Goal: Task Accomplishment & Management: Use online tool/utility

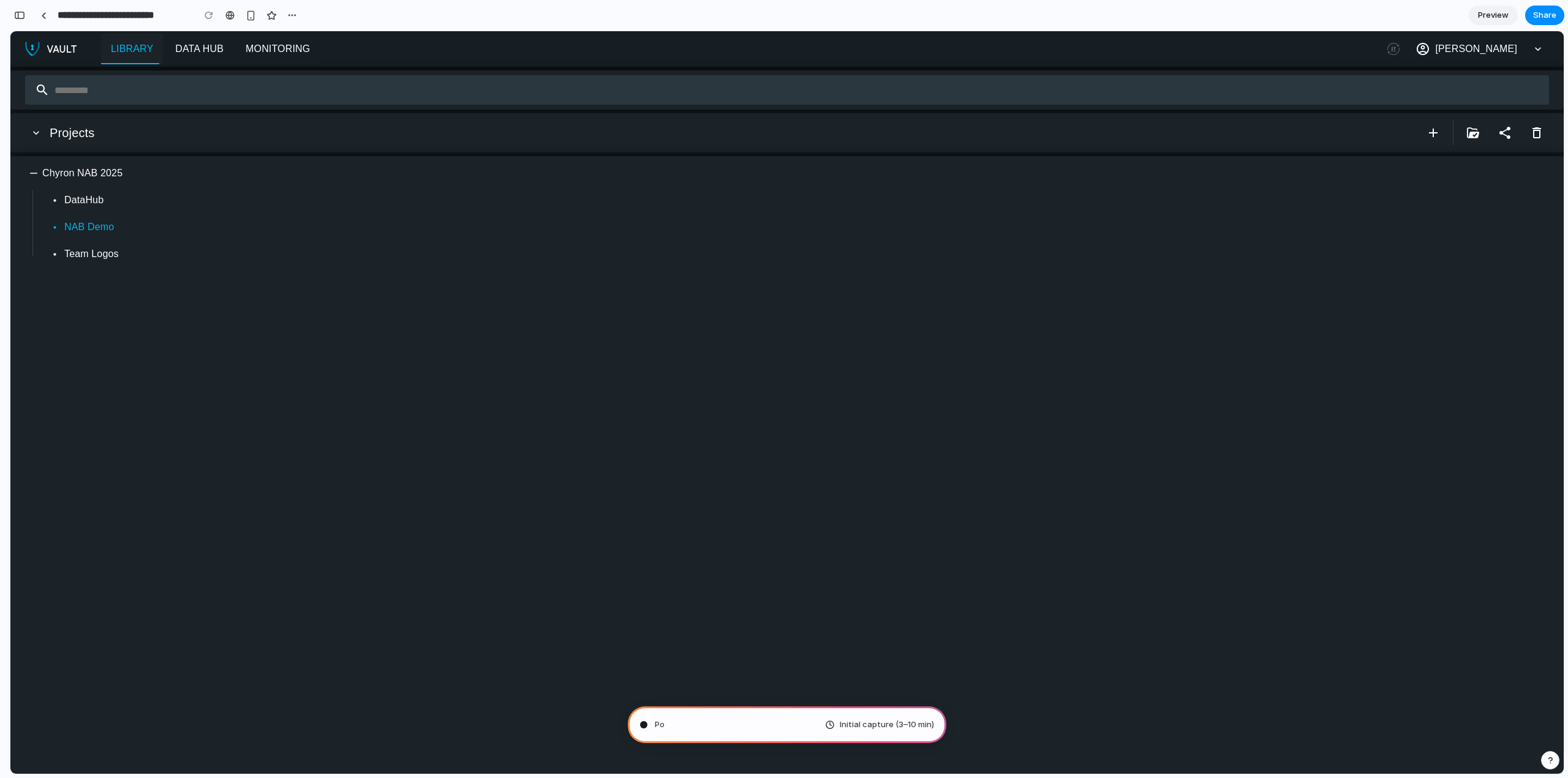
type input "**********"
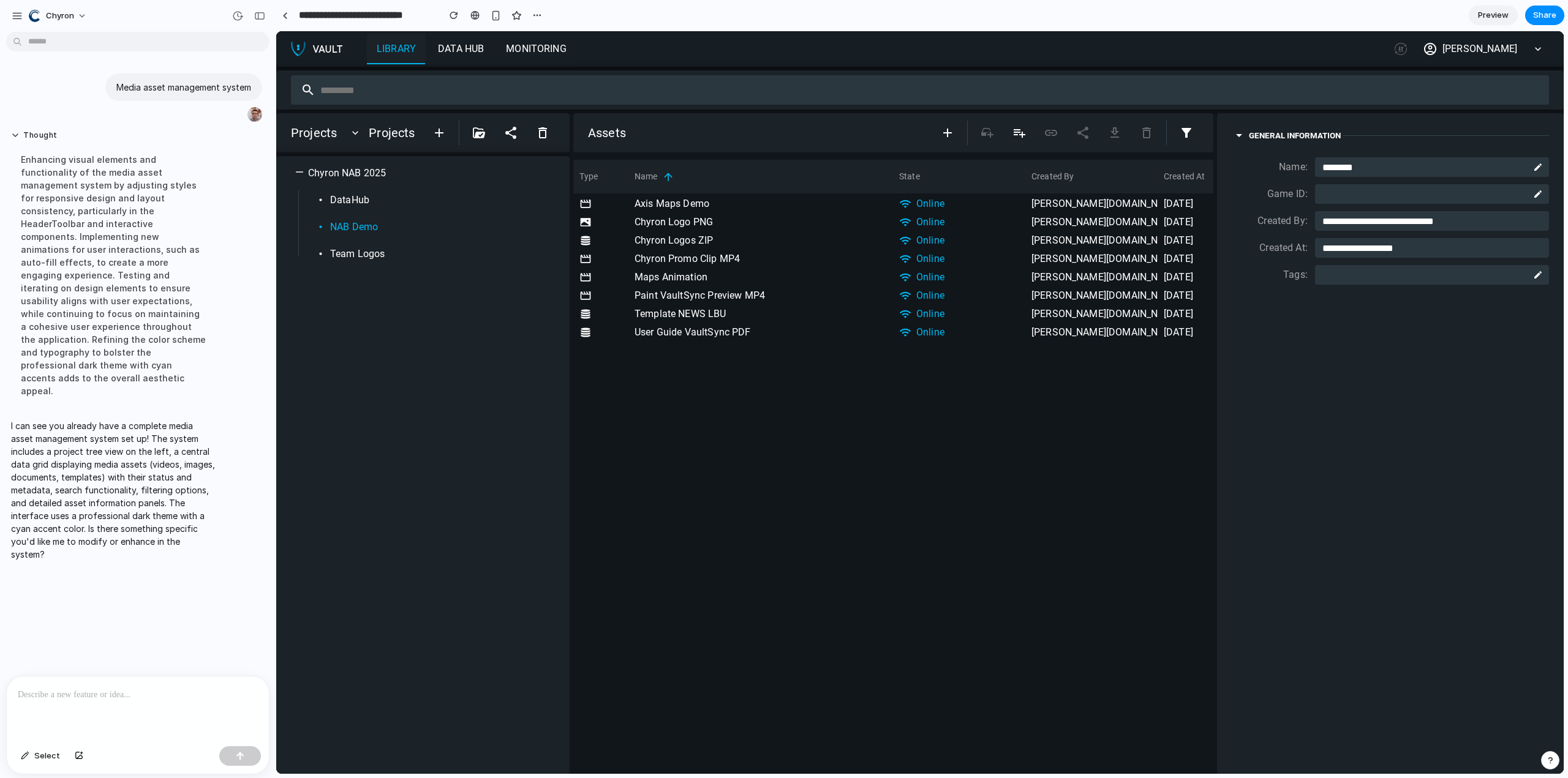
click at [57, 690] on p at bounding box center [138, 696] width 240 height 15
click at [80, 13] on button "Chyron" at bounding box center [58, 15] width 69 height 20
click at [80, 13] on div "Settings Invite members Change theme Sign out" at bounding box center [784, 389] width 1568 height 778
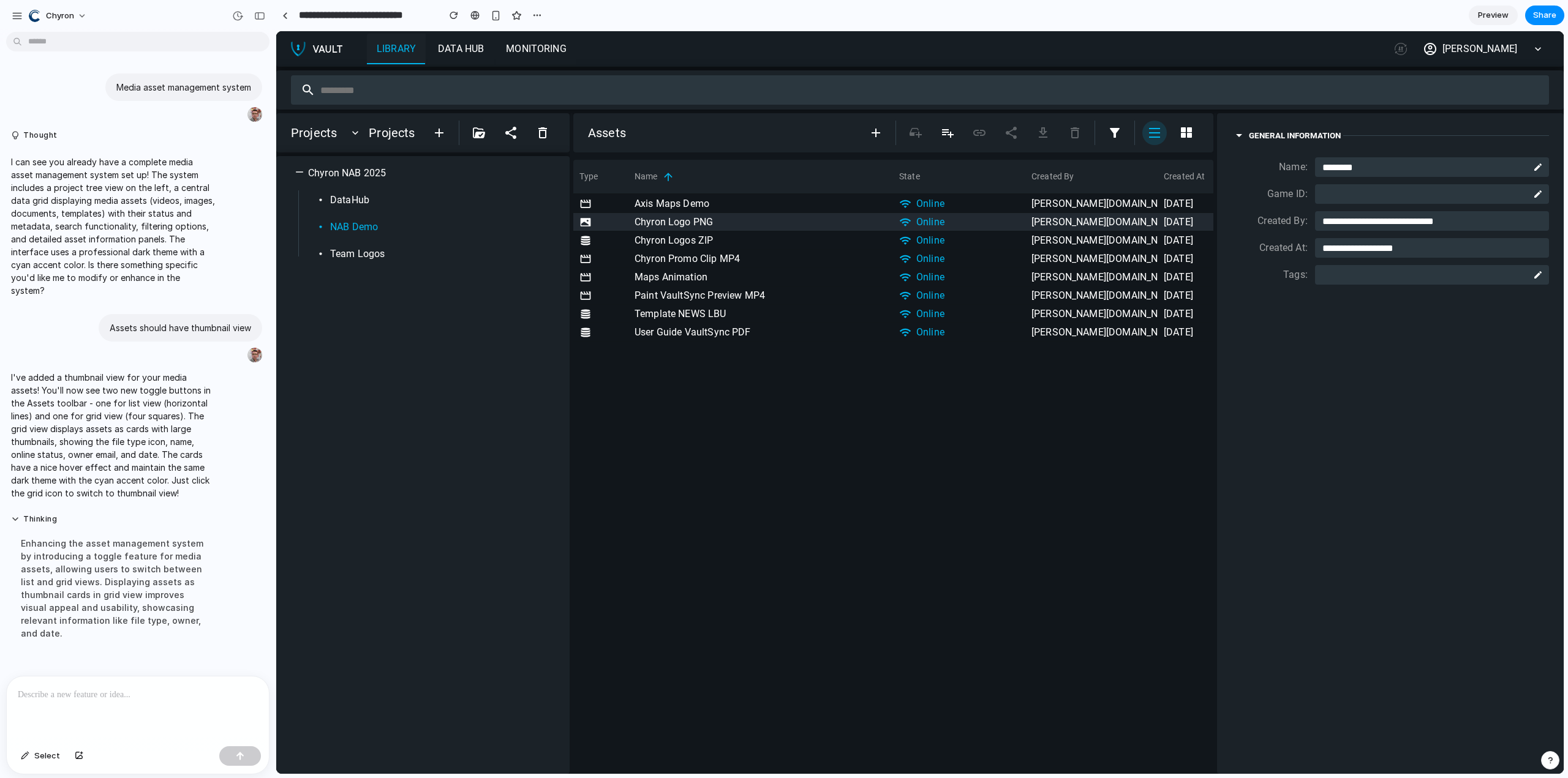
click at [595, 222] on div at bounding box center [601, 221] width 55 height 18
click at [586, 222] on icon at bounding box center [585, 221] width 10 height 8
click at [1189, 134] on icon "button" at bounding box center [1187, 133] width 11 height 10
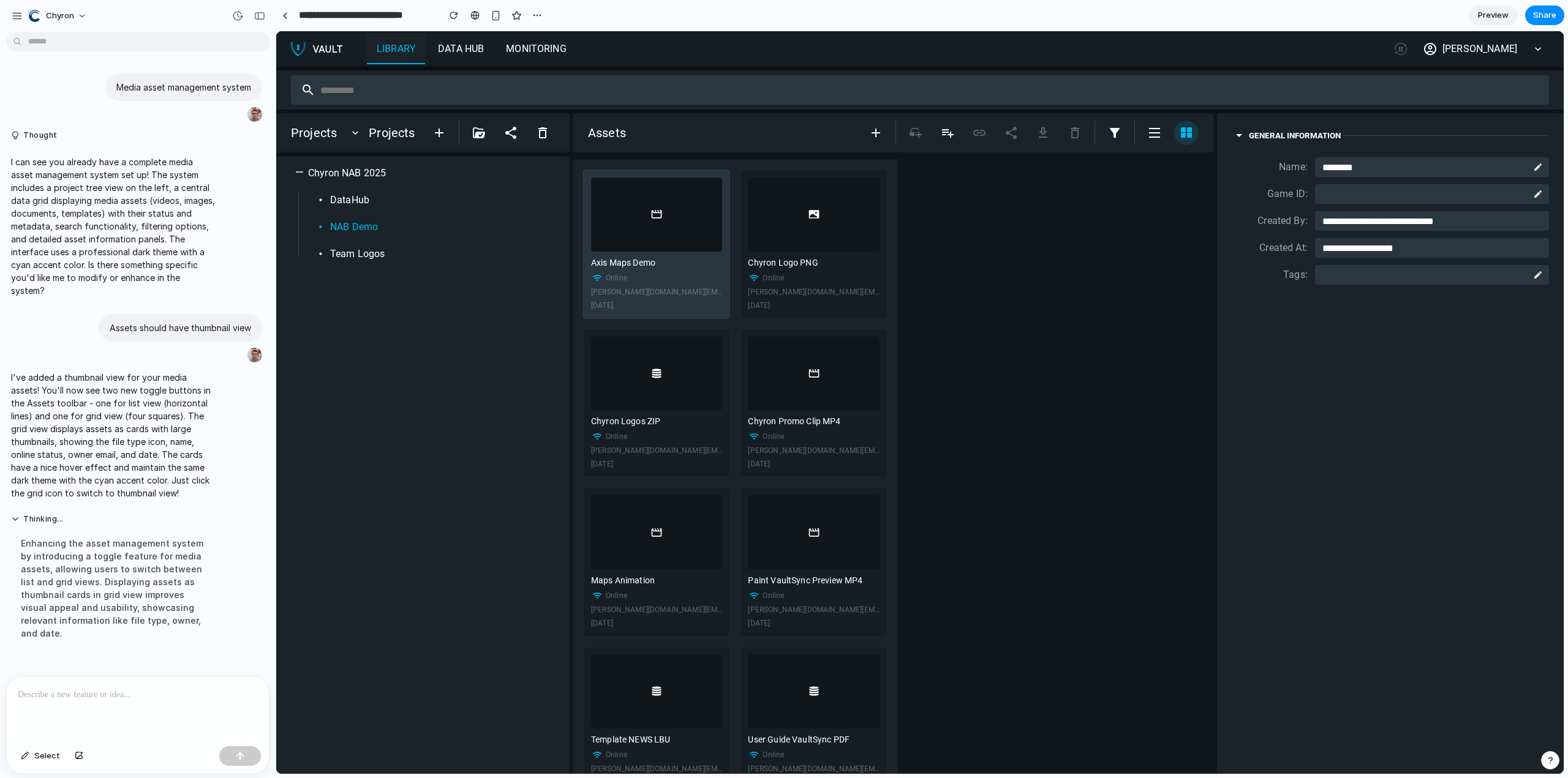
click at [609, 216] on div at bounding box center [656, 215] width 132 height 74
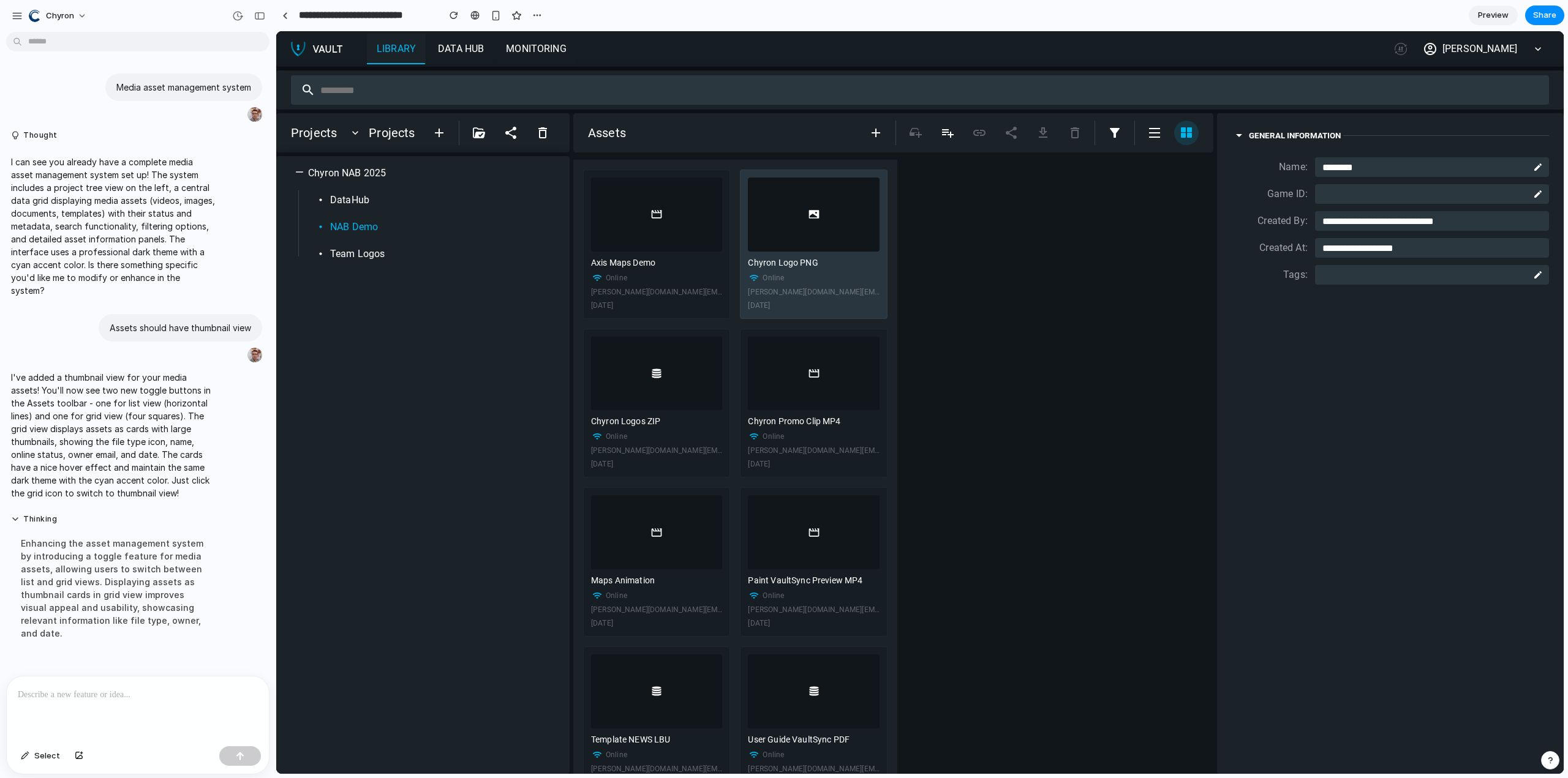
click at [748, 252] on div at bounding box center [813, 215] width 132 height 74
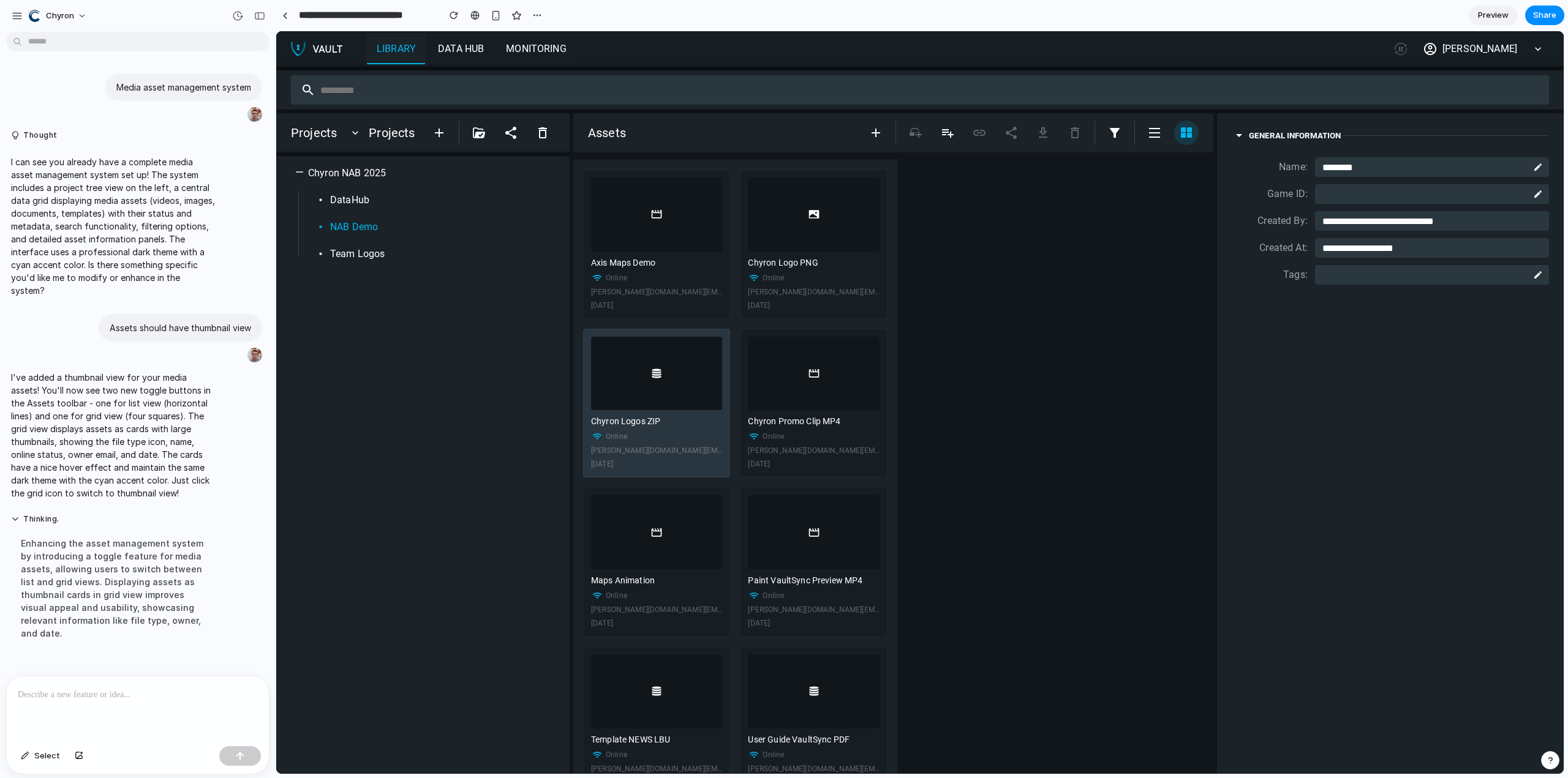
click at [674, 411] on div at bounding box center [656, 374] width 132 height 74
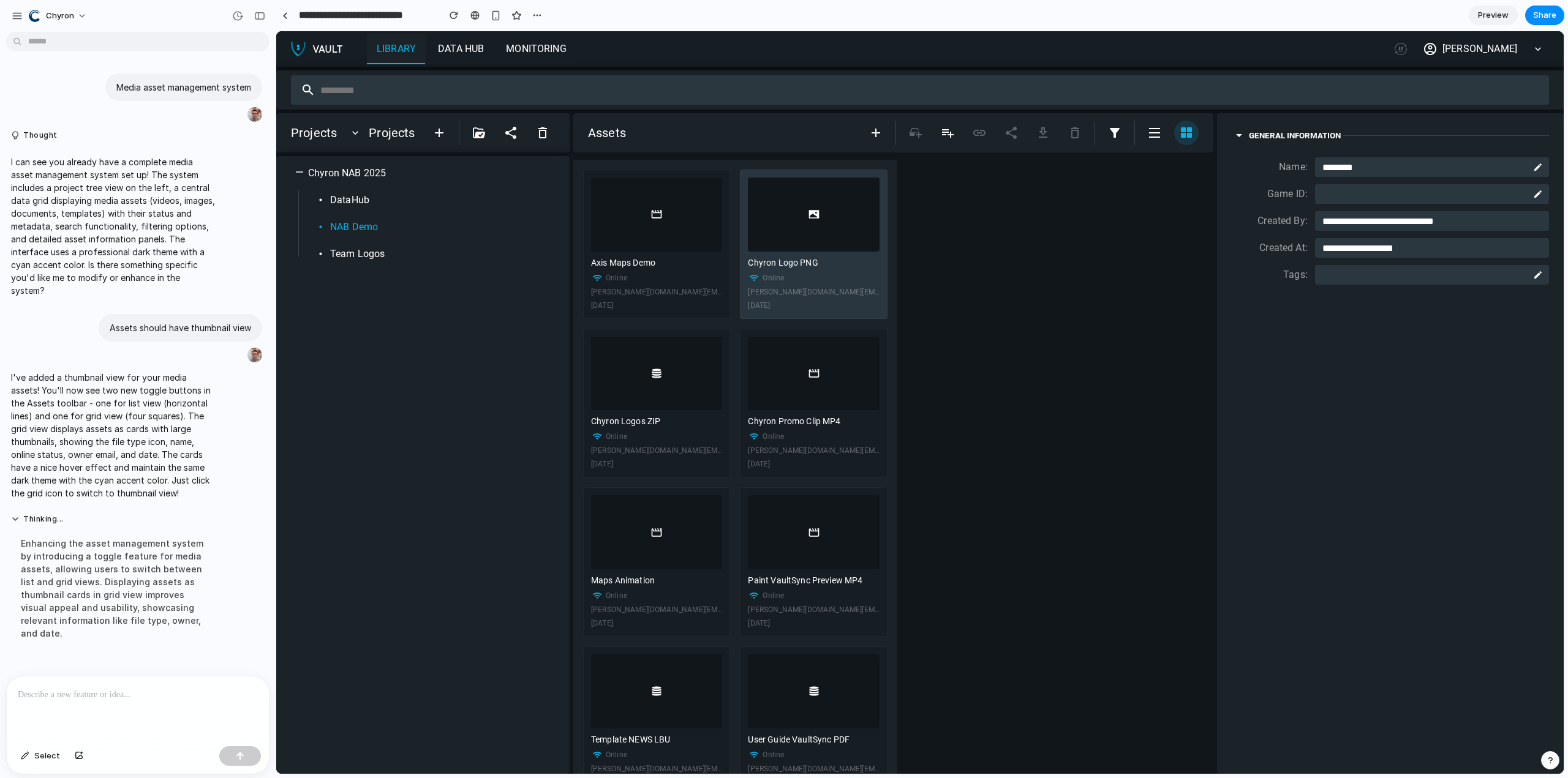
click at [748, 284] on div "Online" at bounding box center [813, 277] width 132 height 12
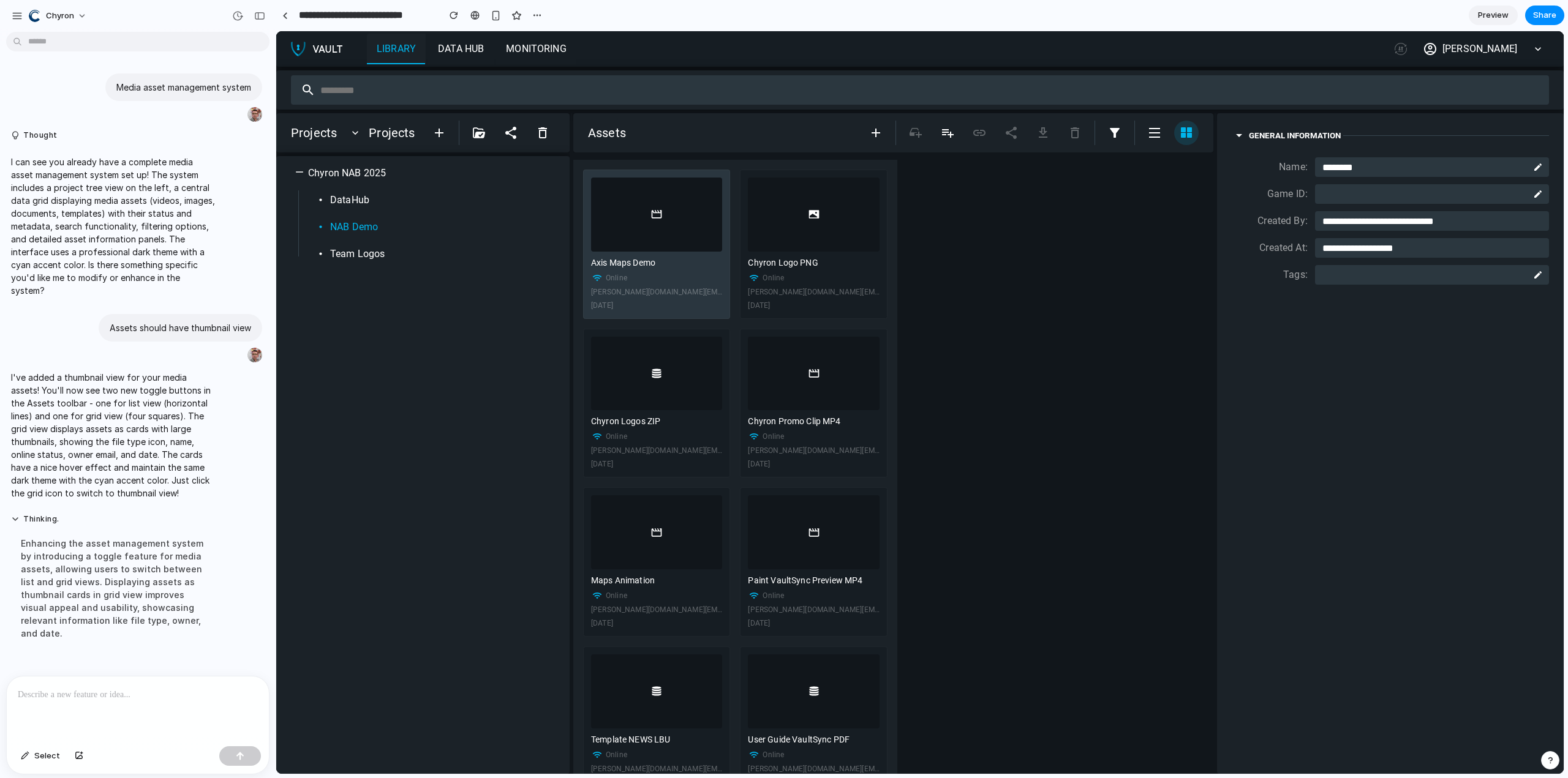
click at [676, 208] on div at bounding box center [656, 215] width 132 height 74
click at [1154, 138] on icon "button" at bounding box center [1154, 133] width 15 height 15
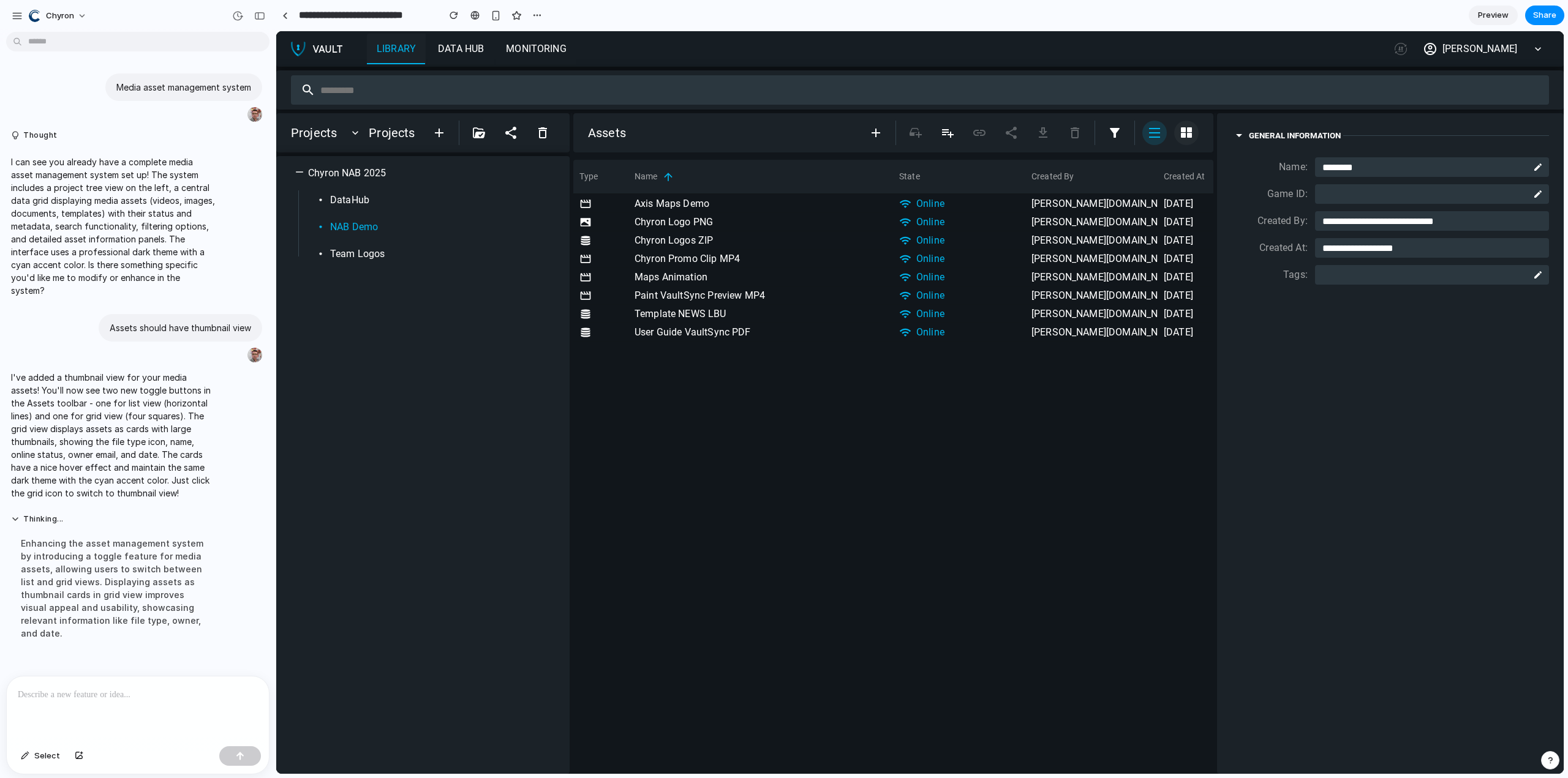
click at [1186, 133] on icon "button" at bounding box center [1187, 133] width 15 height 15
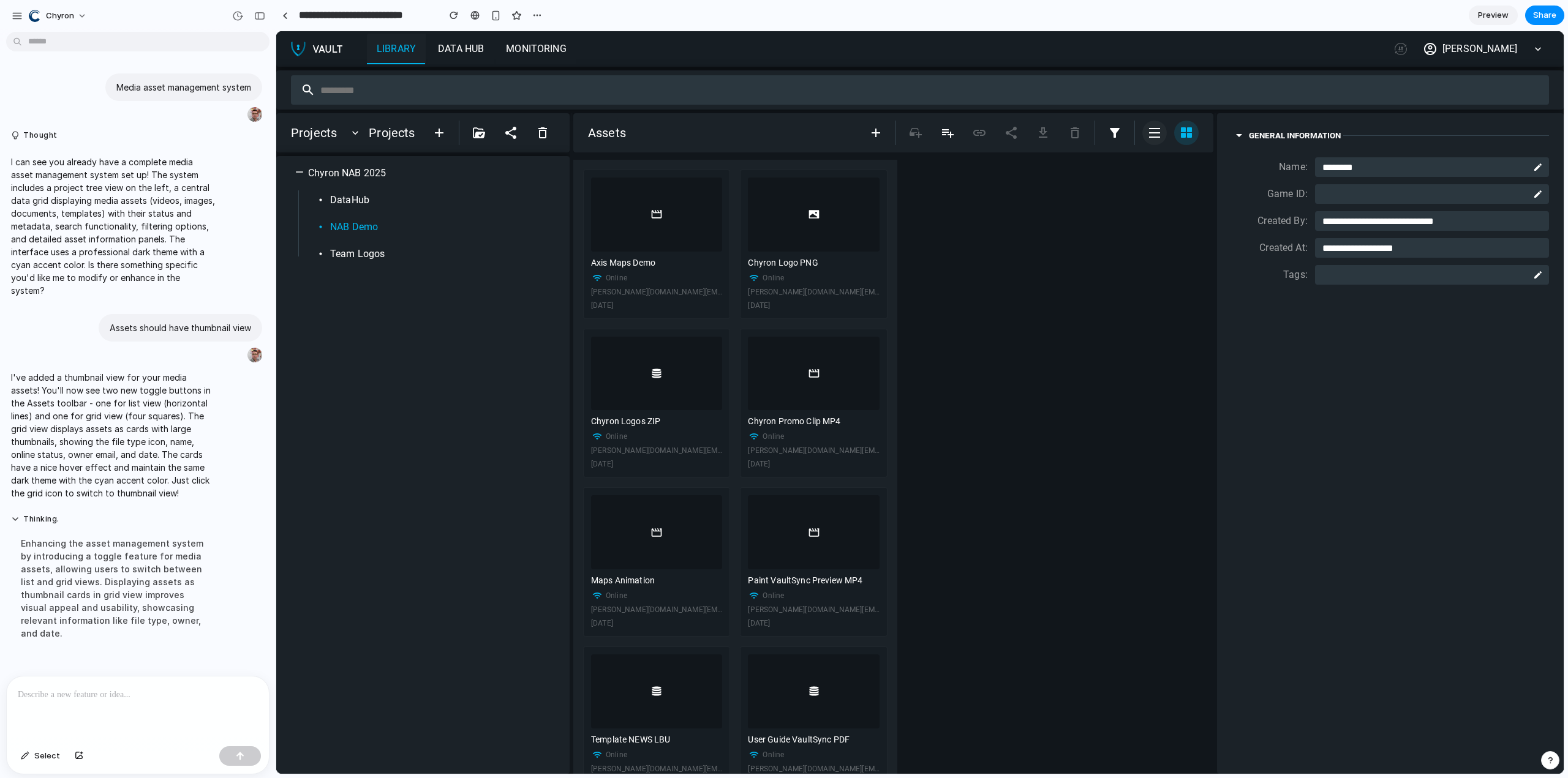
click at [1154, 135] on icon "button" at bounding box center [1154, 133] width 15 height 15
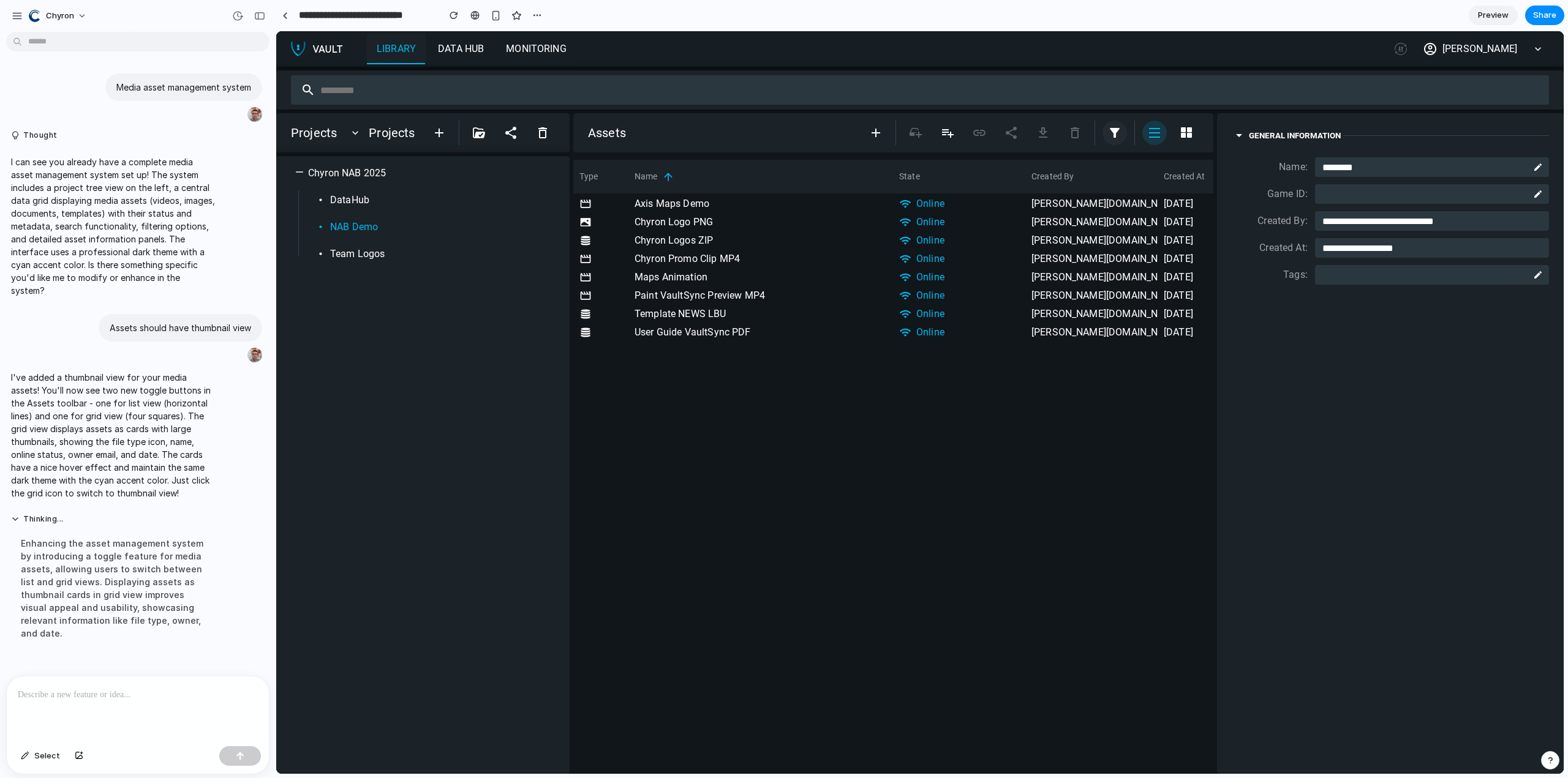
click at [1114, 132] on icon "button" at bounding box center [1115, 133] width 9 height 9
click at [1184, 138] on icon "button" at bounding box center [1187, 133] width 11 height 10
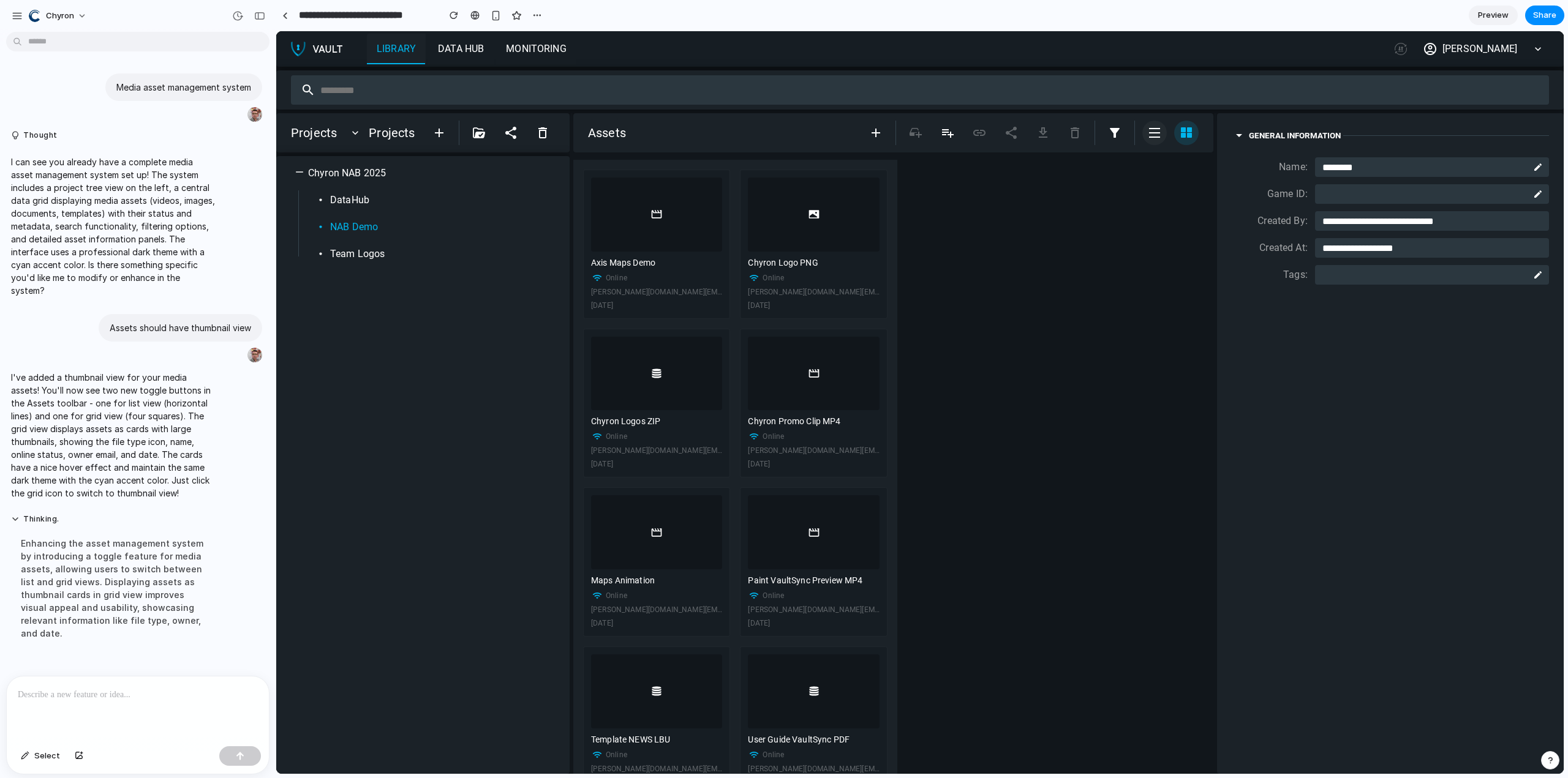
click at [1156, 136] on icon "button" at bounding box center [1154, 133] width 11 height 9
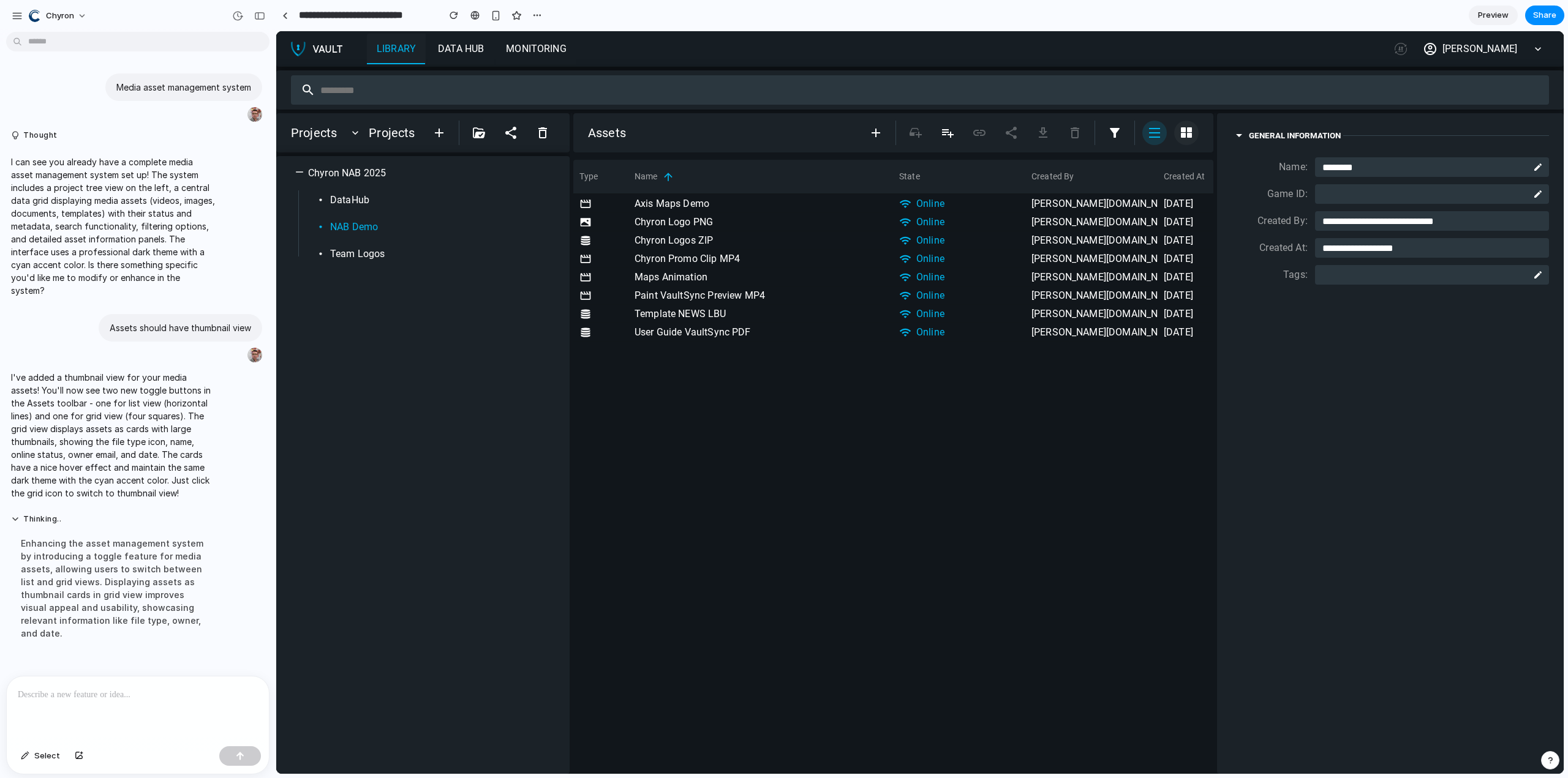
click at [1186, 134] on icon "button" at bounding box center [1187, 133] width 15 height 15
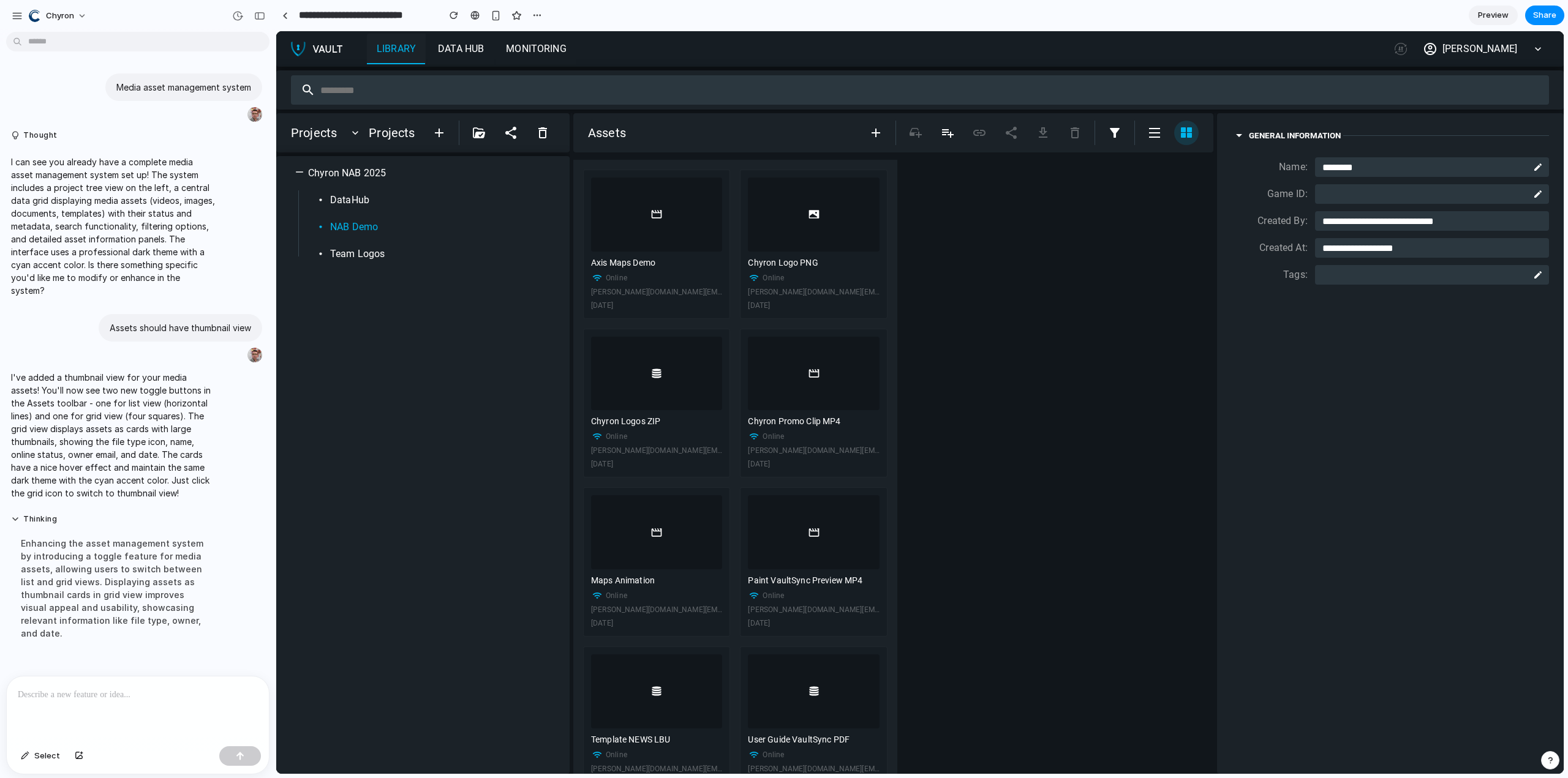
click at [128, 694] on p at bounding box center [135, 696] width 235 height 15
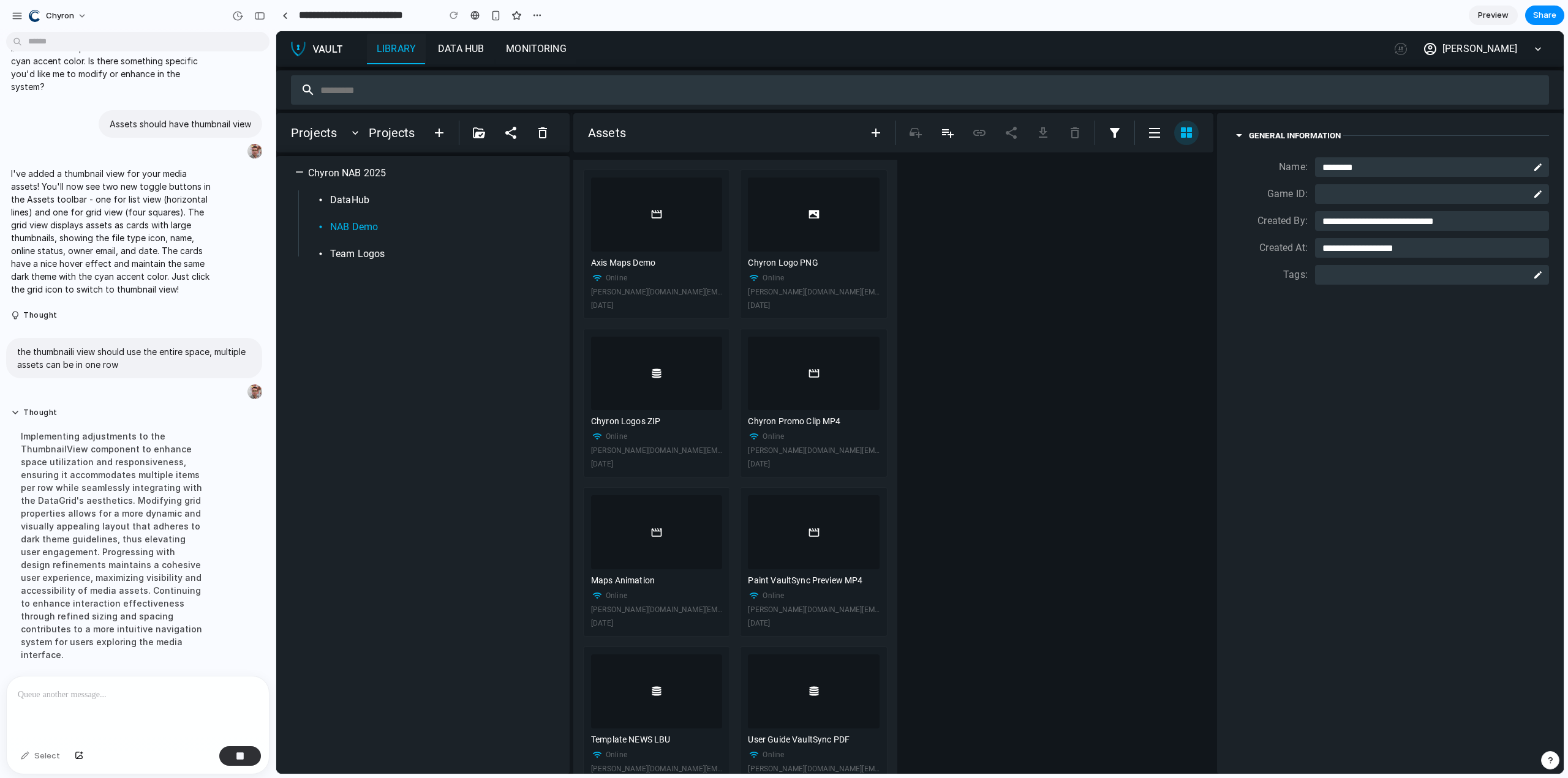
scroll to position [216, 0]
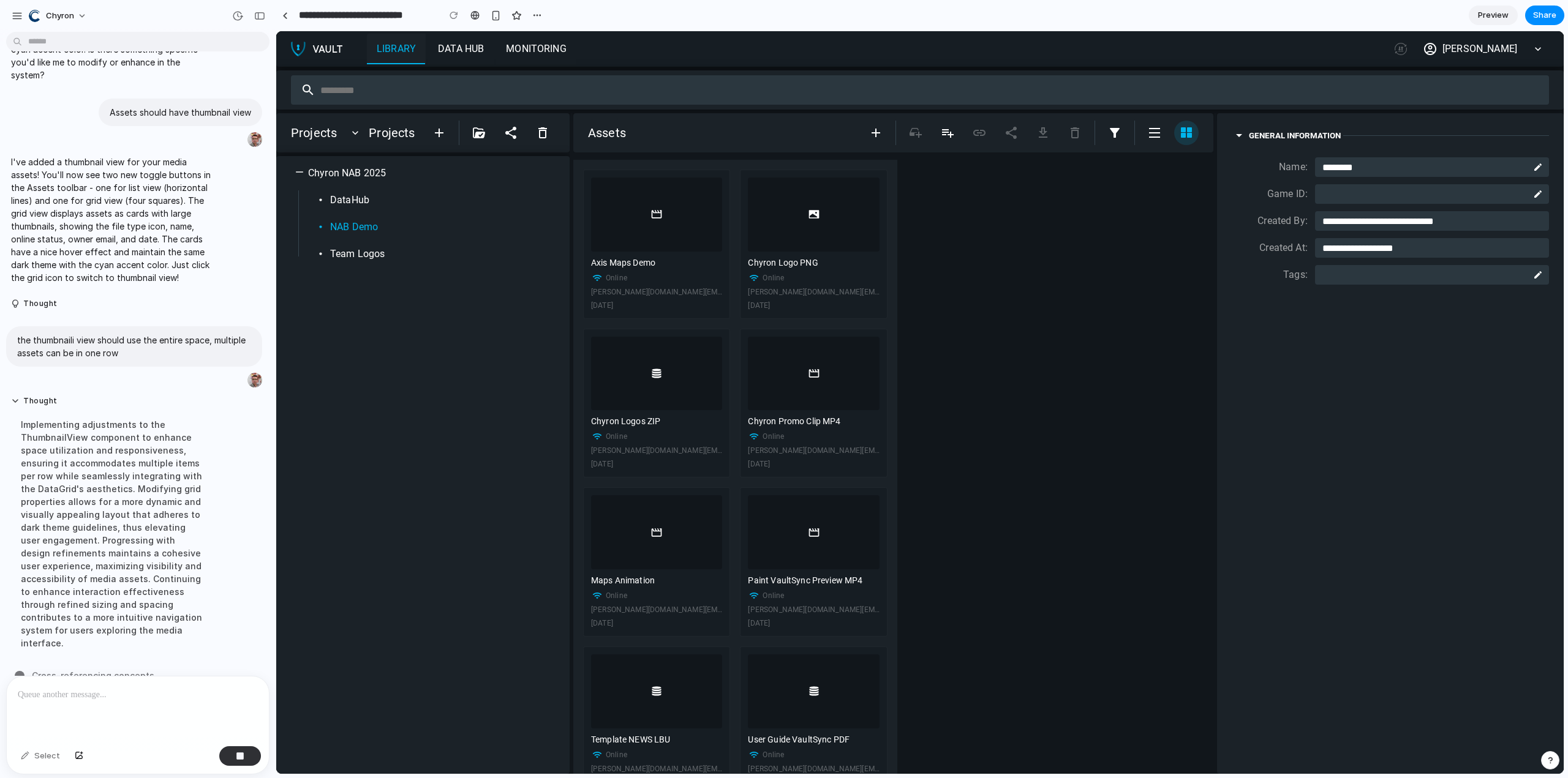
drag, startPoint x: 662, startPoint y: 203, endPoint x: 826, endPoint y: 224, distance: 165.3
click at [826, 224] on div "Axis Maps Demo Online michael.schmidt+nab@chyron.com 1 Apr 2025 Chyron Logo PNG…" at bounding box center [893, 467] width 640 height 614
click at [44, 694] on p at bounding box center [135, 696] width 235 height 15
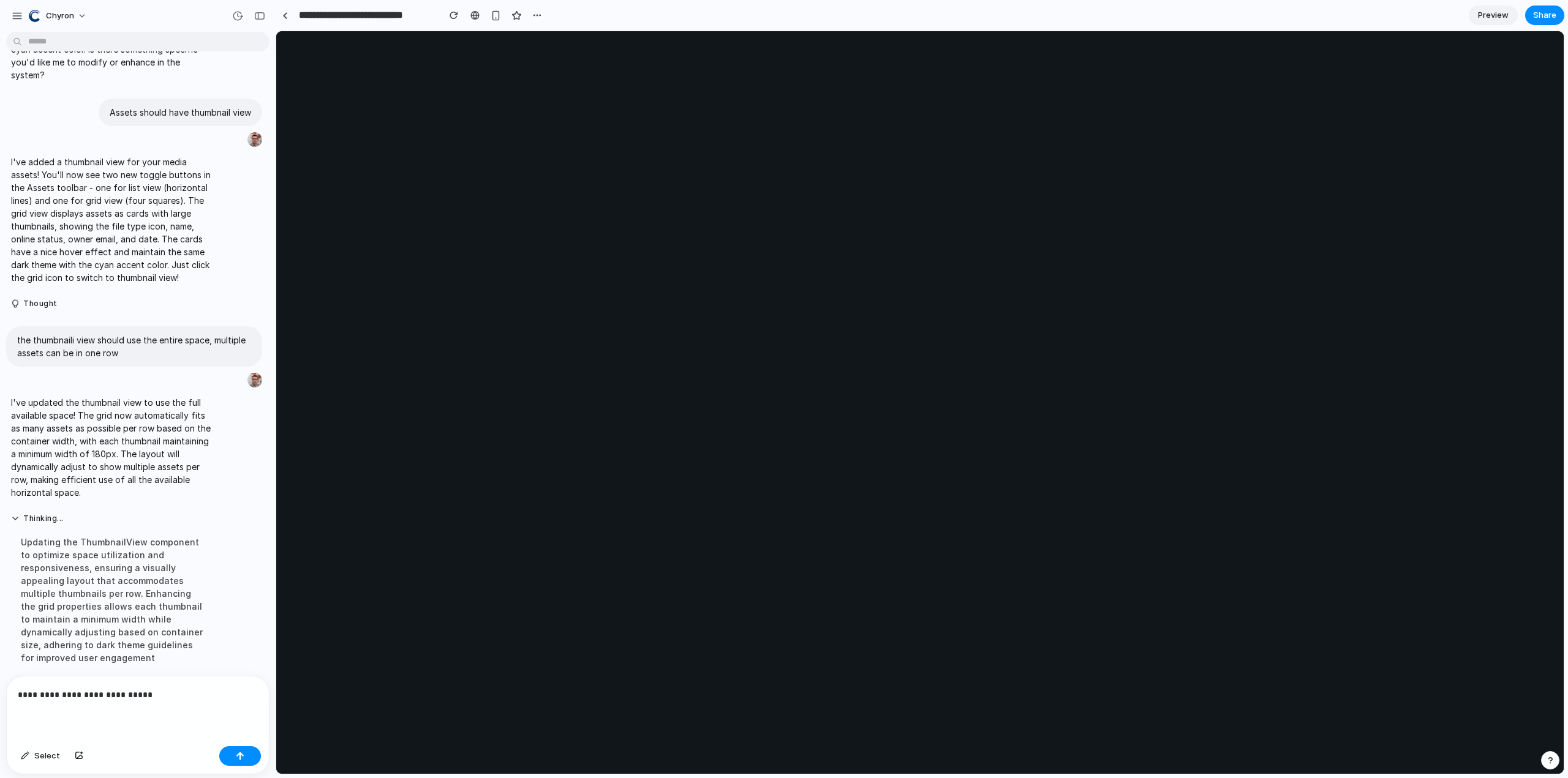
scroll to position [0, 0]
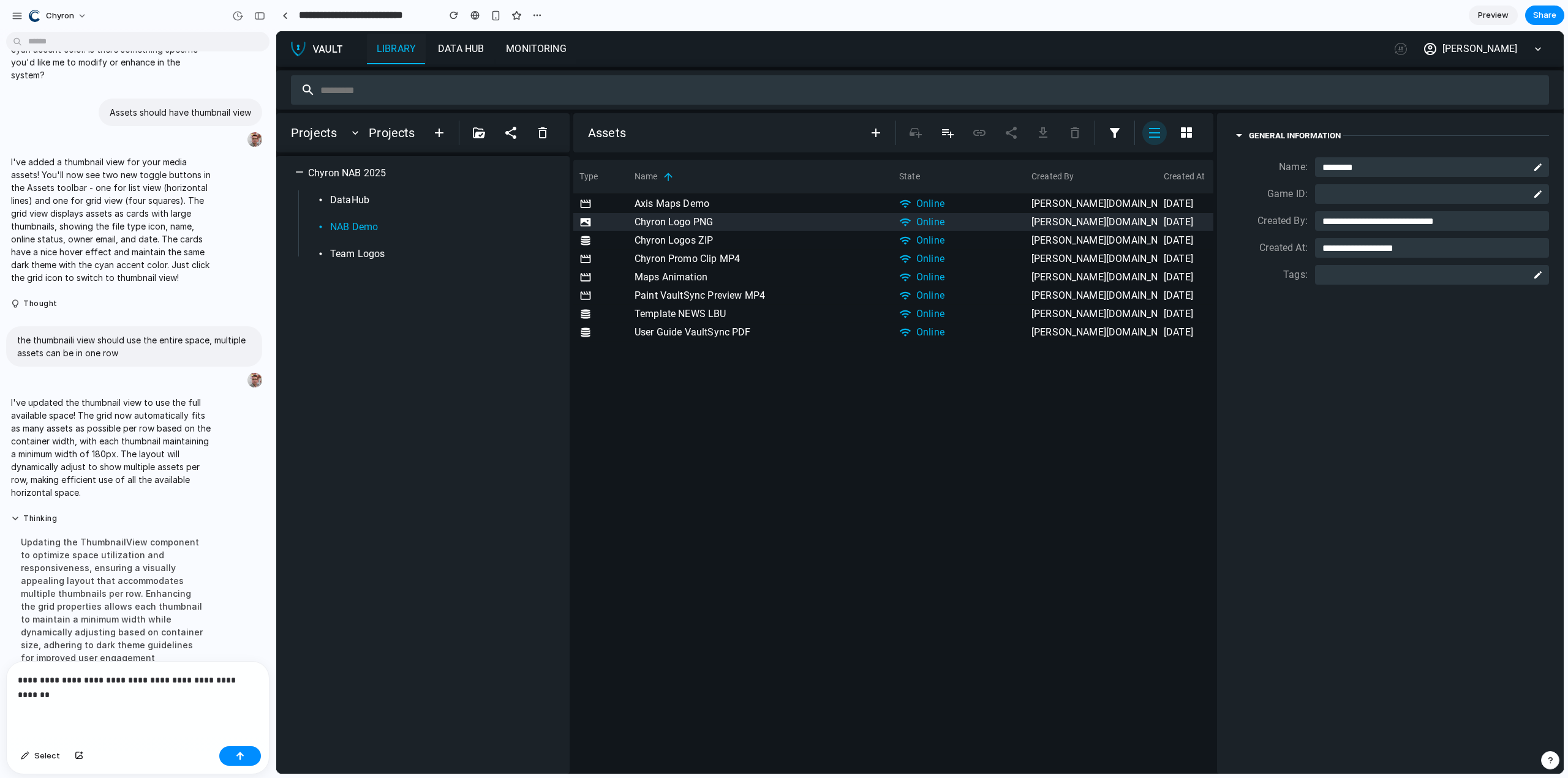
click at [714, 230] on div "Chyron Logo PNG" at bounding box center [761, 221] width 265 height 18
click at [1189, 132] on icon "button" at bounding box center [1187, 133] width 11 height 10
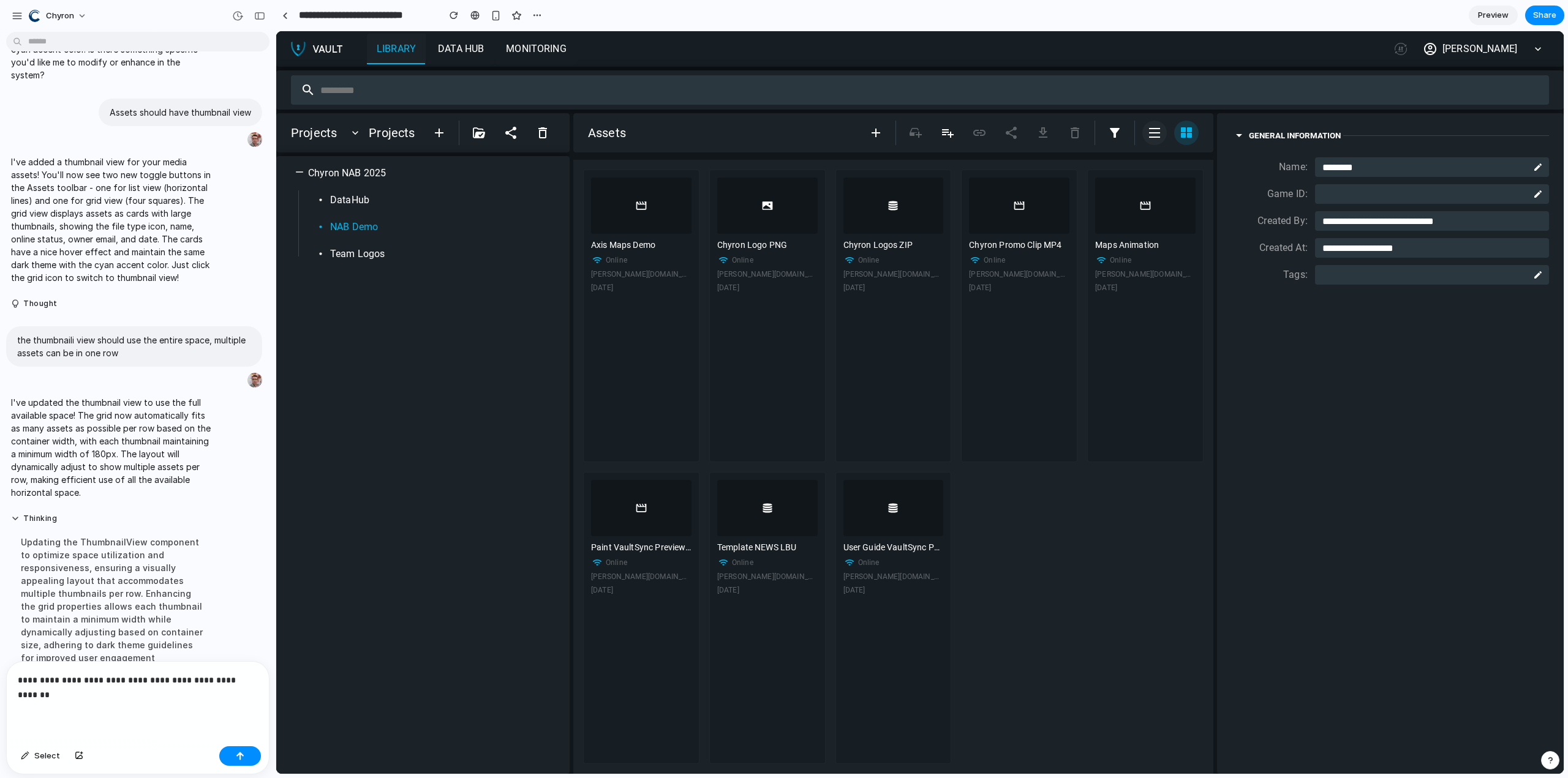
click at [1160, 139] on icon "button" at bounding box center [1154, 133] width 15 height 15
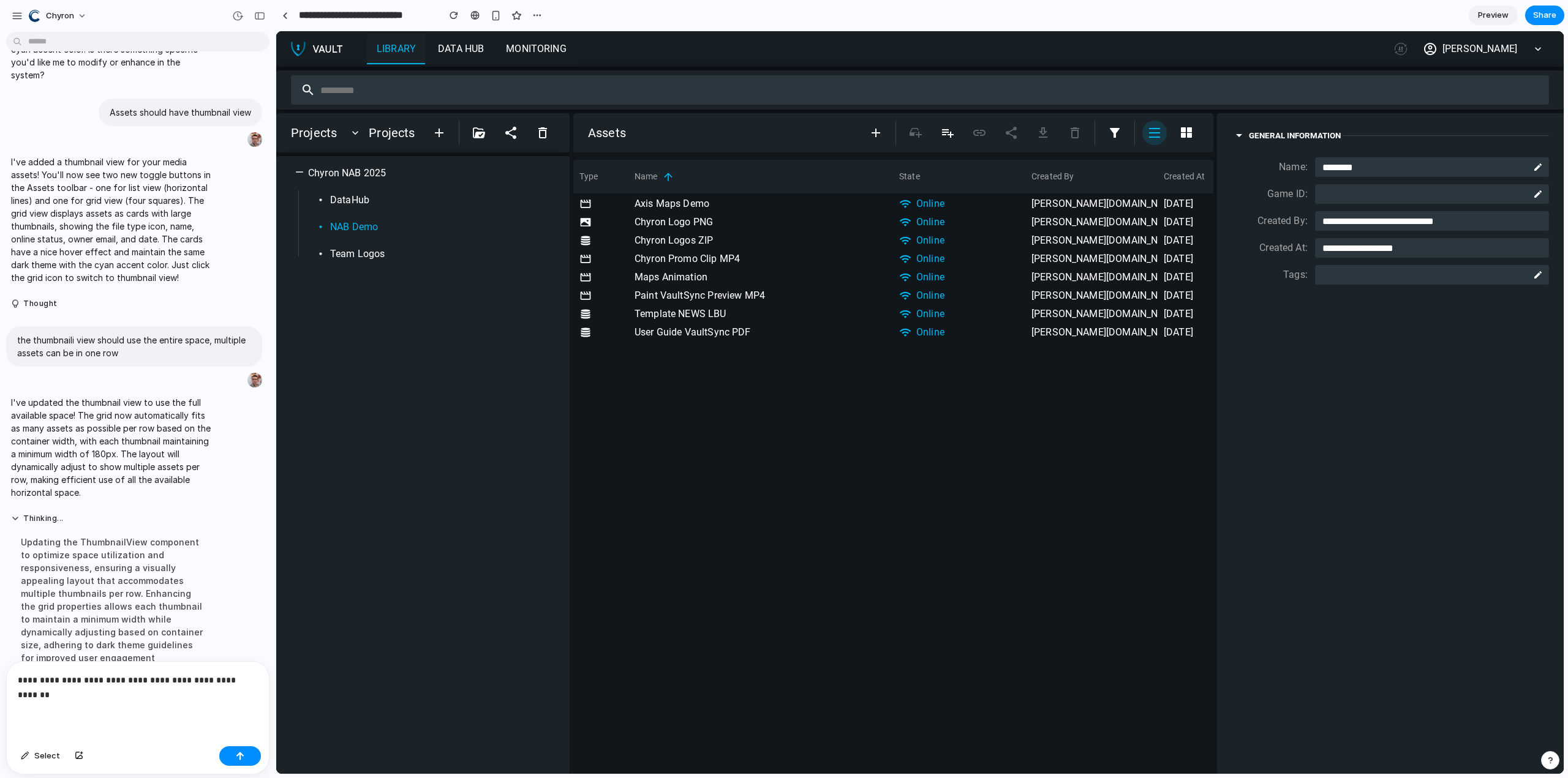
click at [78, 691] on p "**********" at bounding box center [135, 687] width 235 height 29
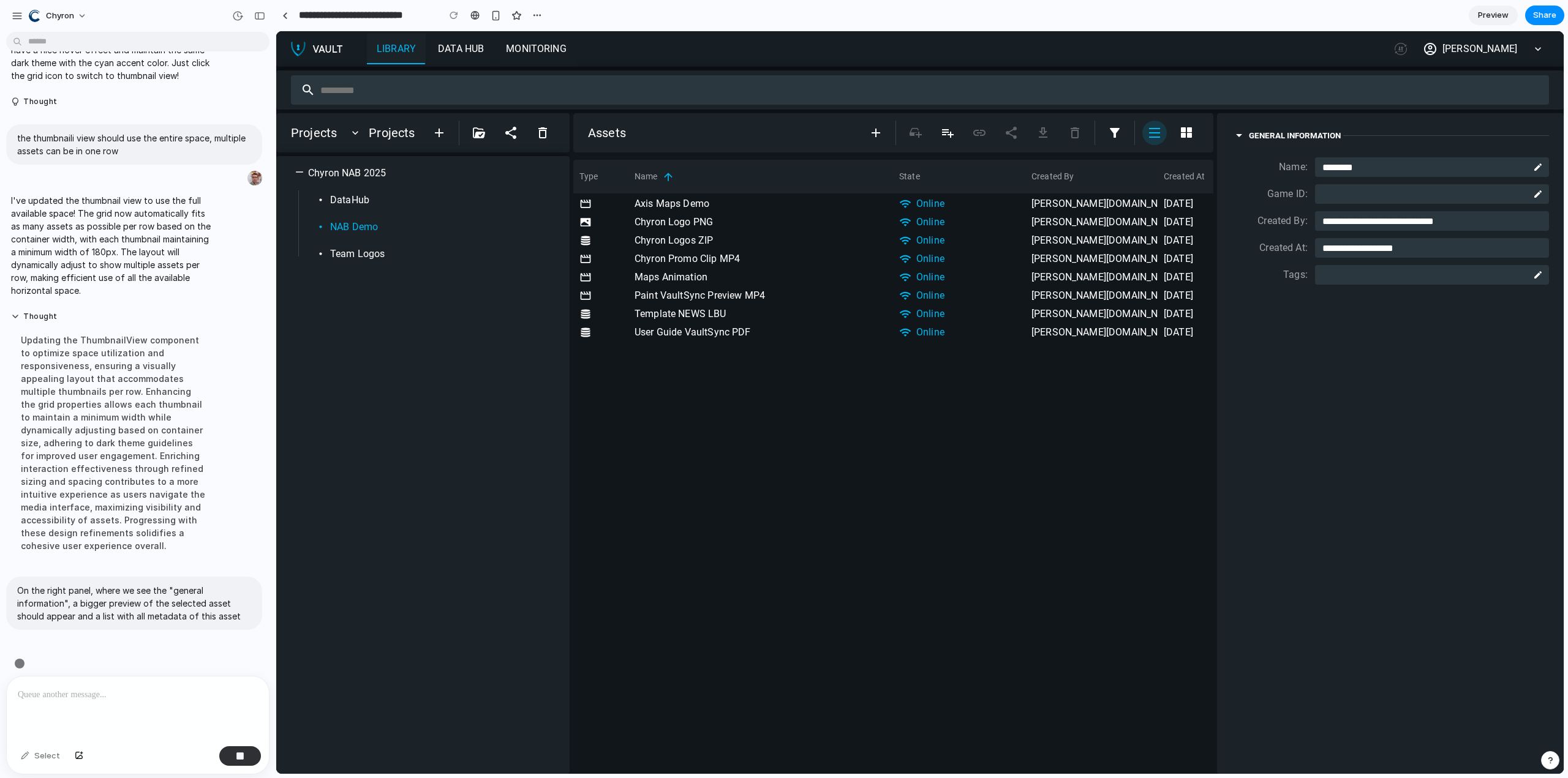
scroll to position [418, 0]
click at [1189, 137] on icon "button" at bounding box center [1187, 133] width 11 height 10
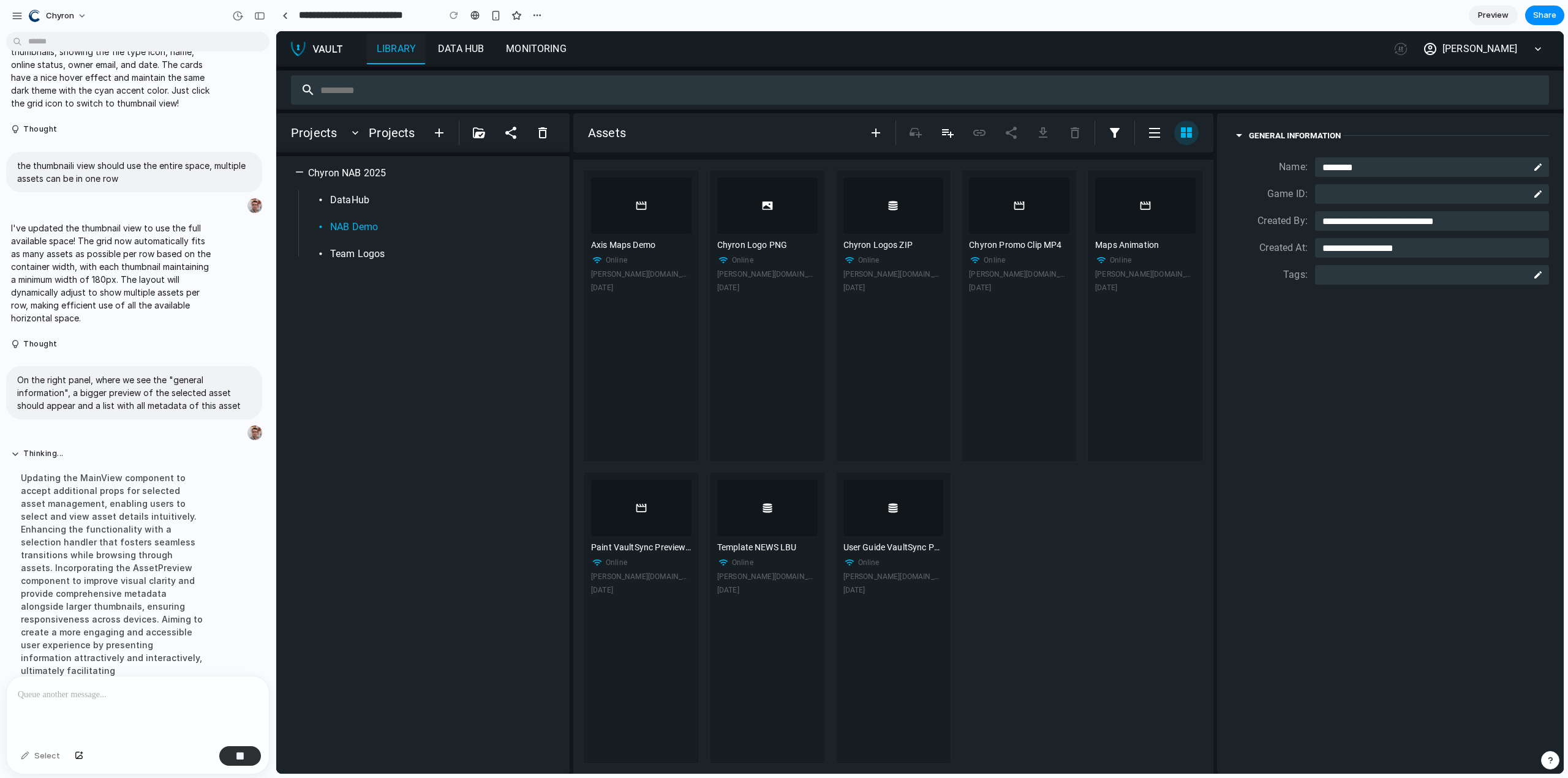
scroll to position [431, 0]
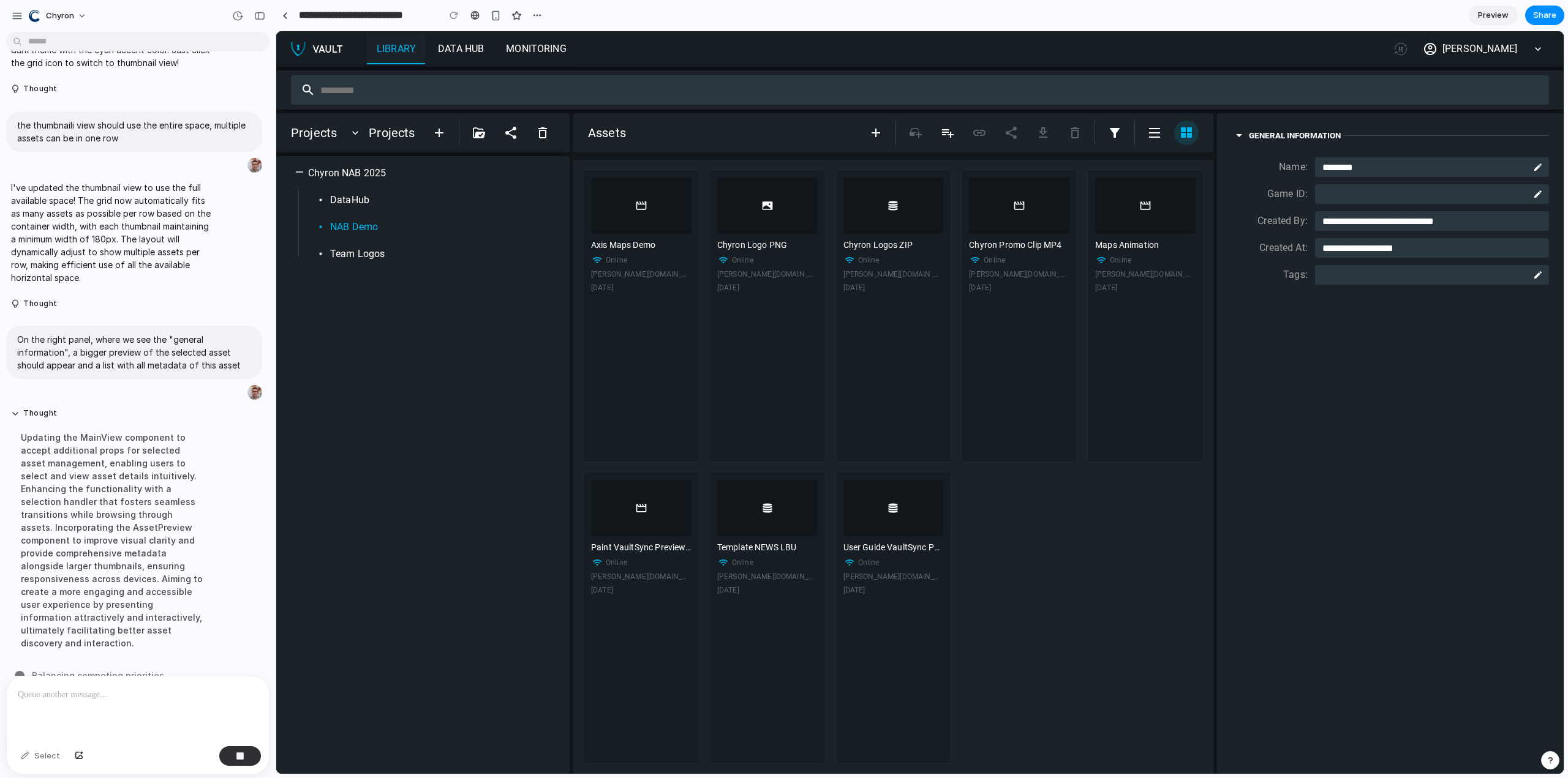
click at [39, 700] on div at bounding box center [137, 709] width 262 height 65
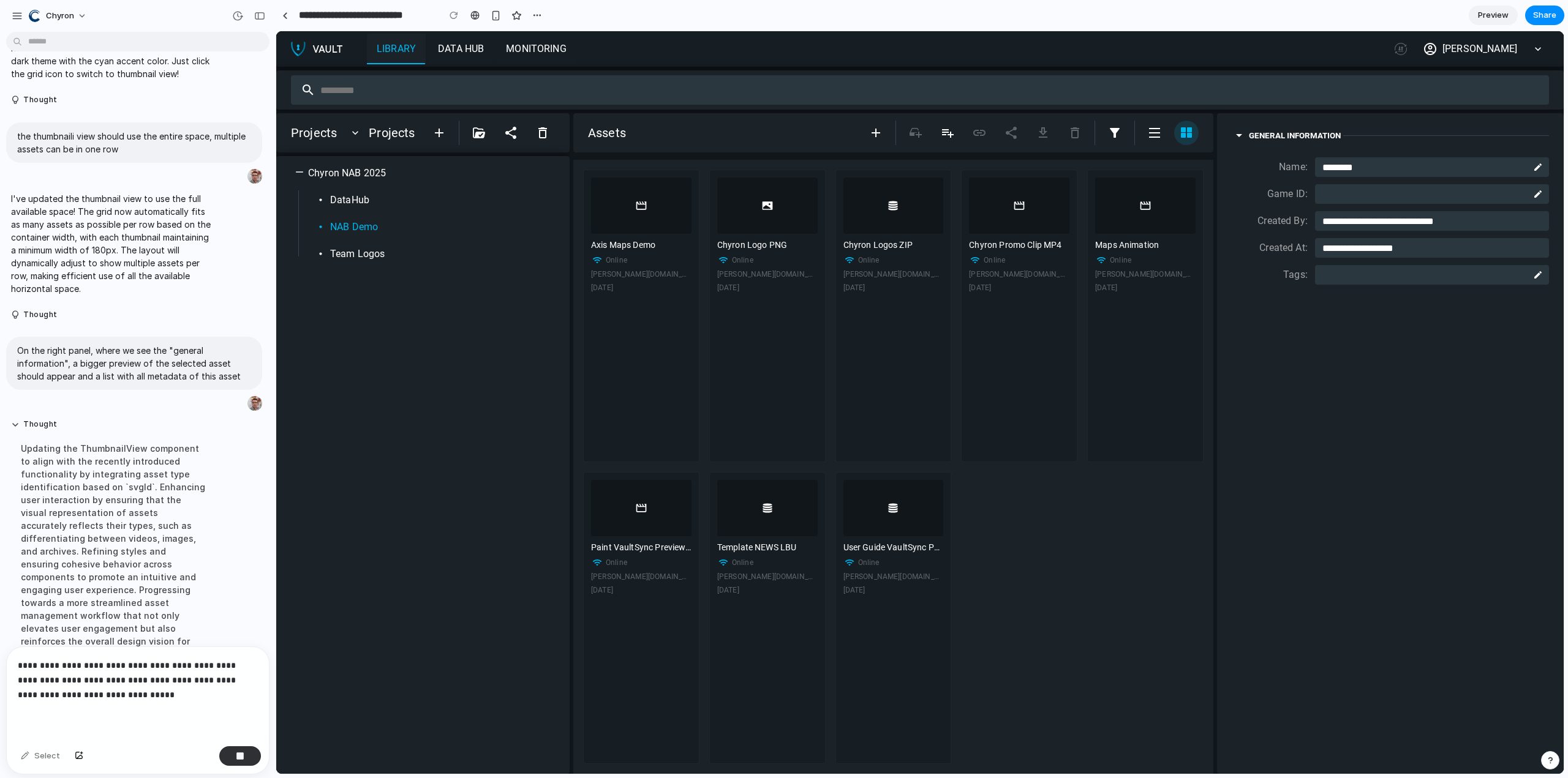
scroll to position [447, 0]
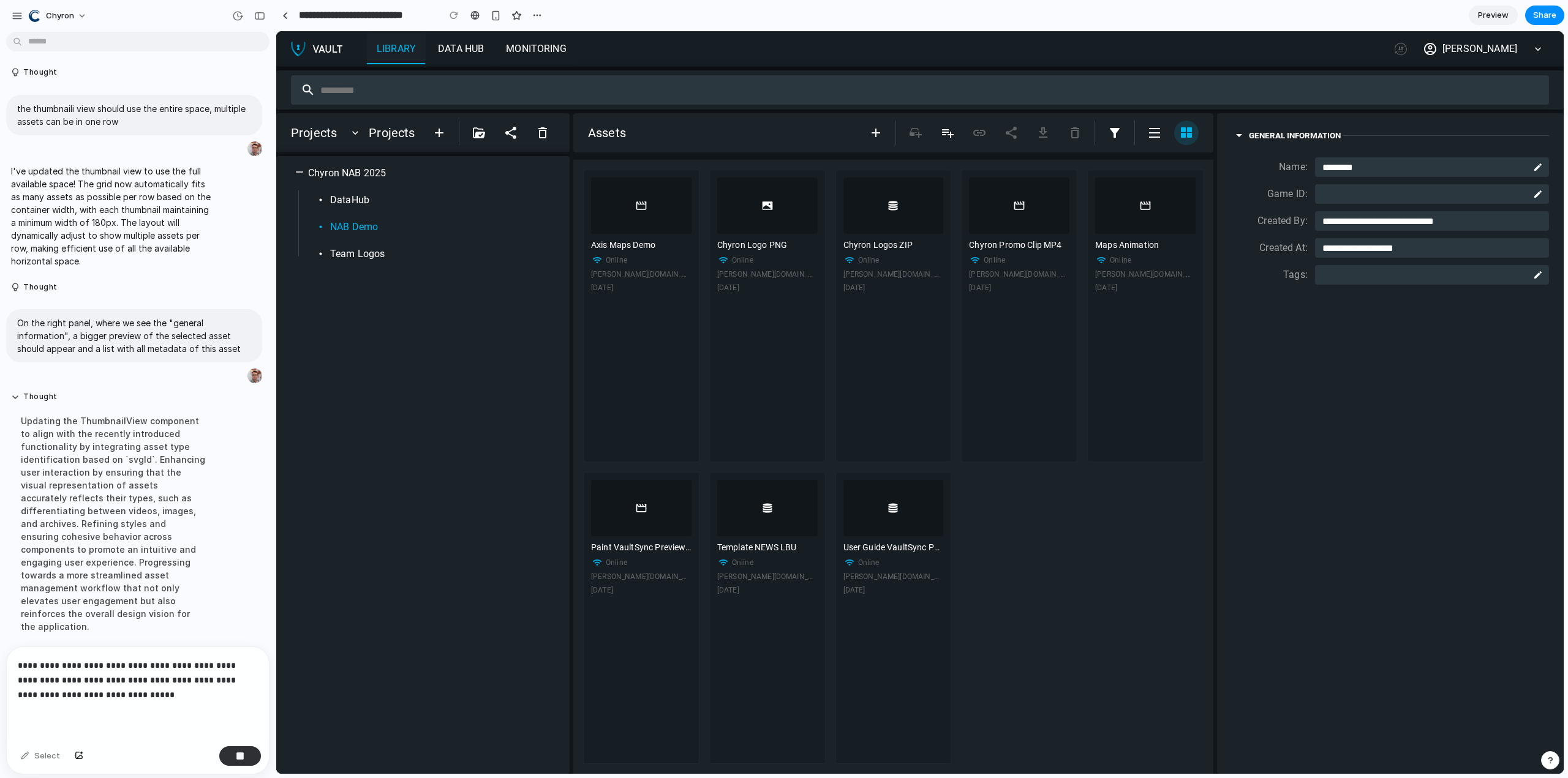
click at [1056, 9] on section "**********" at bounding box center [919, 15] width 1288 height 30
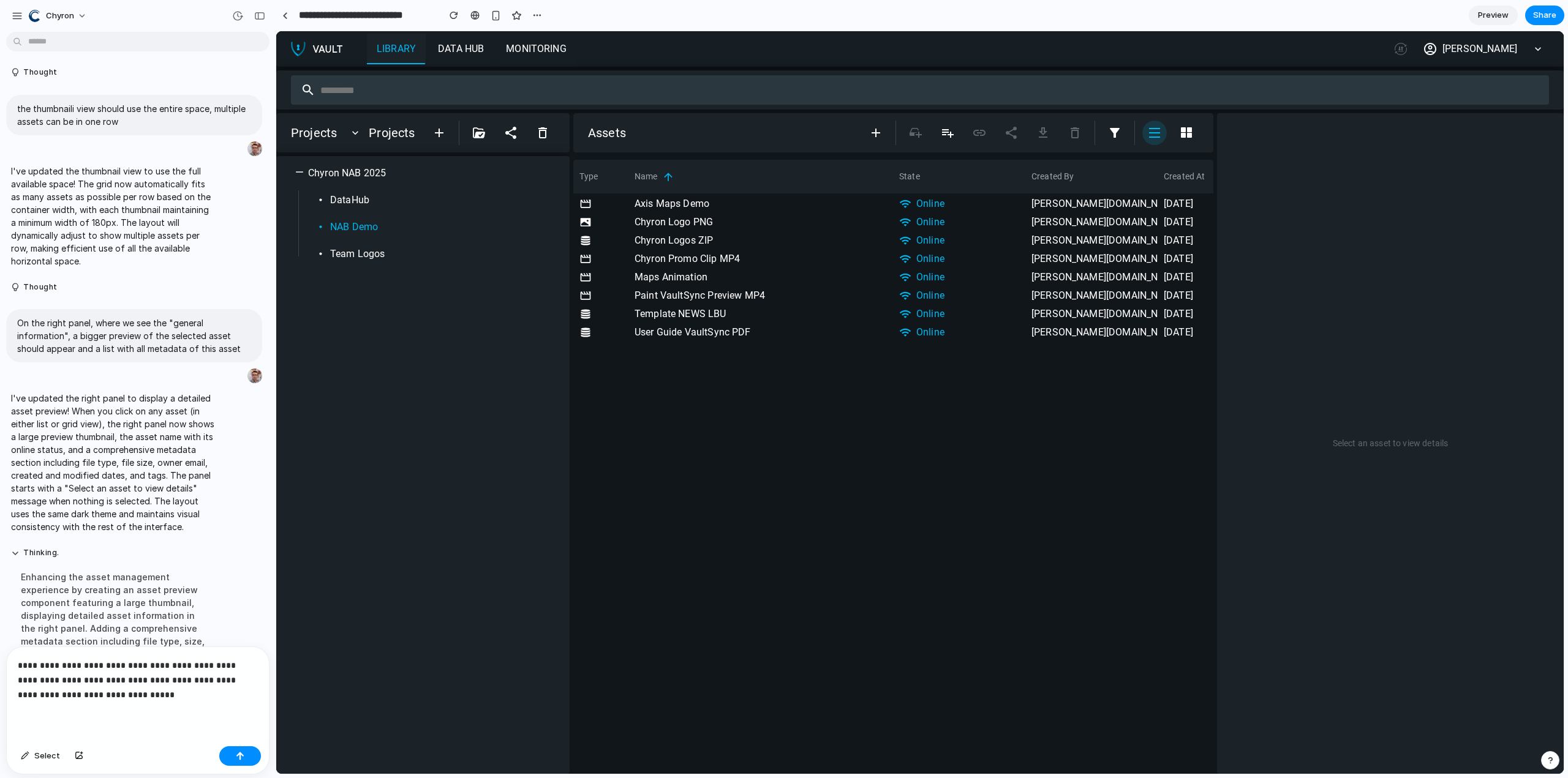
scroll to position [511, 0]
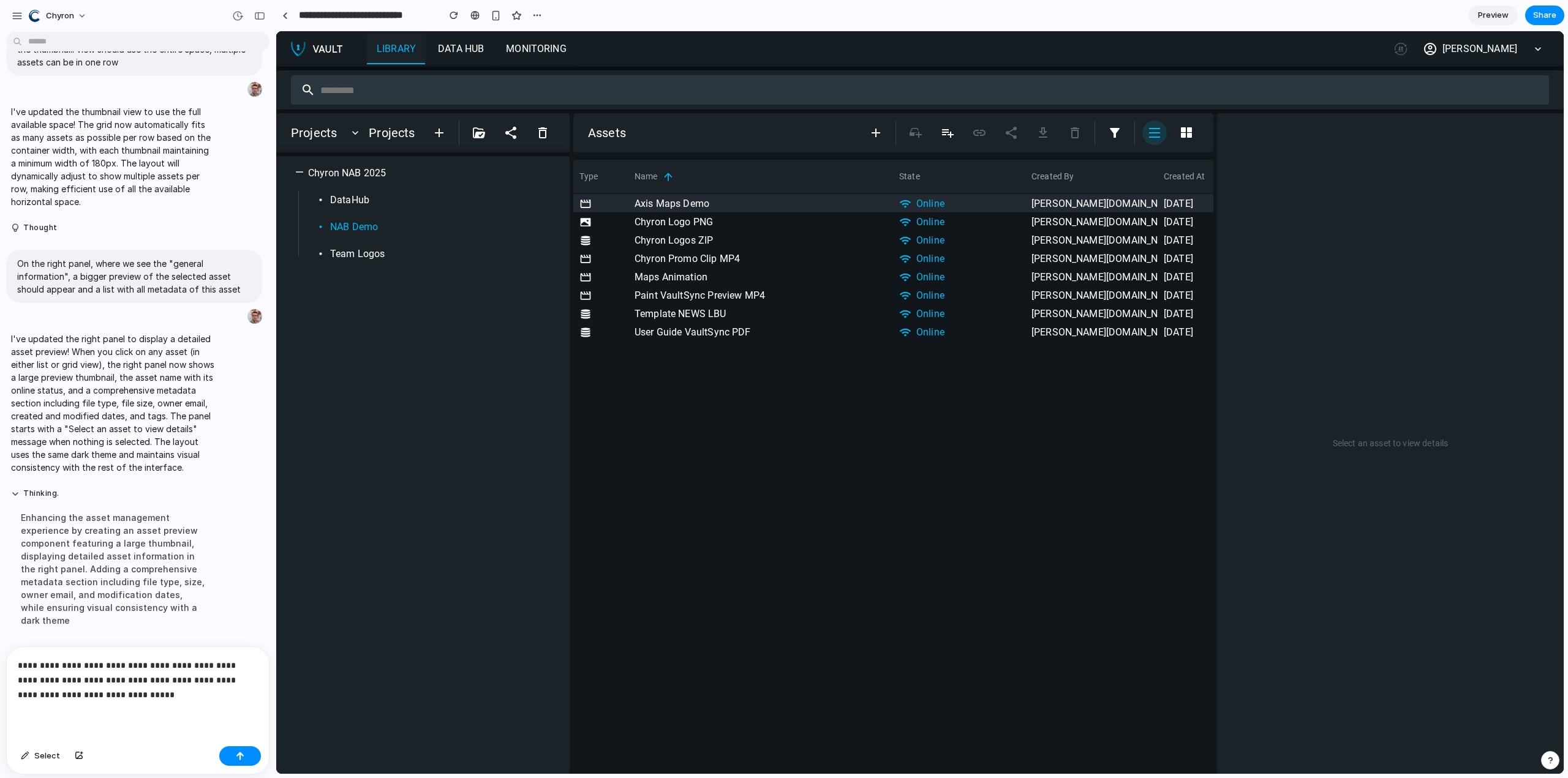
click at [1086, 209] on div "michael.schmidt+nab@chyron.com" at bounding box center [1091, 203] width 132 height 18
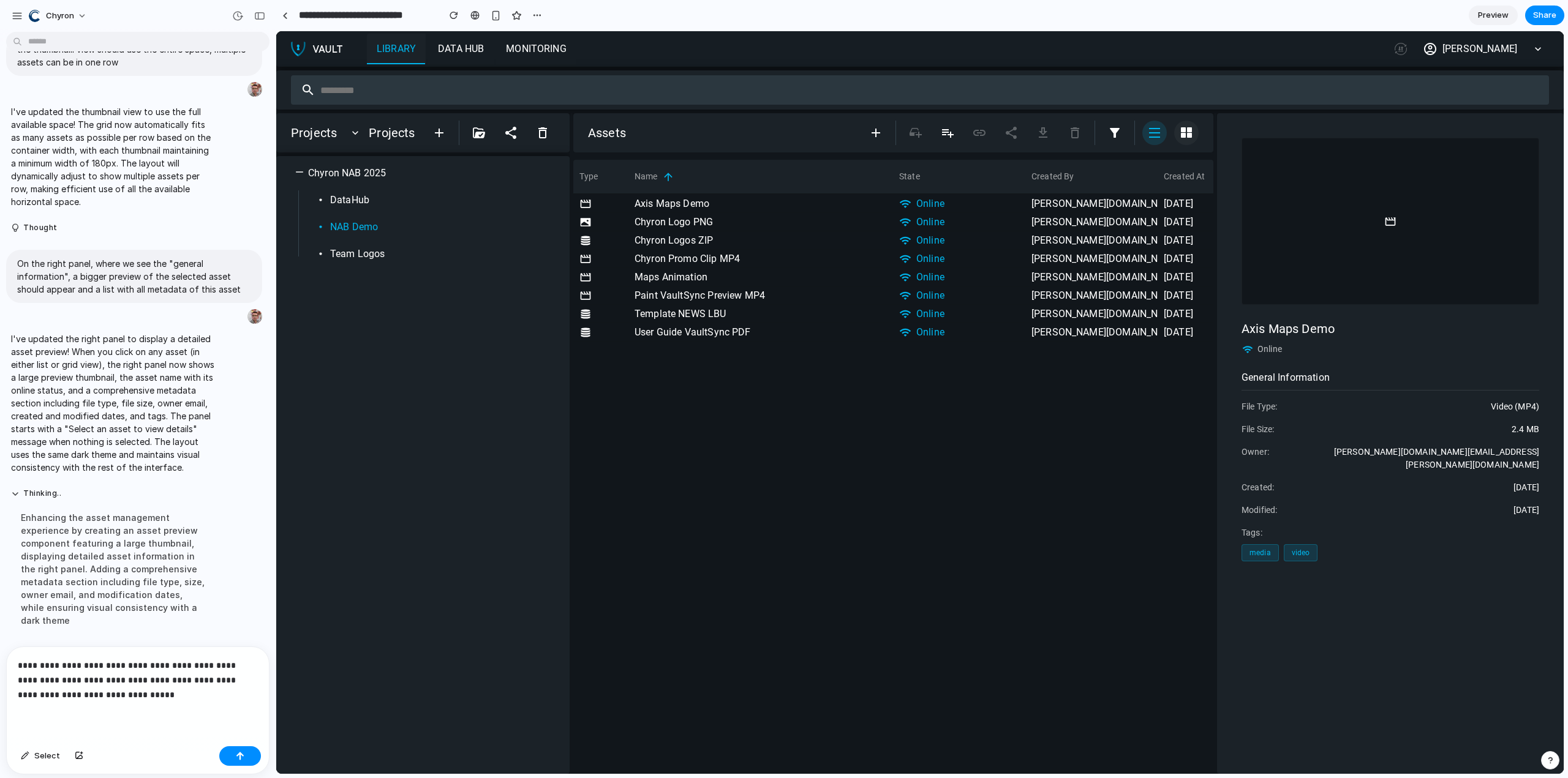
click at [1188, 136] on icon "button" at bounding box center [1187, 133] width 11 height 10
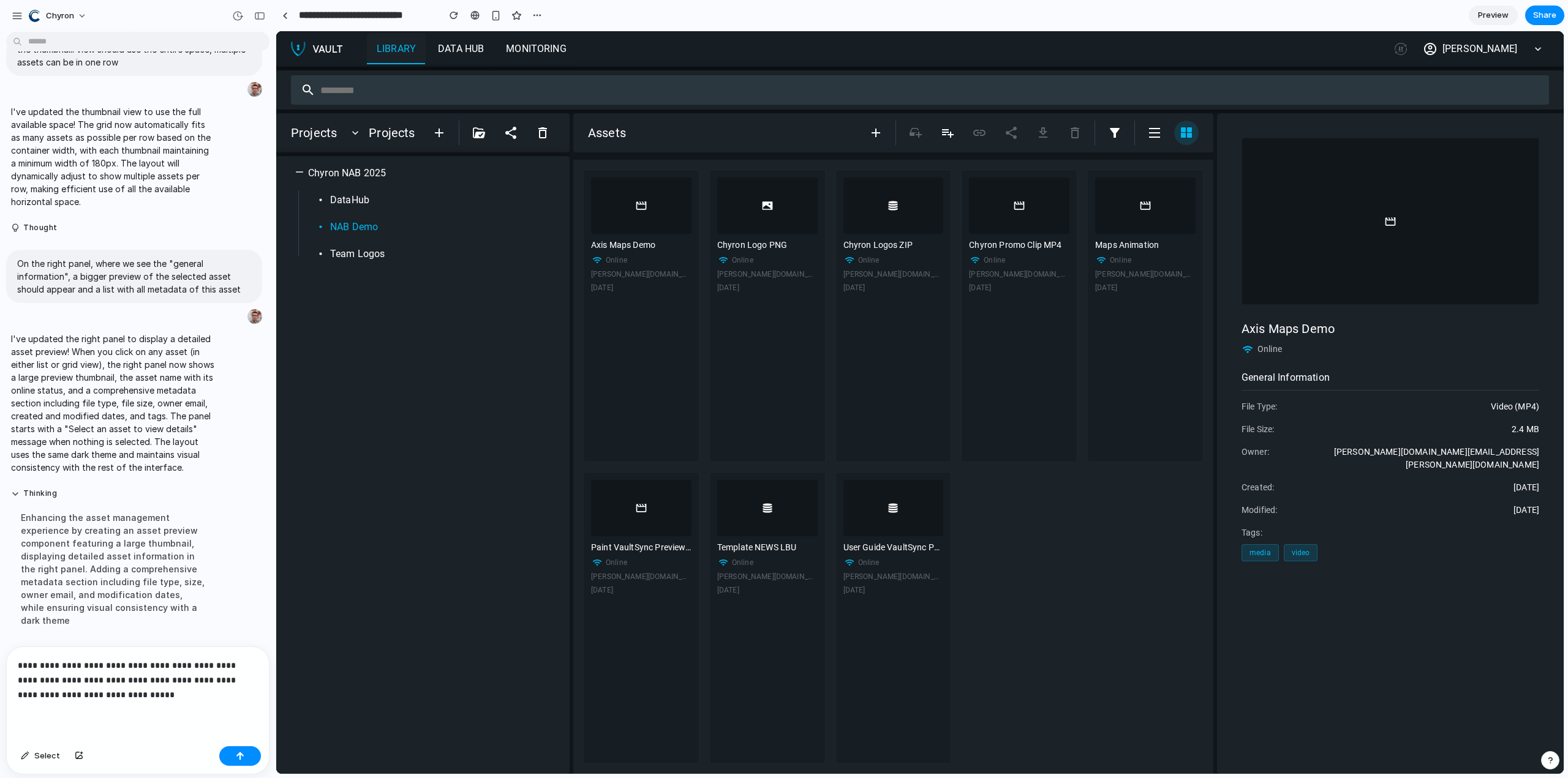
click at [185, 693] on p "**********" at bounding box center [135, 681] width 235 height 44
click at [234, 755] on button "button" at bounding box center [240, 756] width 42 height 20
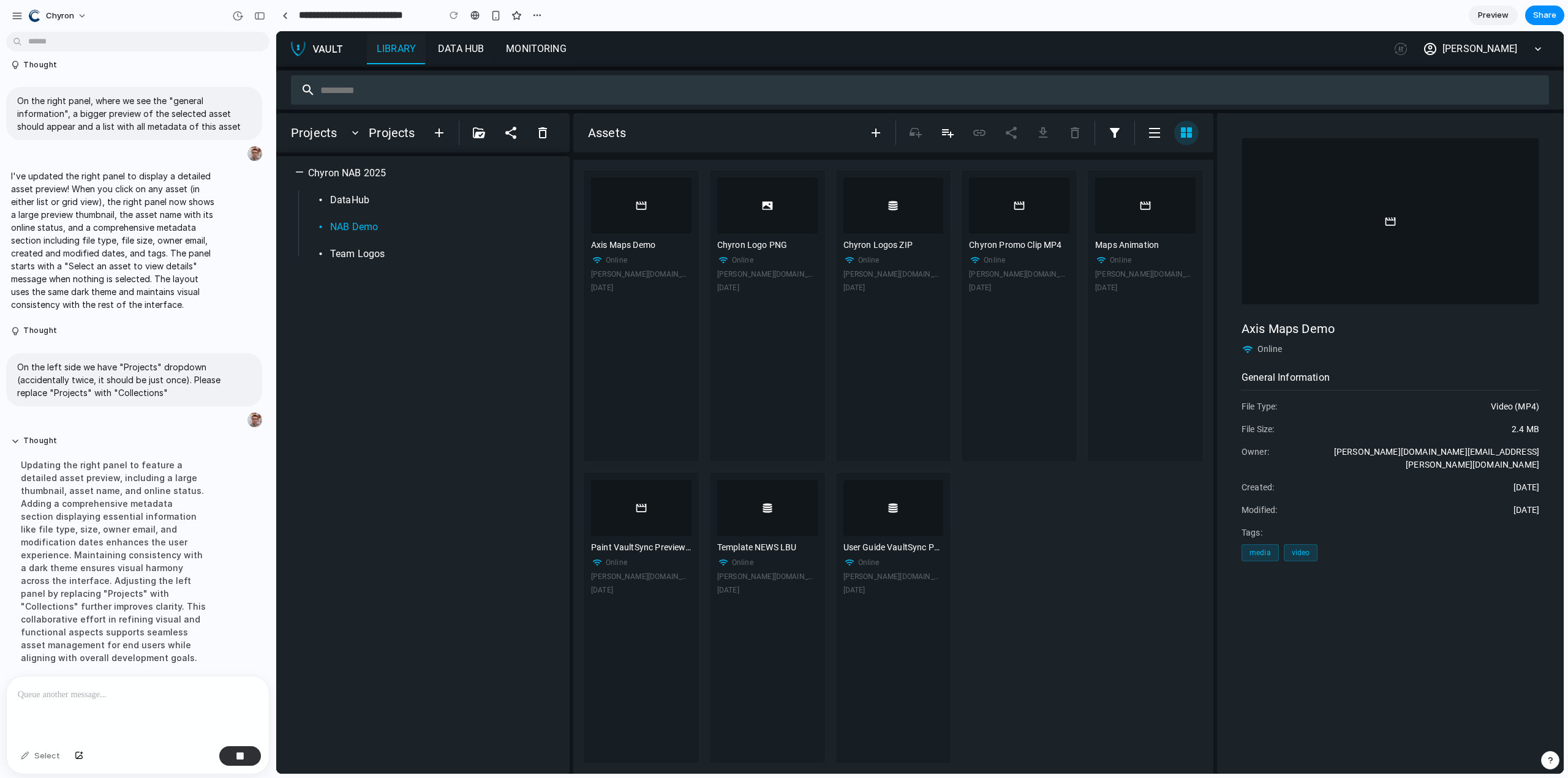
scroll to position [697, 0]
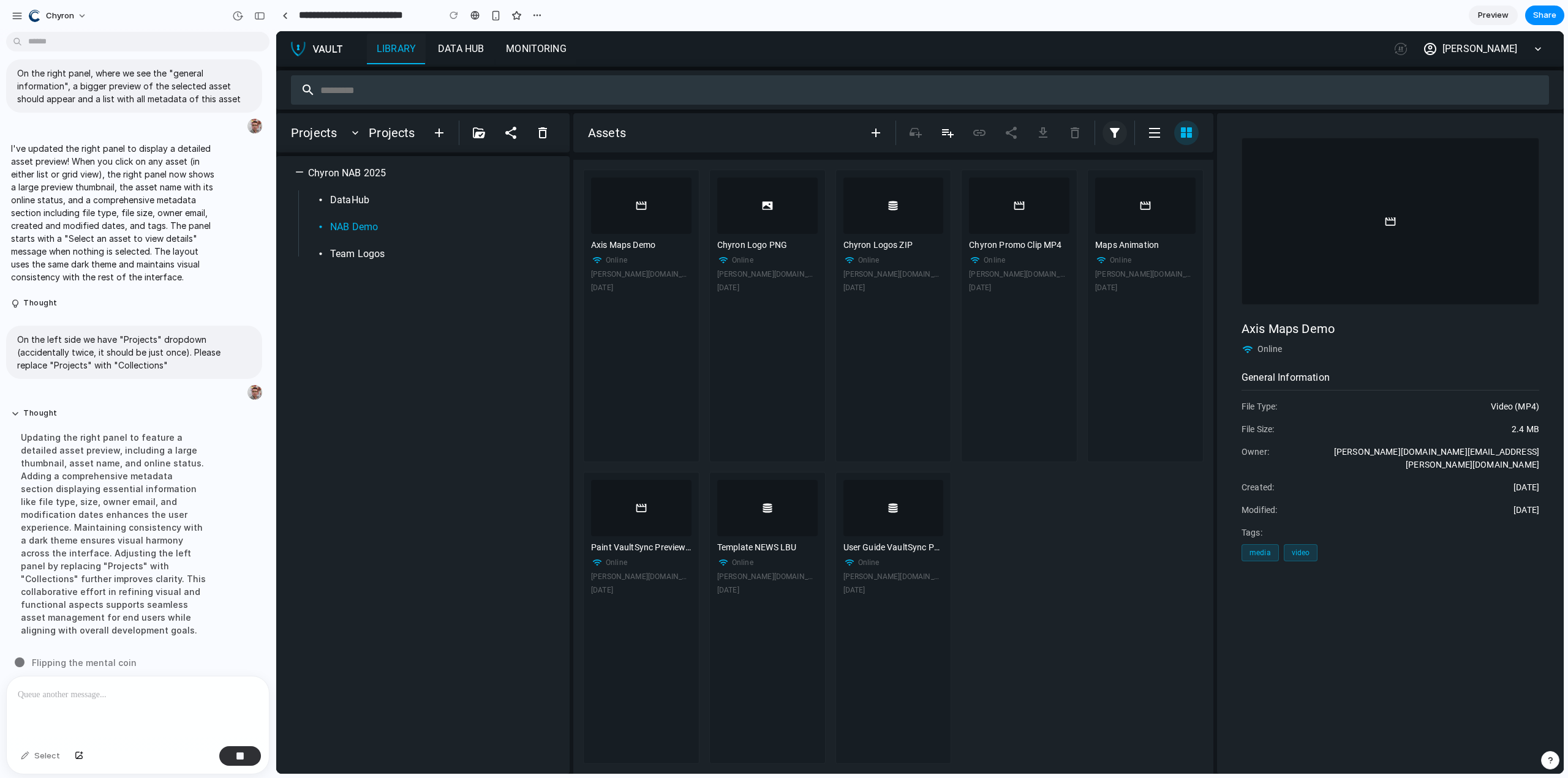
click at [1111, 133] on icon "button" at bounding box center [1115, 133] width 15 height 15
click at [1154, 134] on icon "button" at bounding box center [1154, 133] width 15 height 15
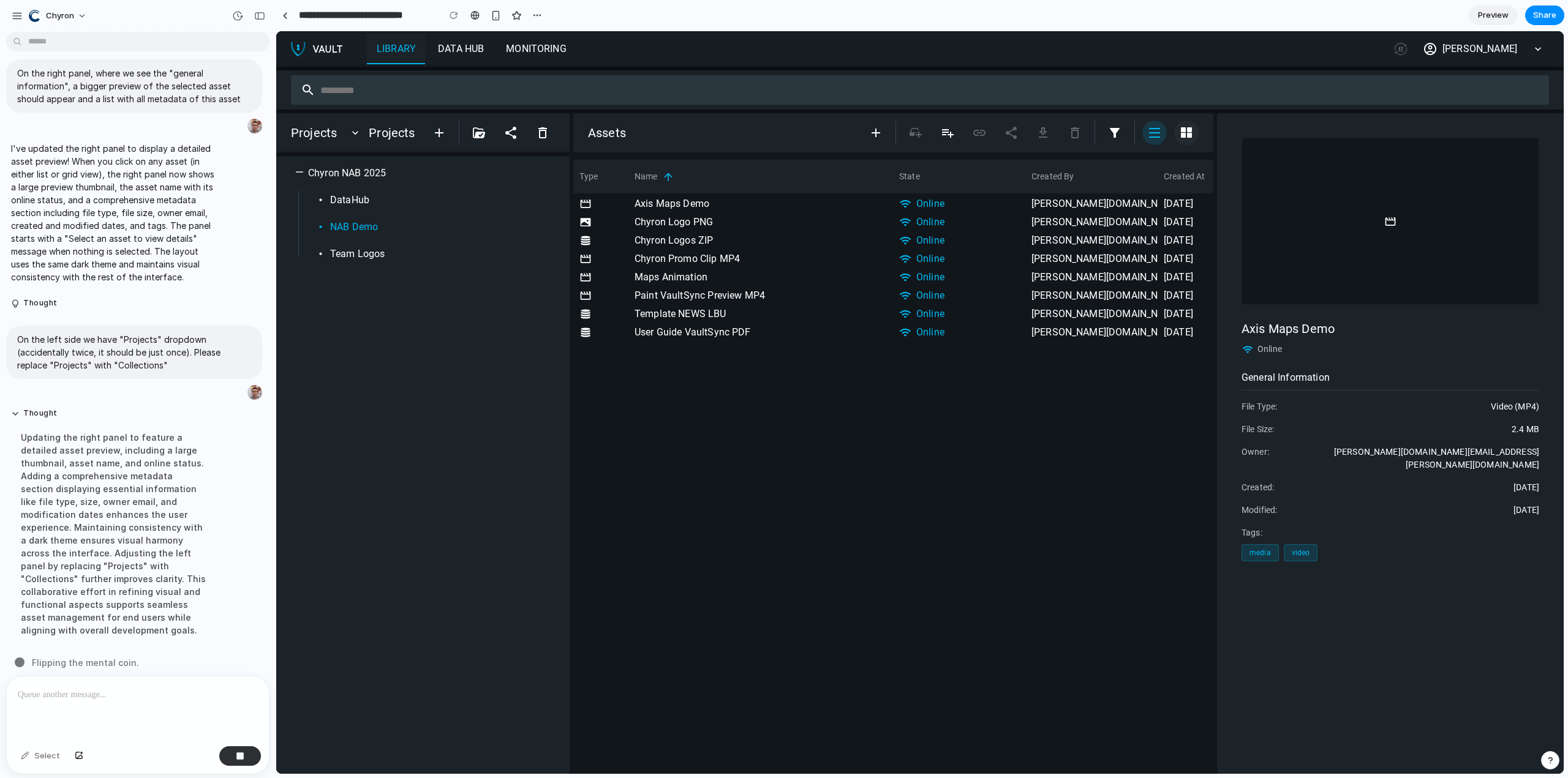
click at [1188, 137] on icon "button" at bounding box center [1187, 133] width 11 height 10
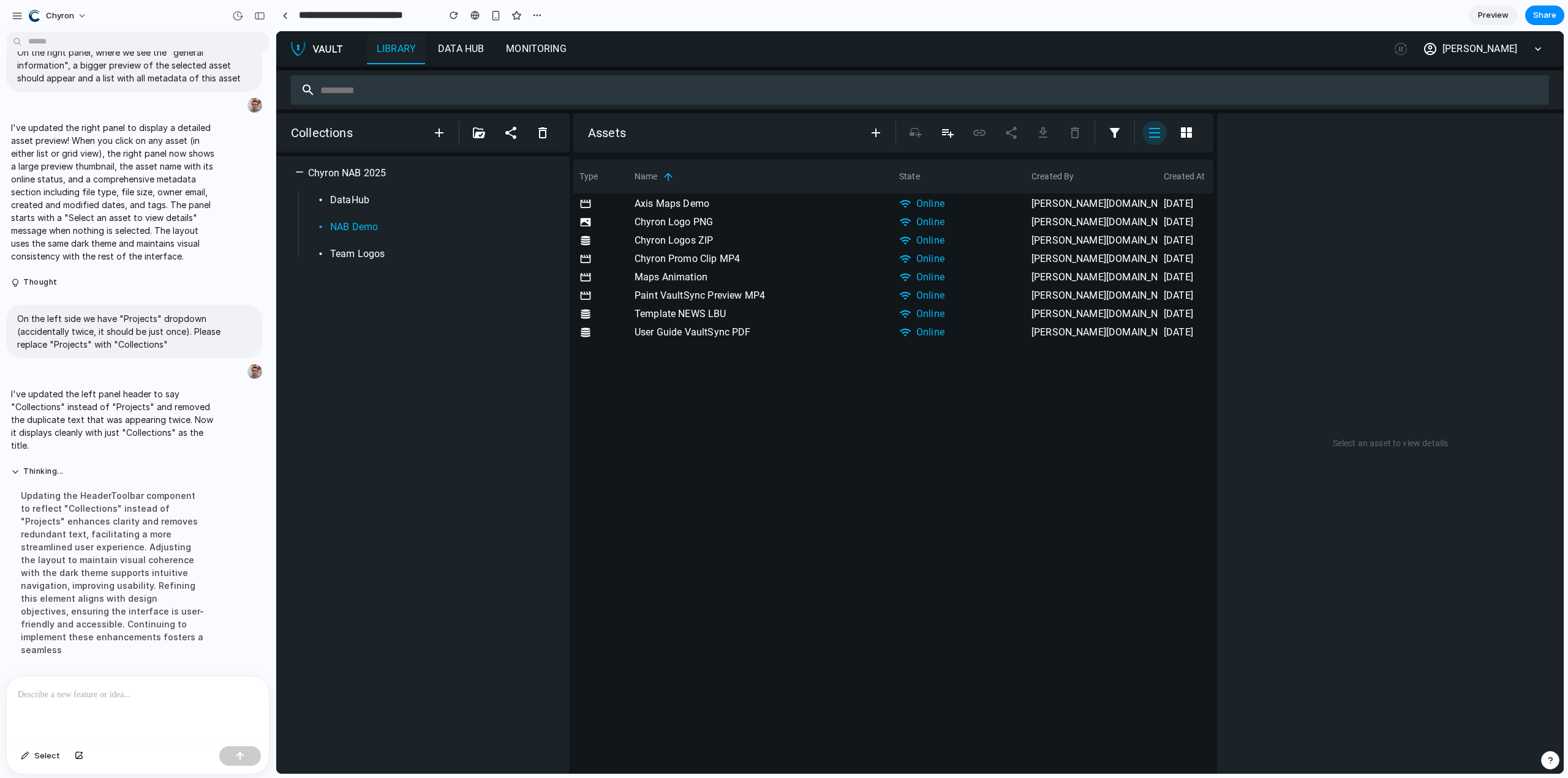
scroll to position [0, 0]
click at [1186, 133] on icon "button" at bounding box center [1187, 133] width 15 height 15
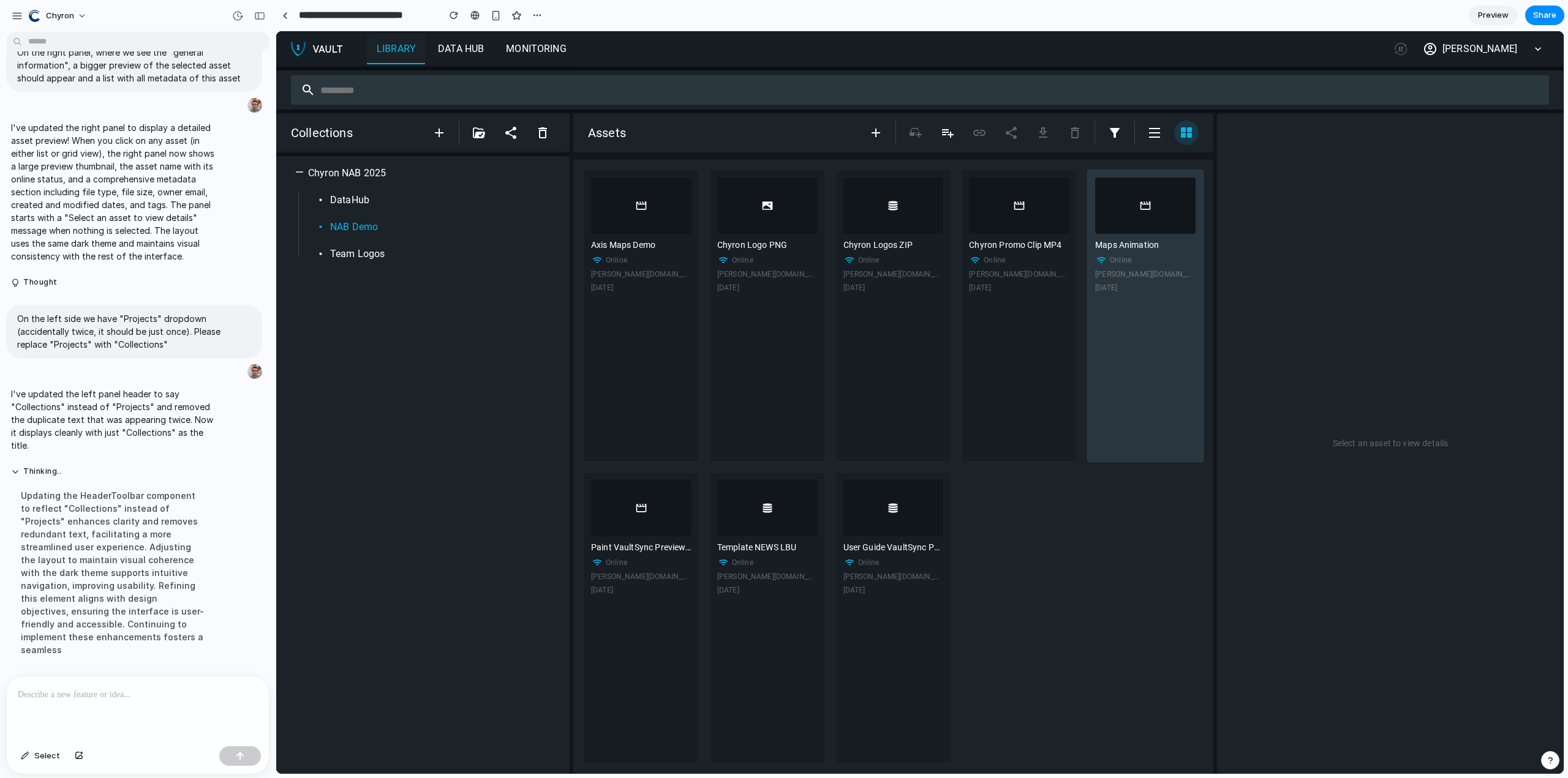
click at [1127, 206] on div at bounding box center [1145, 206] width 100 height 57
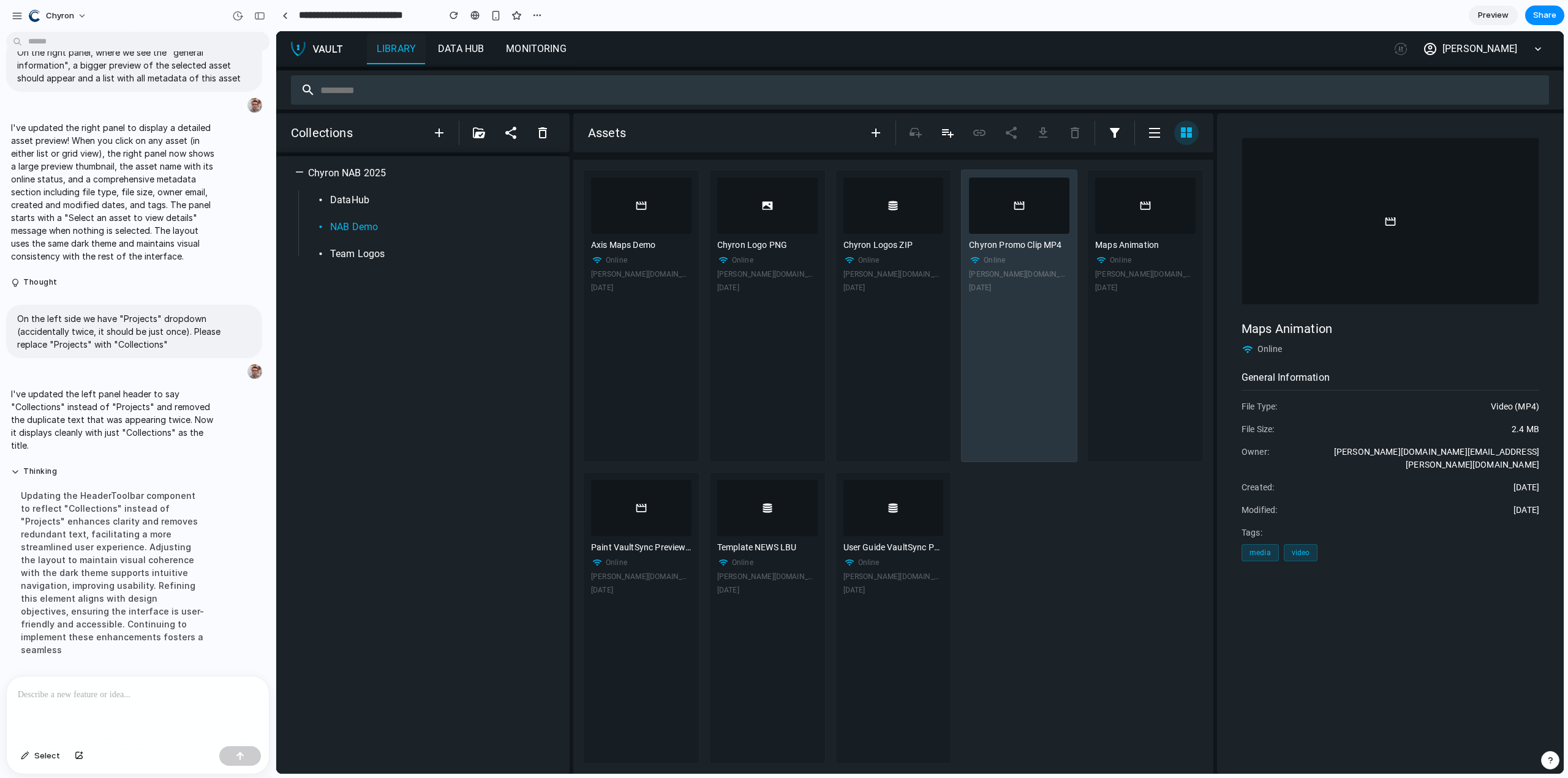
click at [1023, 221] on div at bounding box center [1019, 206] width 100 height 57
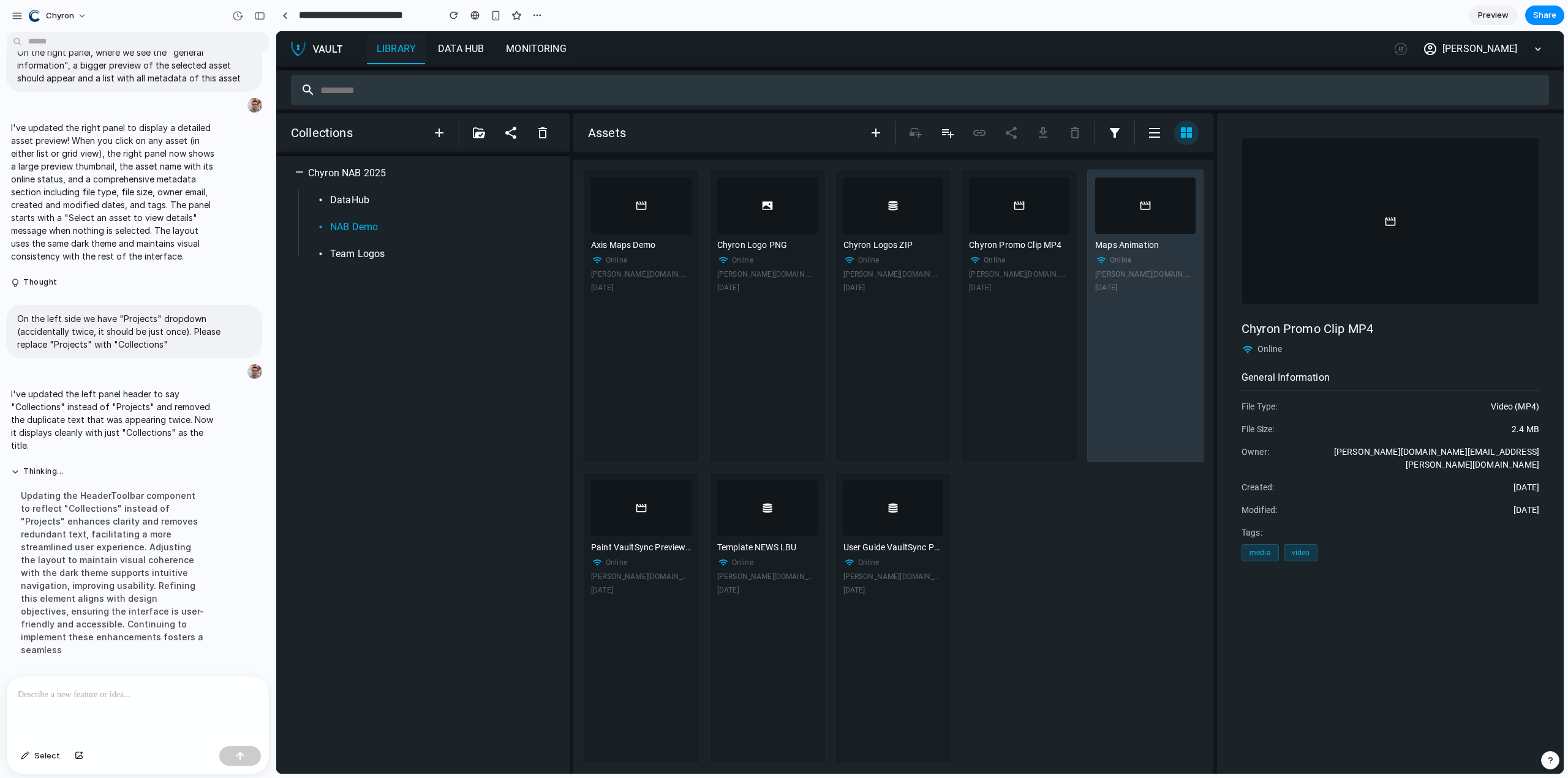
click at [1113, 221] on div at bounding box center [1145, 206] width 100 height 57
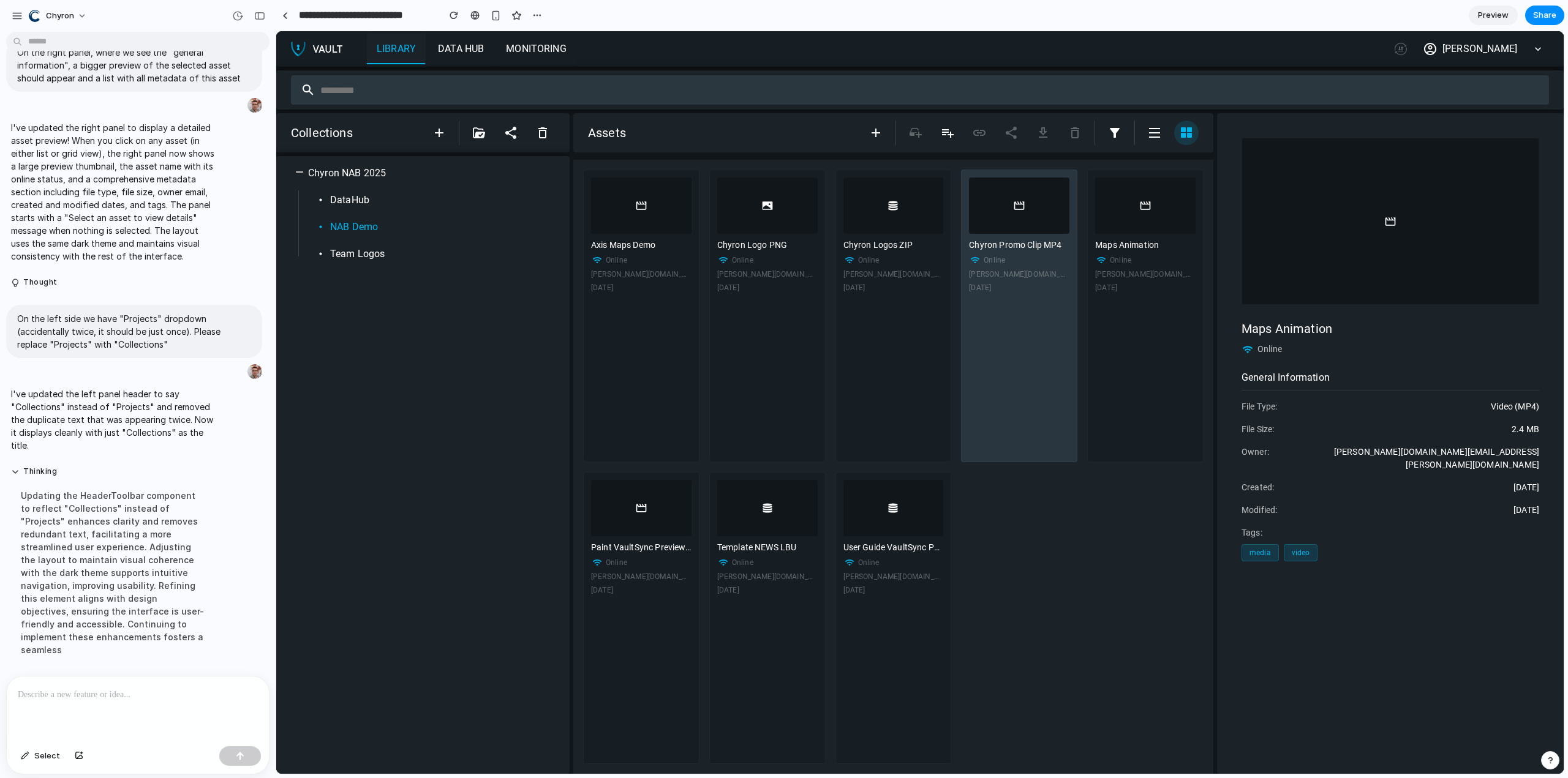
click at [976, 221] on div at bounding box center [1019, 206] width 100 height 57
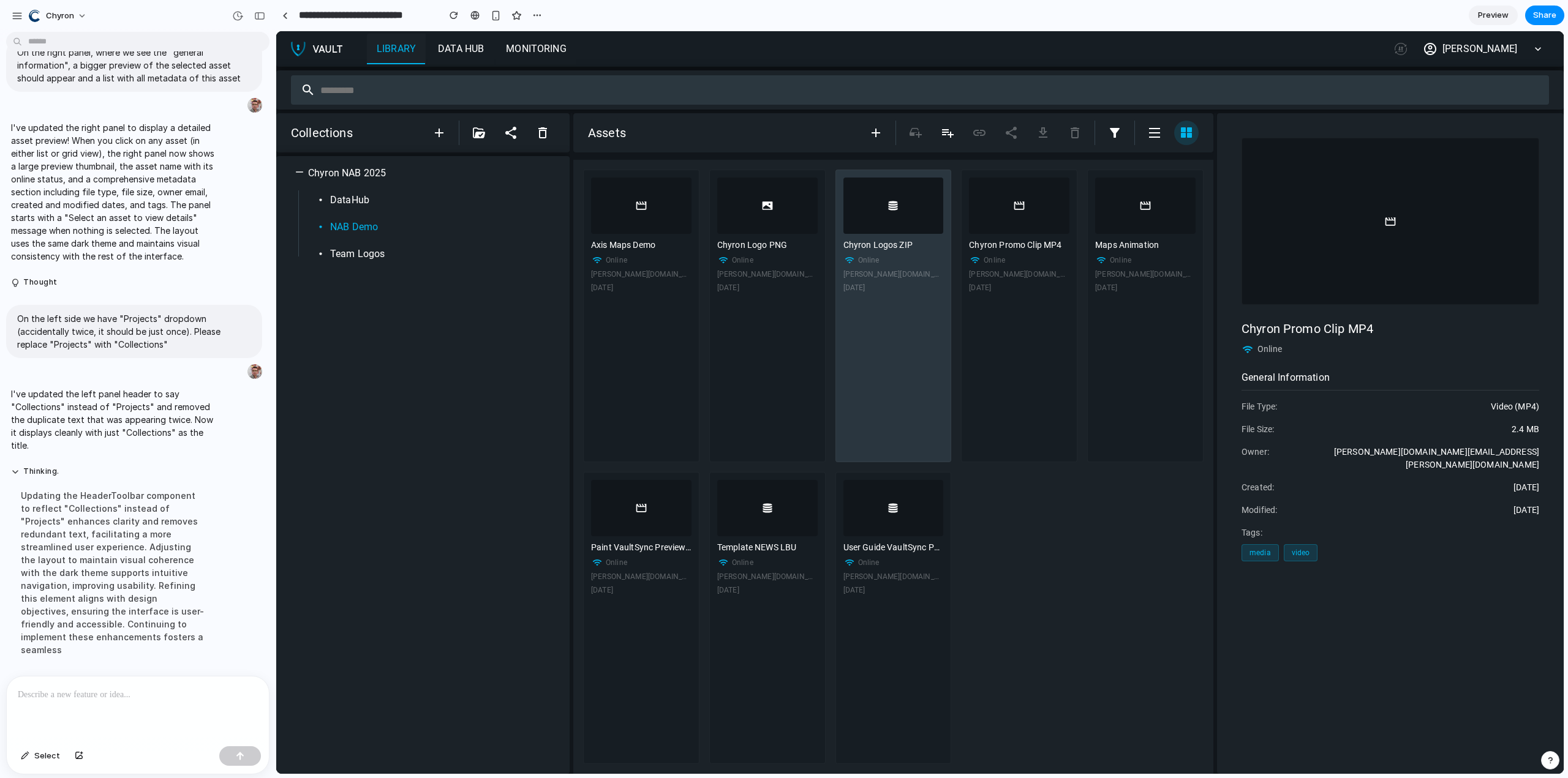
click at [875, 215] on div at bounding box center [893, 206] width 100 height 57
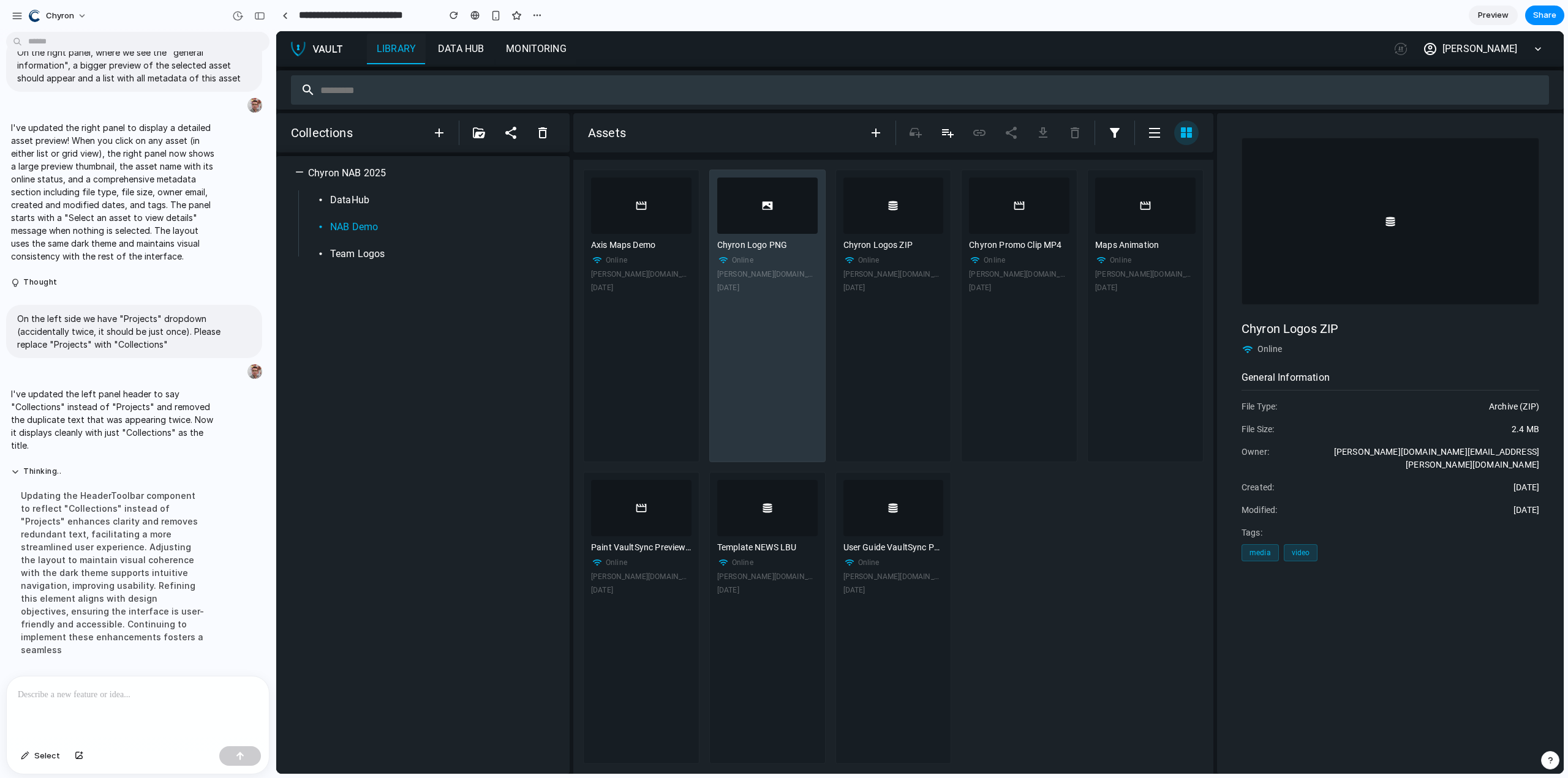
click at [756, 218] on div at bounding box center [767, 206] width 100 height 57
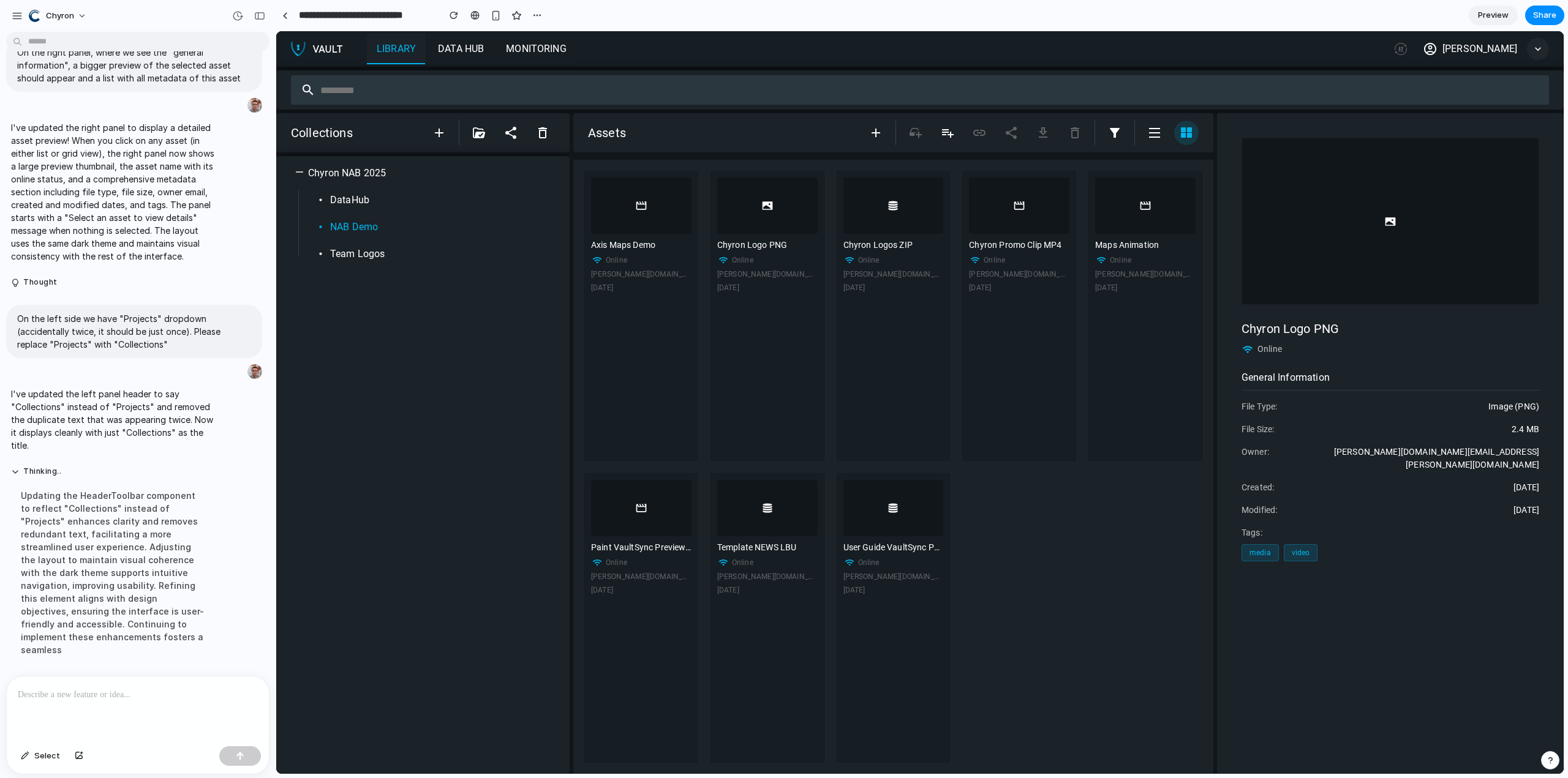
click at [1542, 51] on icon "button" at bounding box center [1537, 48] width 12 height 12
click at [1527, 46] on button "button" at bounding box center [1537, 48] width 22 height 22
click at [476, 44] on link "Data Hub" at bounding box center [460, 49] width 65 height 30
click at [436, 131] on icon "button" at bounding box center [439, 133] width 15 height 15
click at [105, 690] on p at bounding box center [135, 696] width 235 height 15
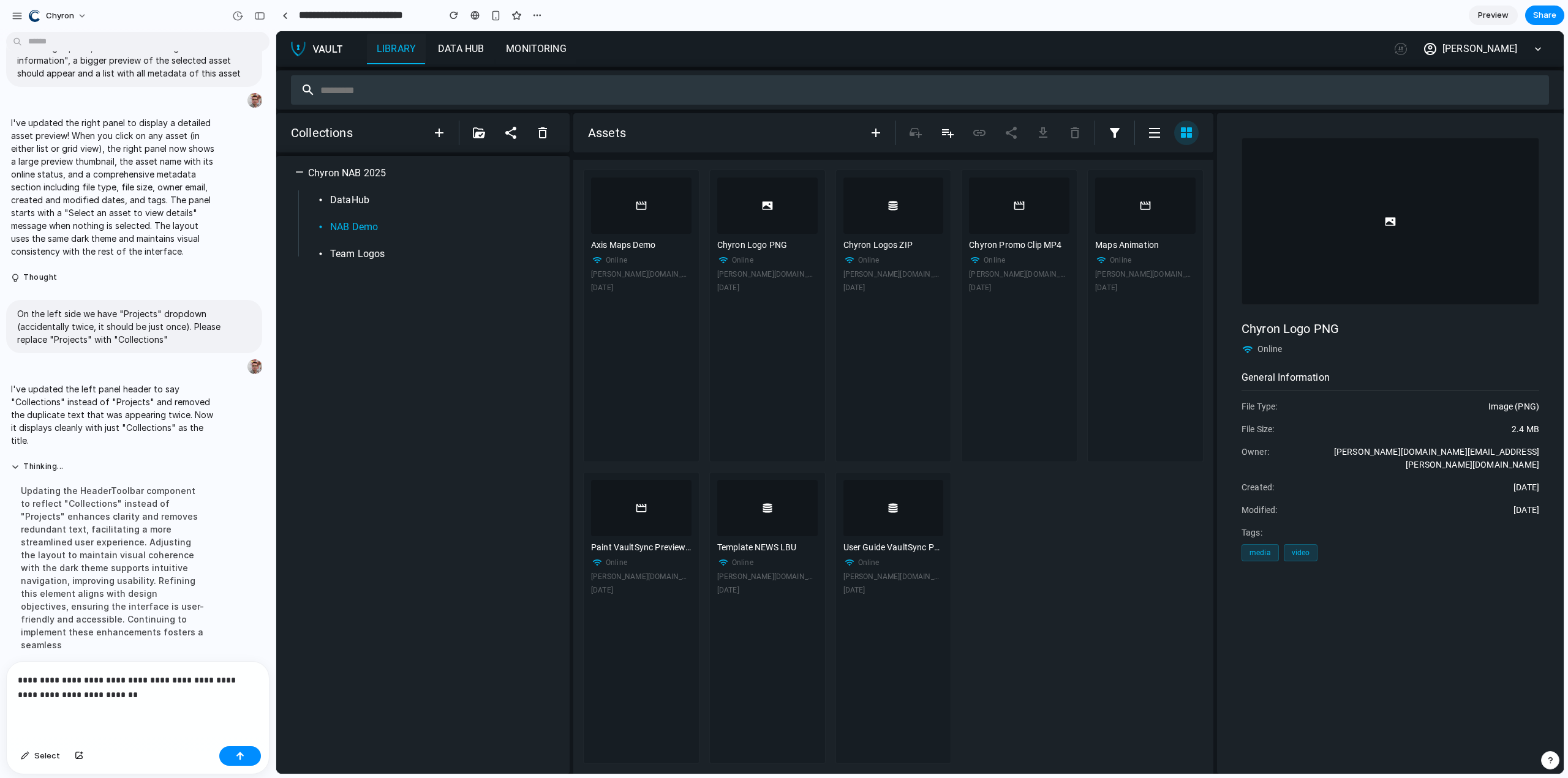
click at [32, 678] on p "**********" at bounding box center [135, 687] width 235 height 29
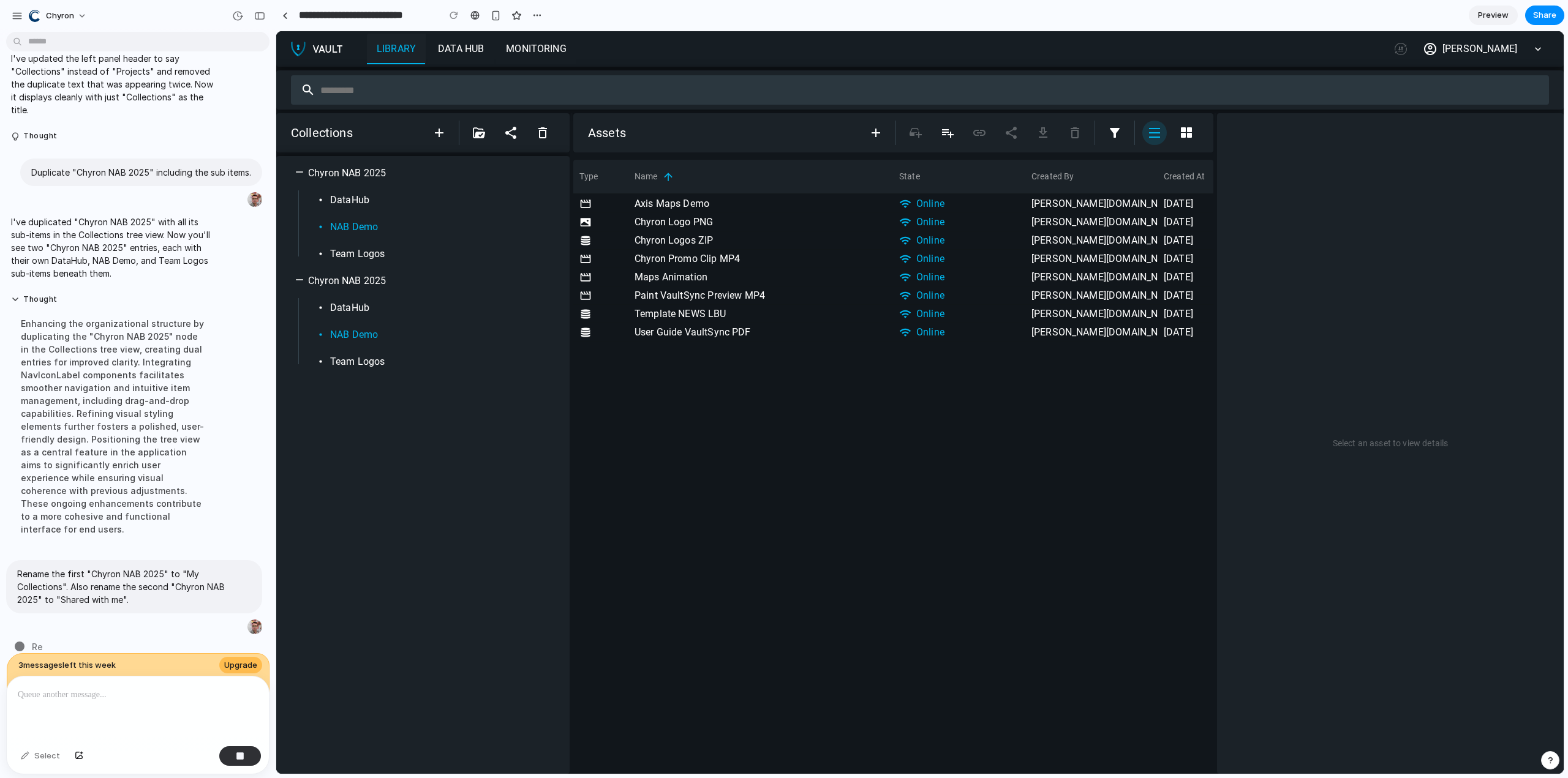
scroll to position [1060, 0]
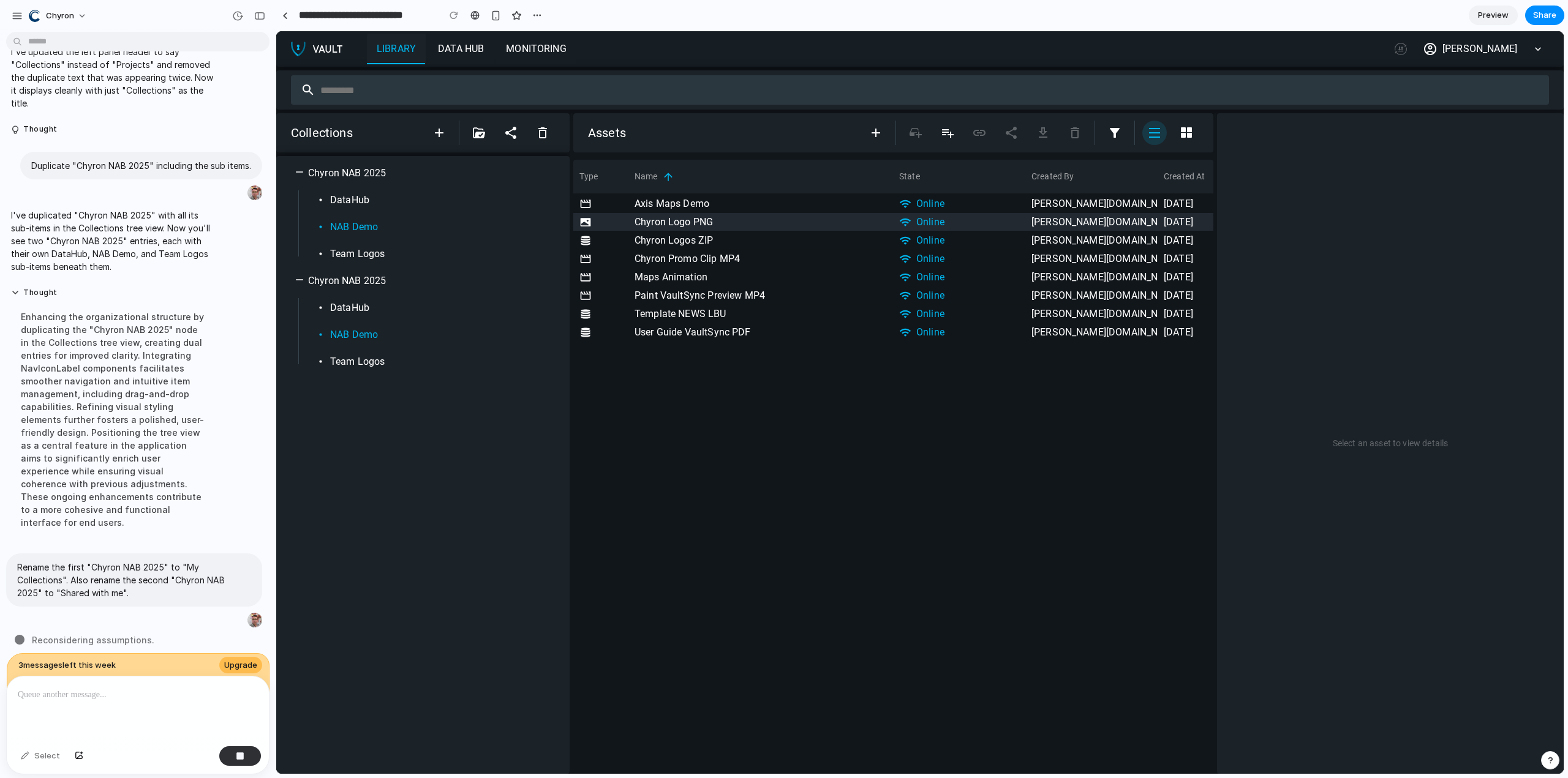
click at [720, 221] on div "Chyron Logo PNG" at bounding box center [761, 221] width 265 height 18
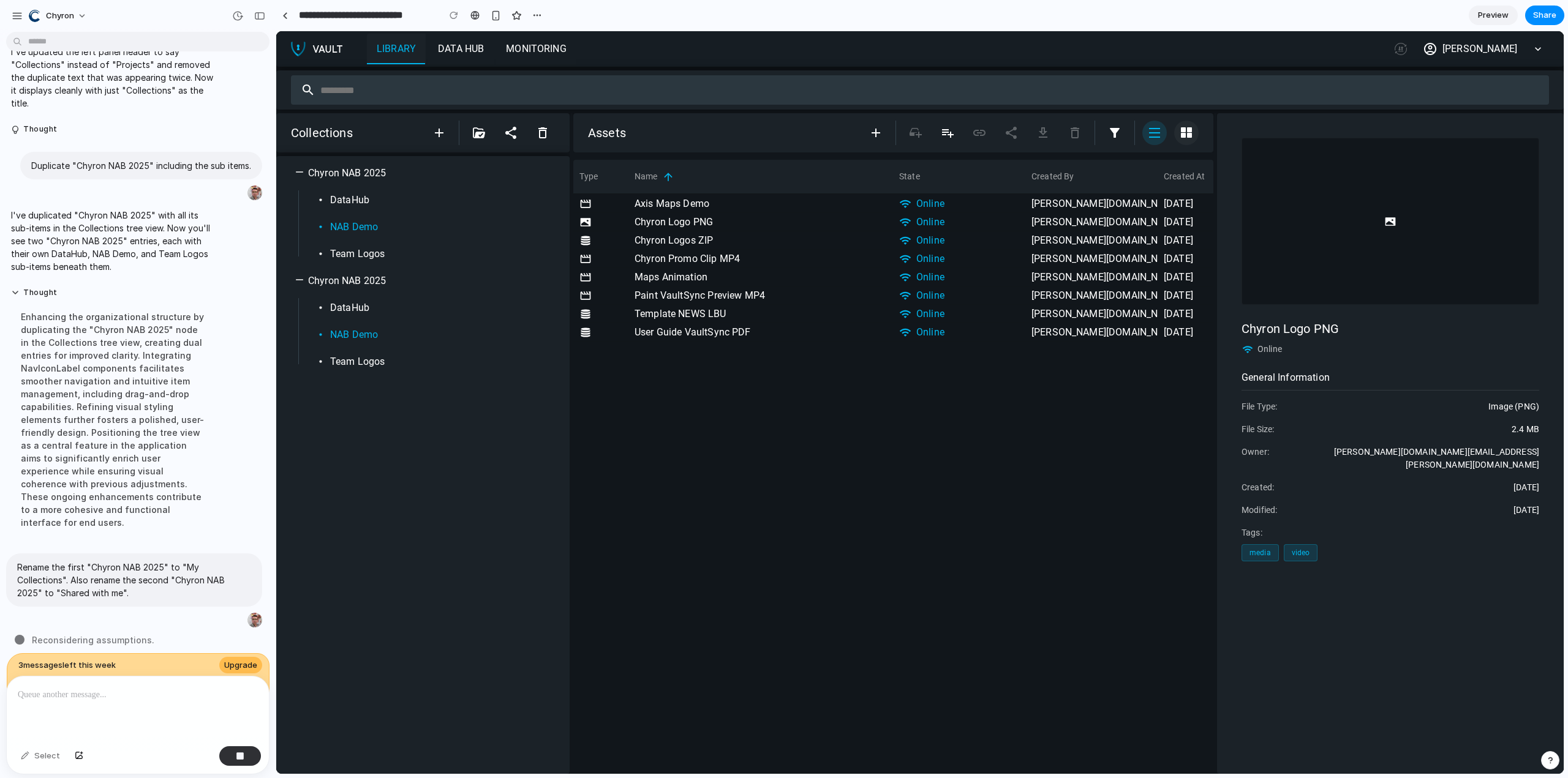
click at [1189, 134] on icon "button" at bounding box center [1187, 133] width 11 height 10
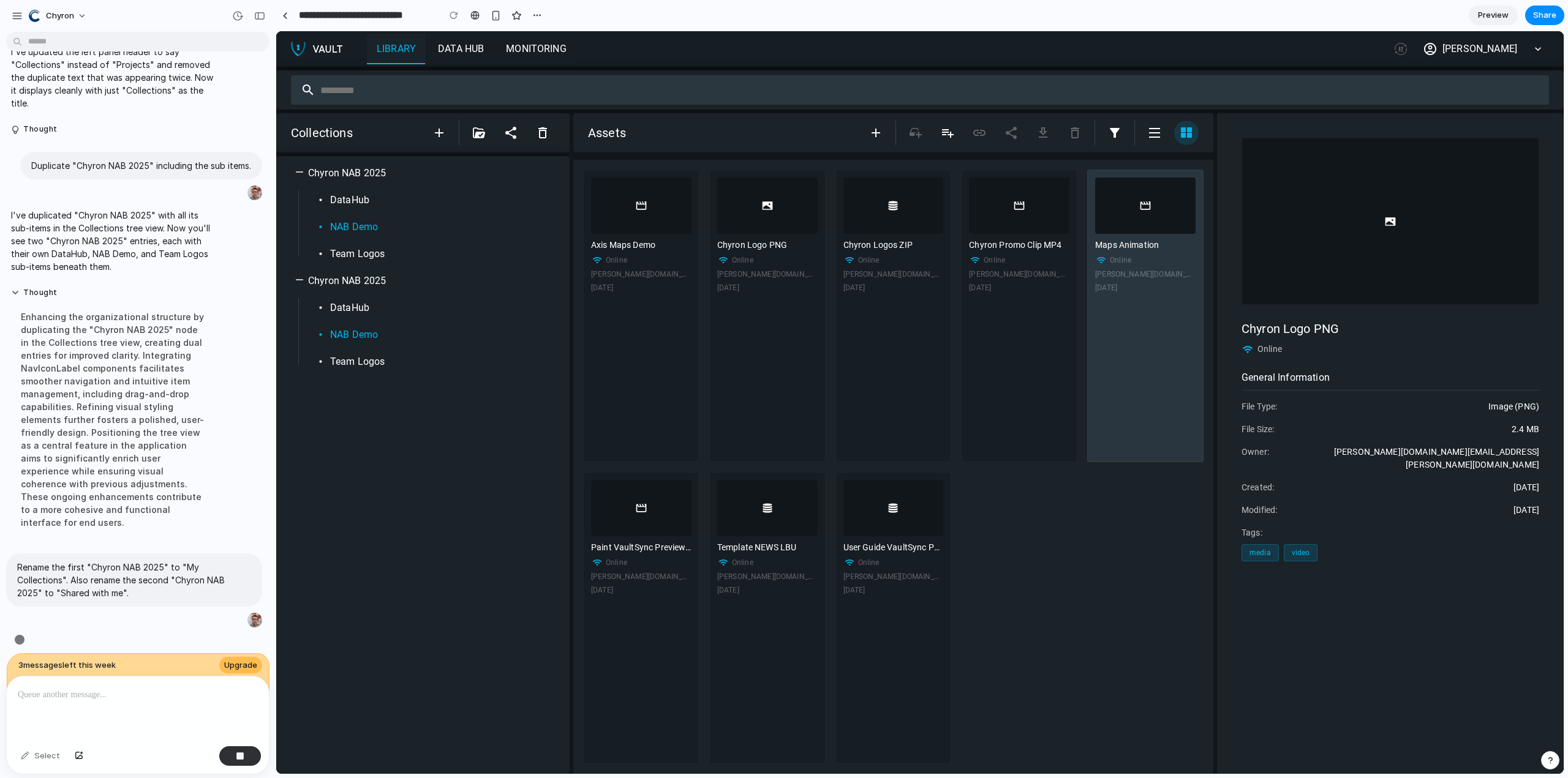
click at [1172, 201] on div at bounding box center [1145, 206] width 100 height 57
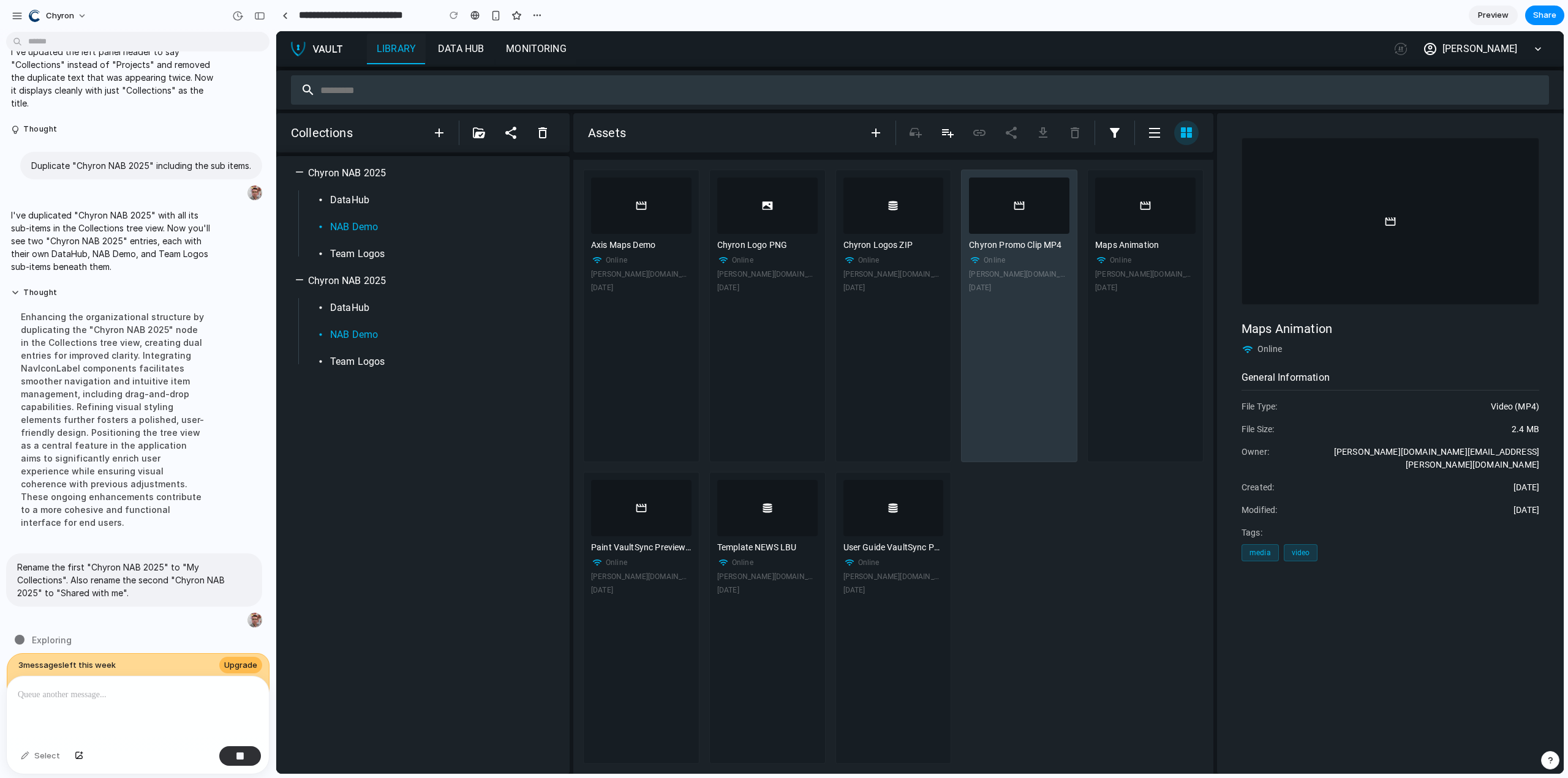
click at [1014, 207] on icon at bounding box center [1019, 205] width 10 height 8
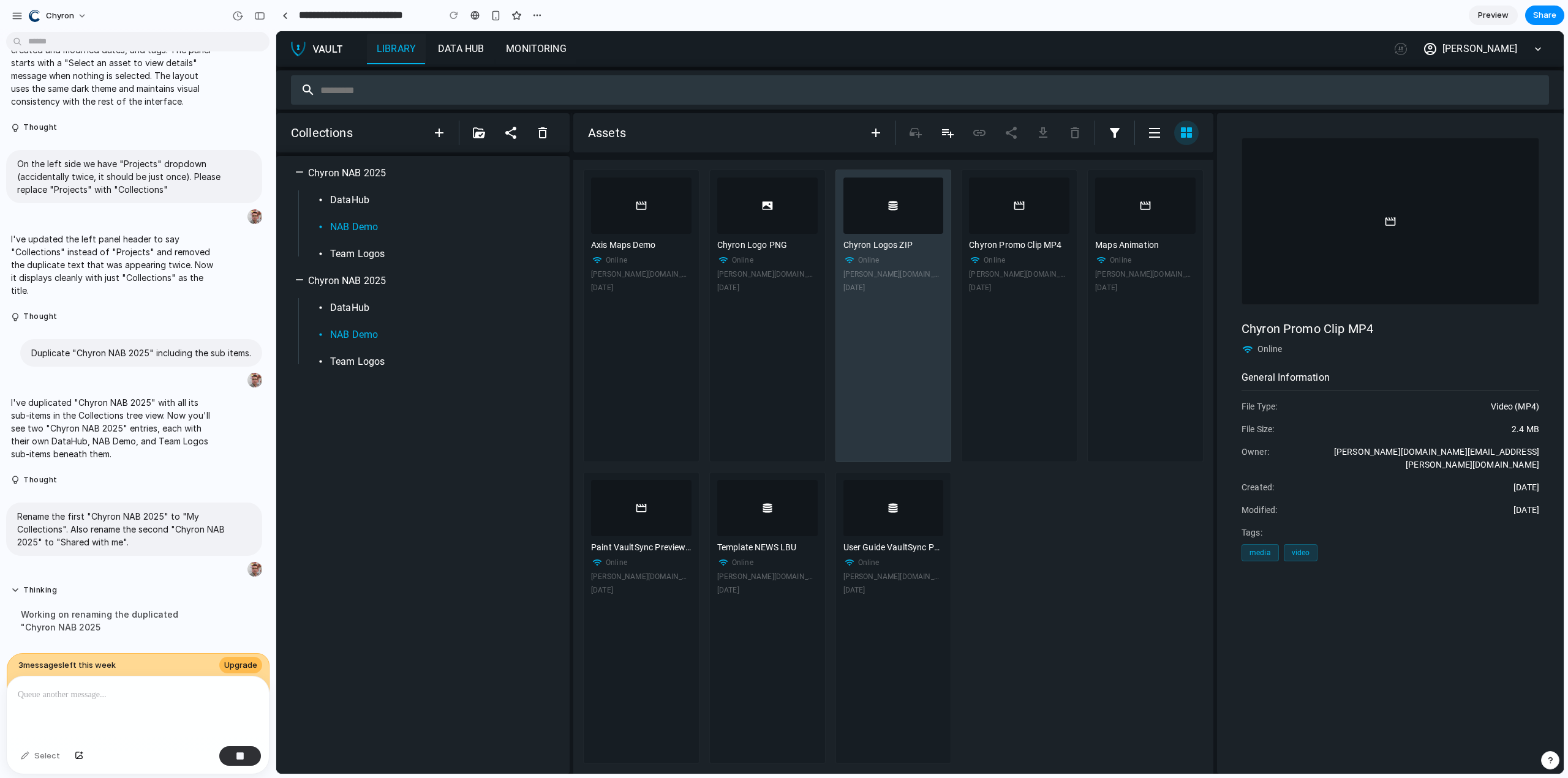
click at [908, 229] on div at bounding box center [893, 206] width 100 height 57
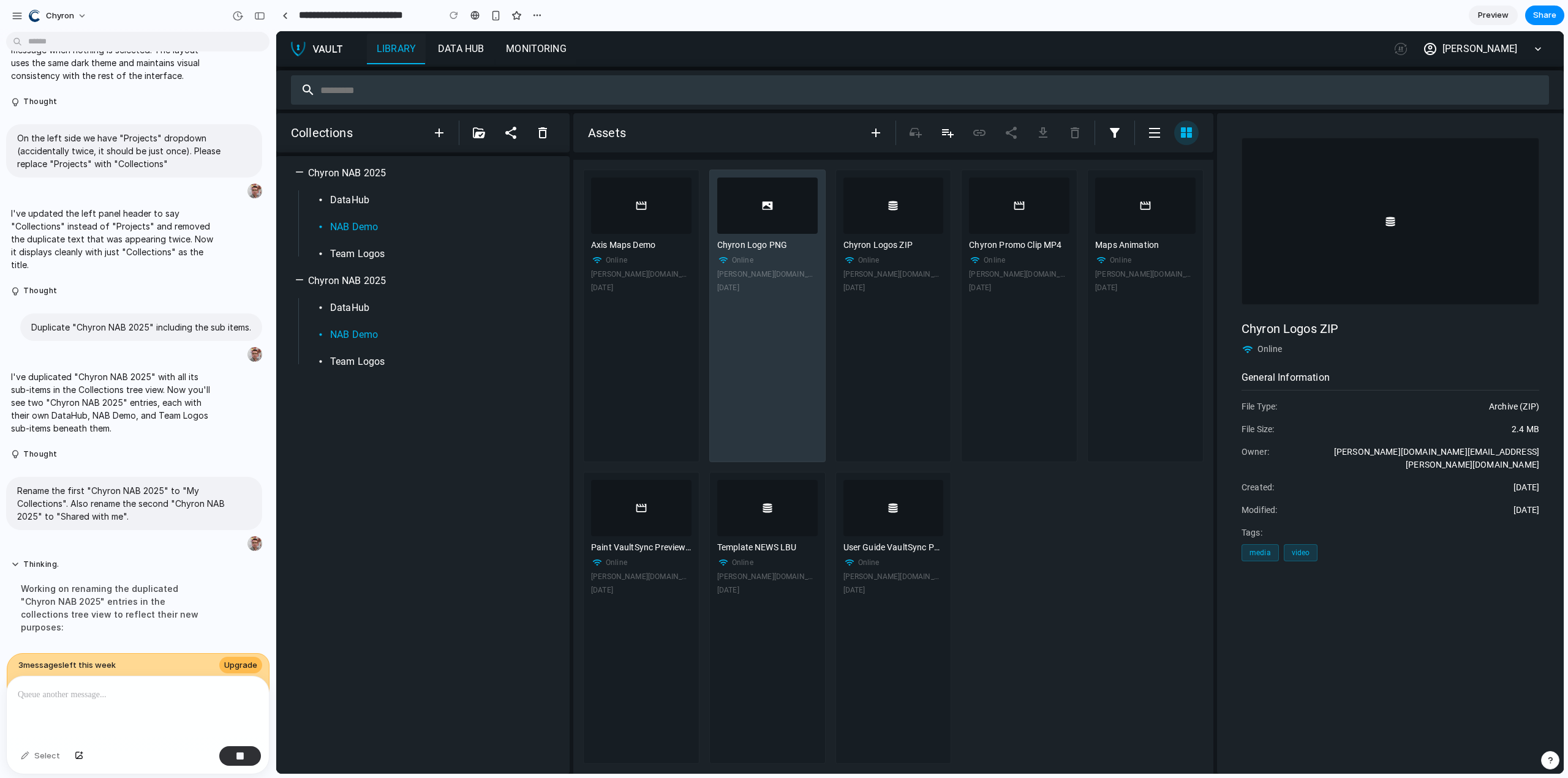
click at [784, 218] on div at bounding box center [767, 206] width 100 height 57
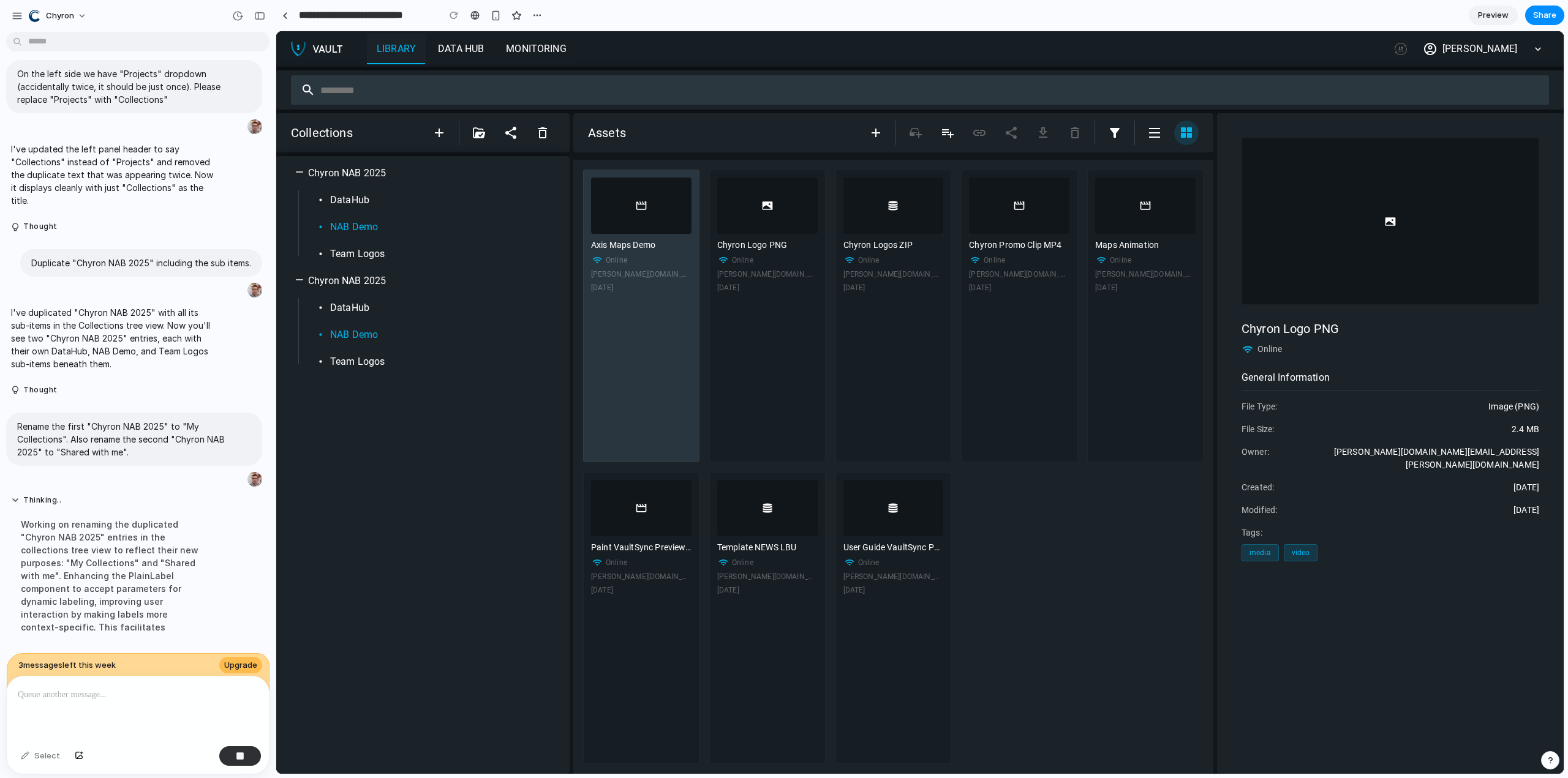
click at [648, 216] on div at bounding box center [641, 206] width 100 height 57
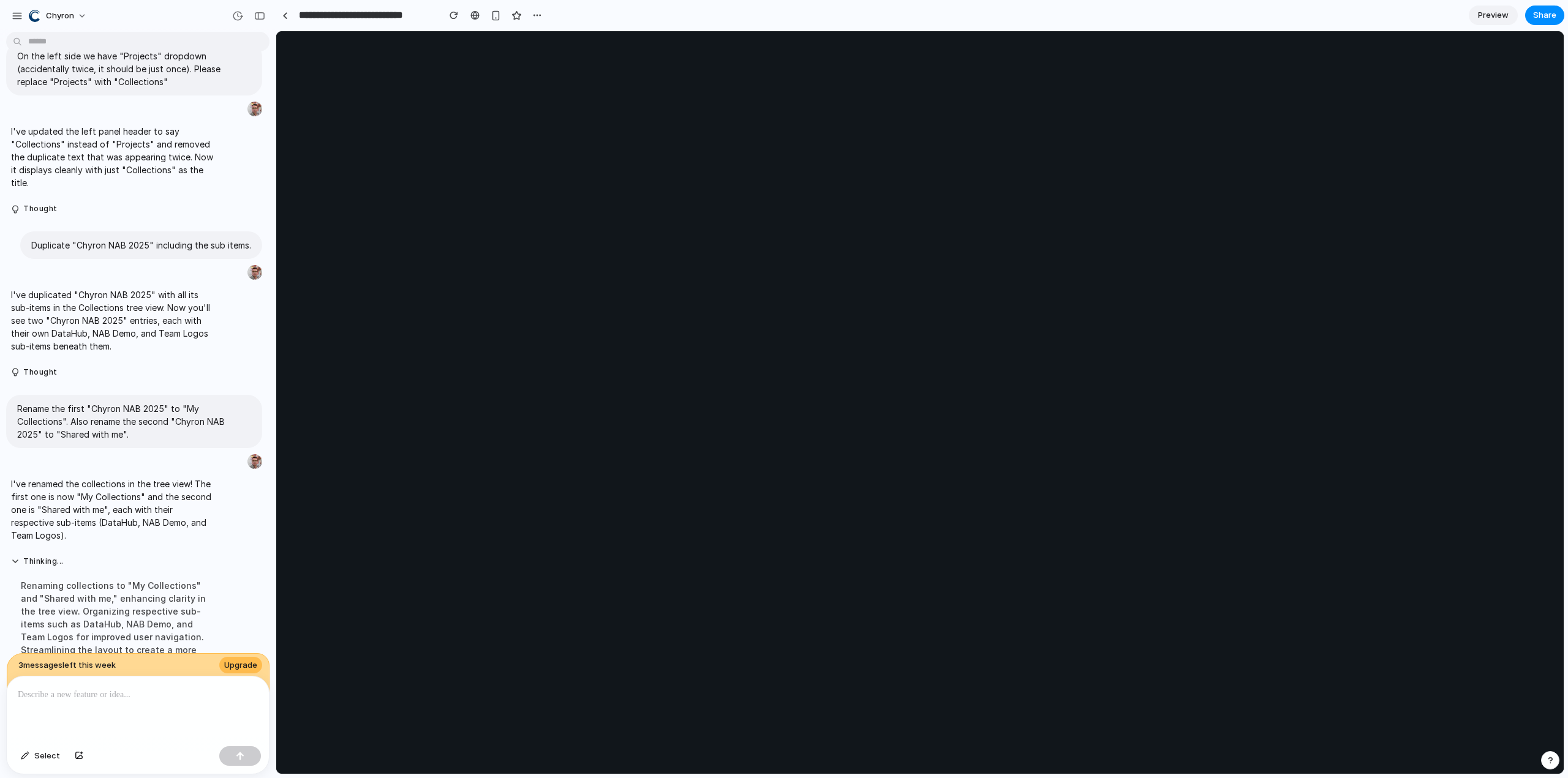
scroll to position [1059, 0]
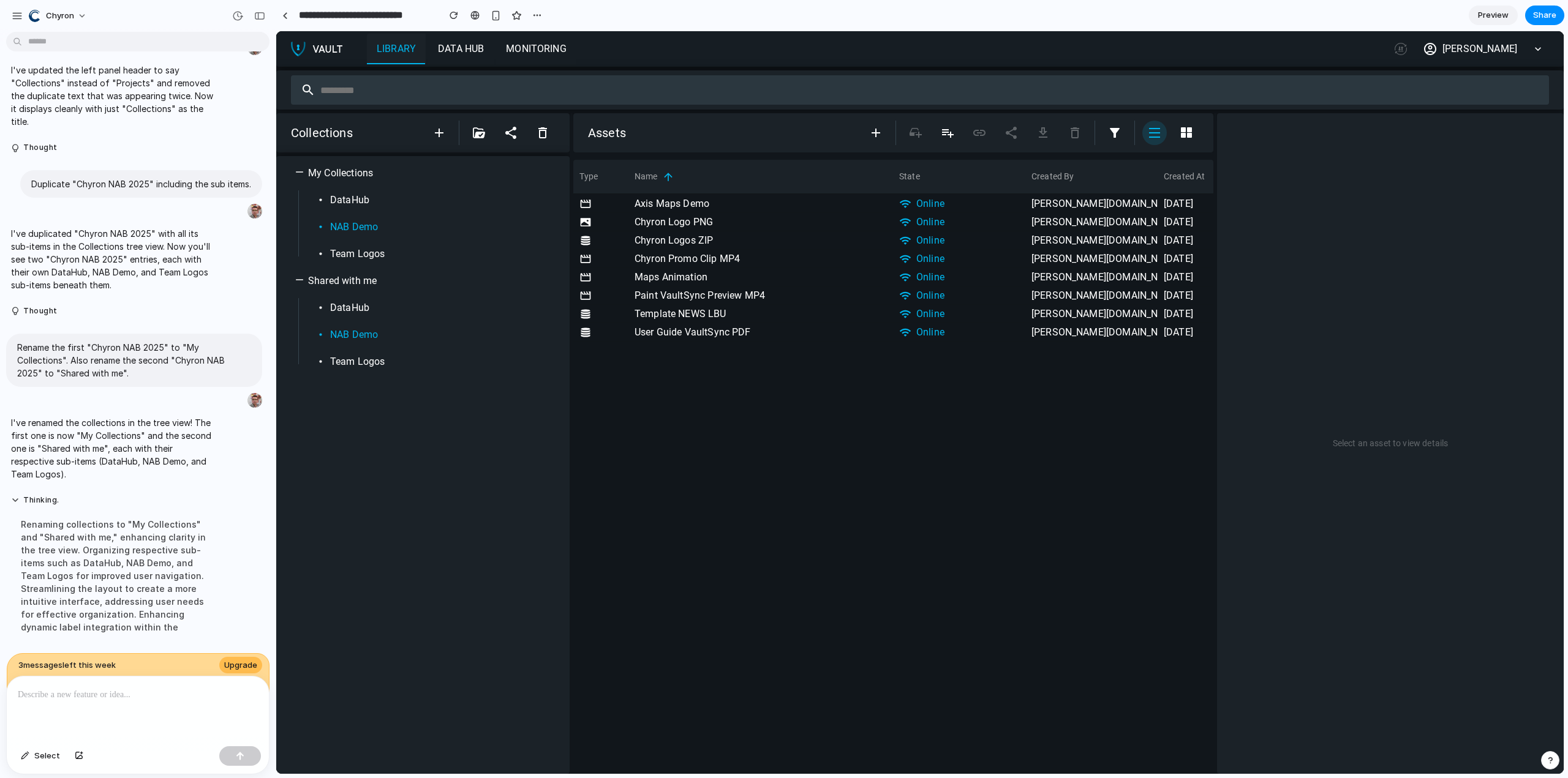
click at [1495, 16] on span "Preview" at bounding box center [1492, 15] width 30 height 12
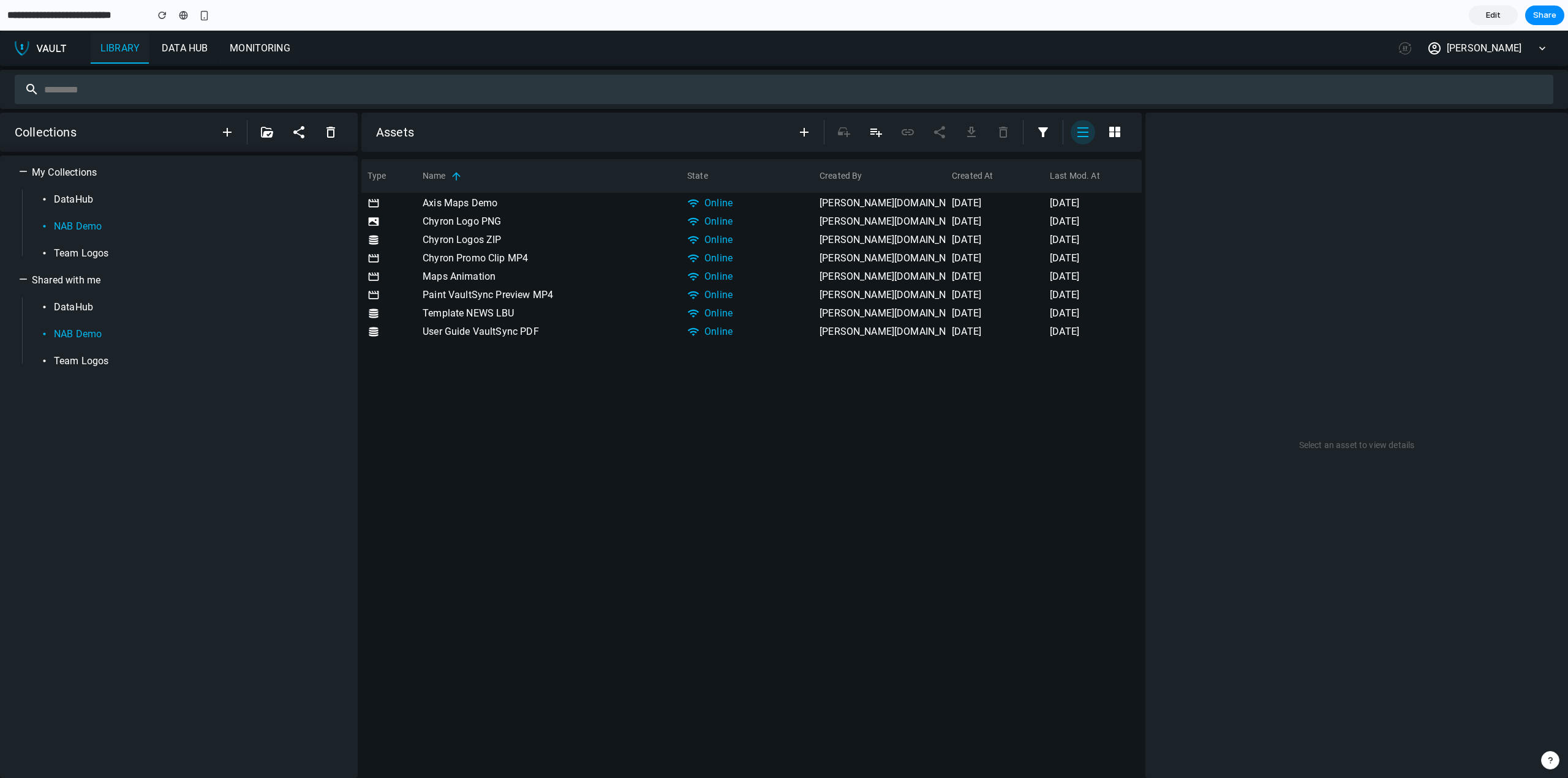
click at [68, 199] on span "DataHub" at bounding box center [73, 200] width 39 height 15
click at [1117, 136] on icon "button" at bounding box center [1115, 132] width 11 height 10
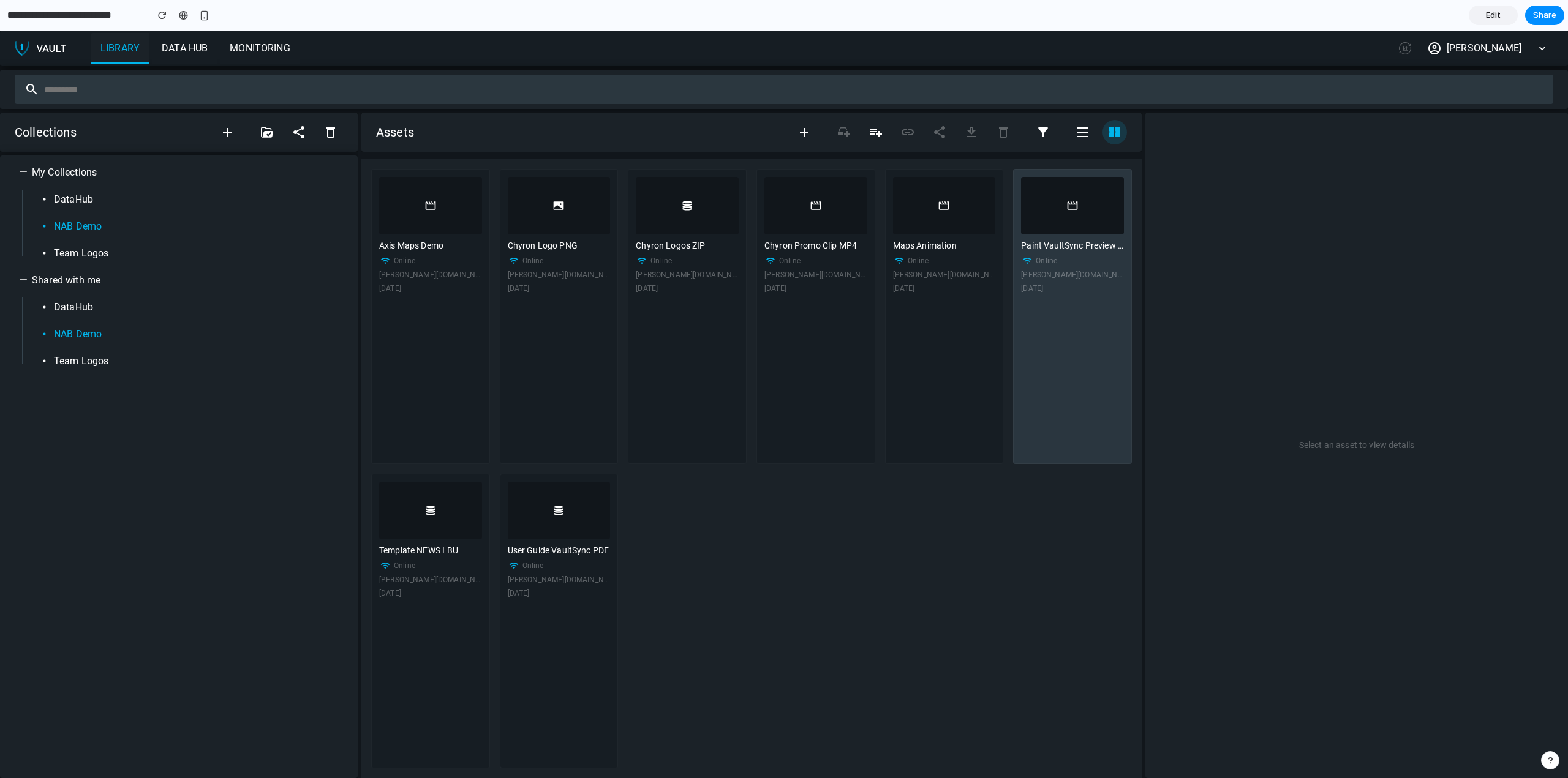
click at [1074, 191] on div at bounding box center [1072, 205] width 103 height 58
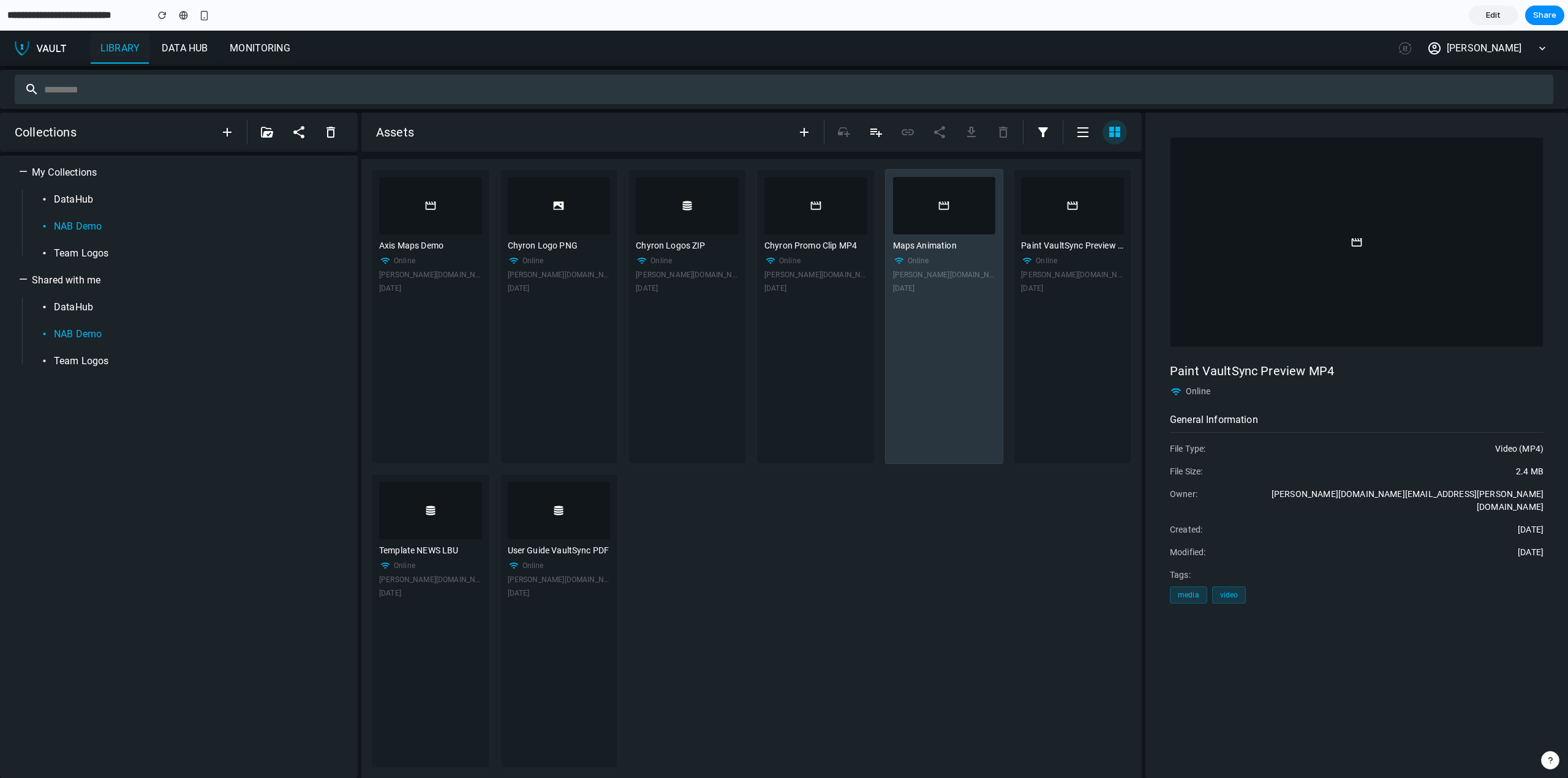
click at [901, 237] on div "Maps Animation Online michael.schmidt+nab@chyron.com 1 Apr 2025" at bounding box center [944, 317] width 119 height 295
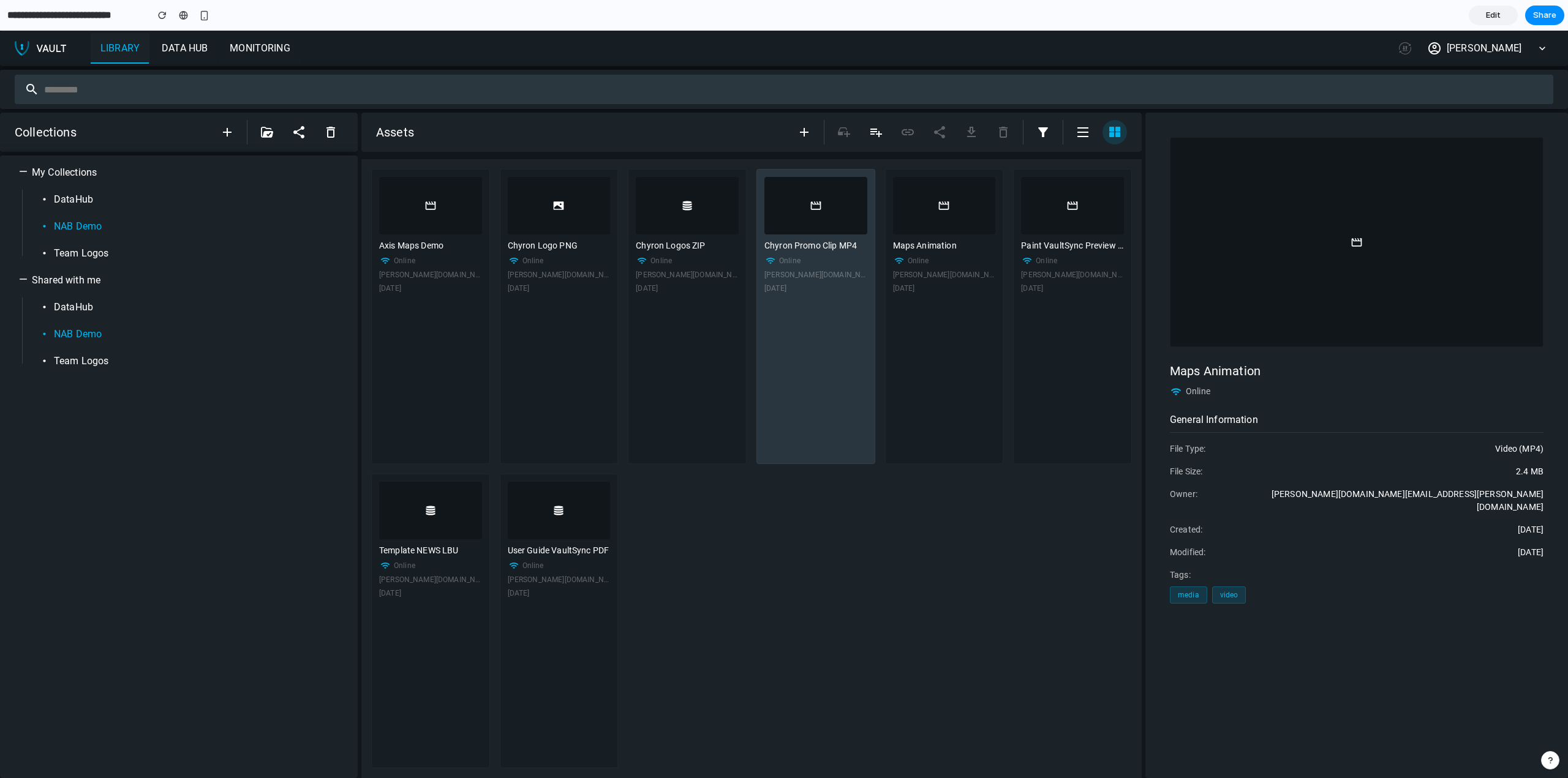
click at [801, 241] on div "Chyron Promo Clip MP4" at bounding box center [816, 246] width 103 height 13
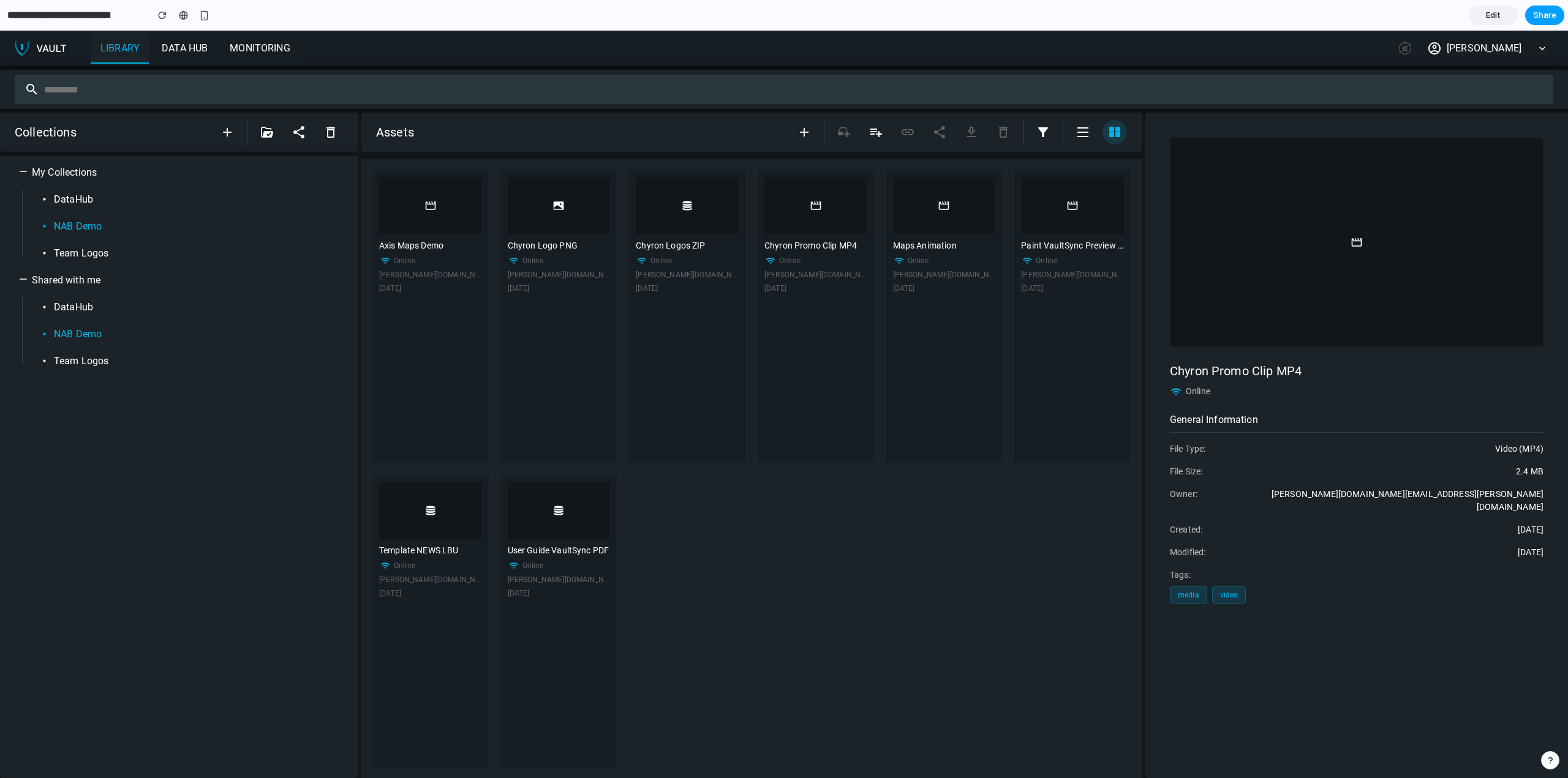
click at [1547, 13] on span "Share" at bounding box center [1544, 15] width 24 height 12
click at [1498, 19] on span "Edit" at bounding box center [1493, 15] width 15 height 12
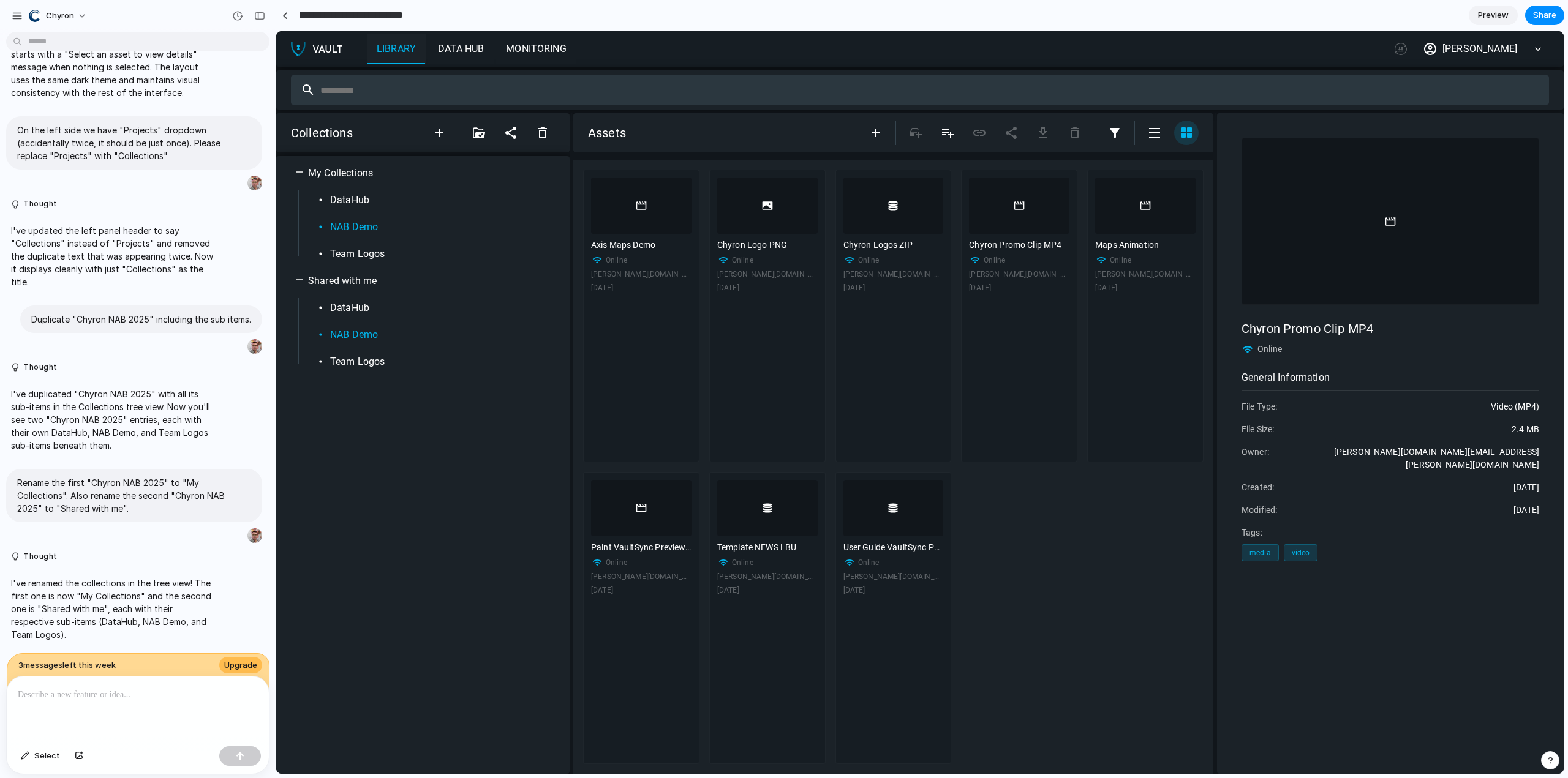
click at [401, 14] on input "**********" at bounding box center [365, 15] width 138 height 22
drag, startPoint x: 598, startPoint y: 44, endPoint x: 520, endPoint y: 37, distance: 78.3
type input "**********"
click at [441, 16] on div "button" at bounding box center [441, 15] width 10 height 10
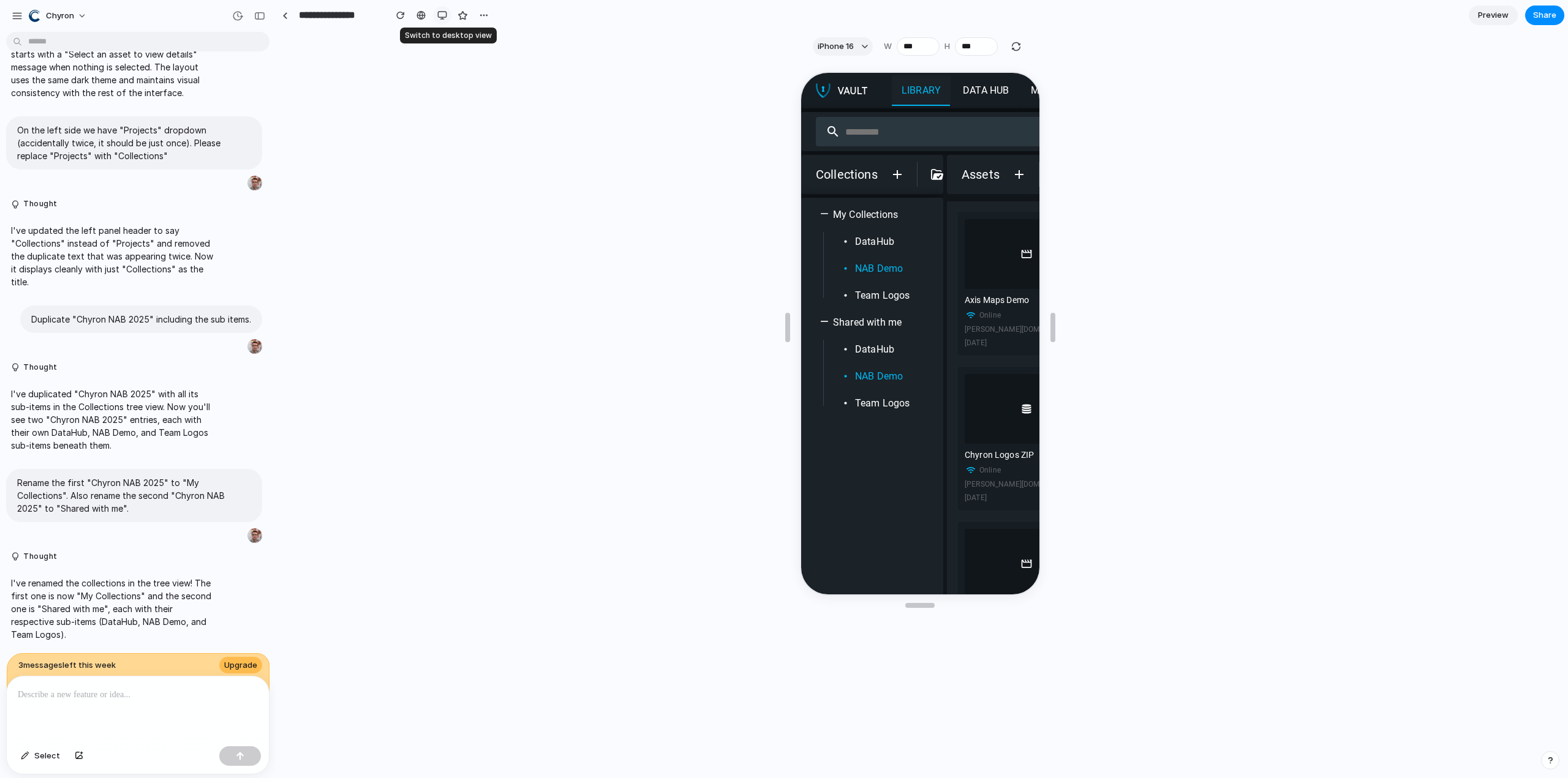
click at [441, 16] on div "button" at bounding box center [442, 15] width 9 height 9
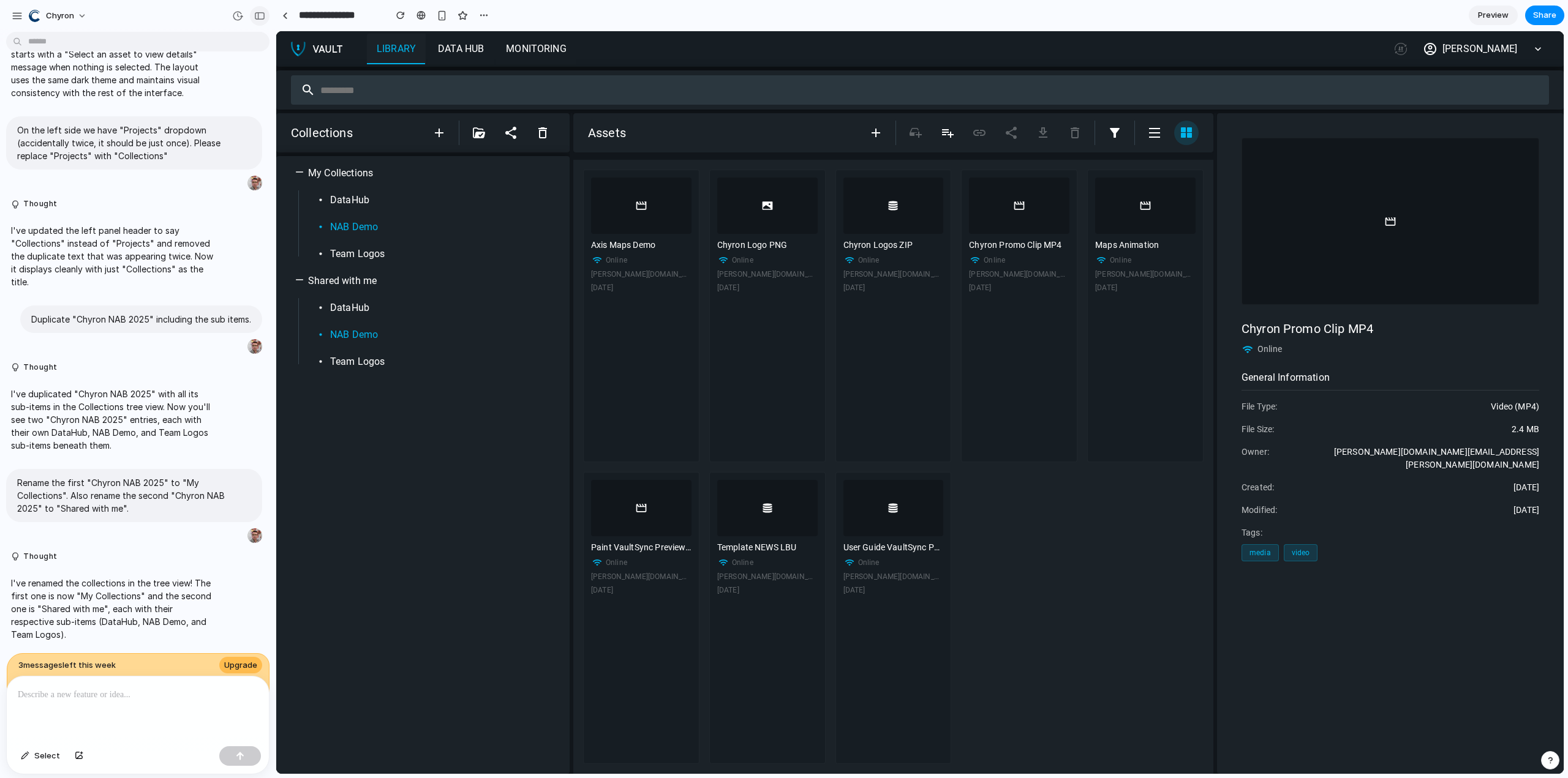
click at [255, 15] on div "button" at bounding box center [260, 15] width 11 height 9
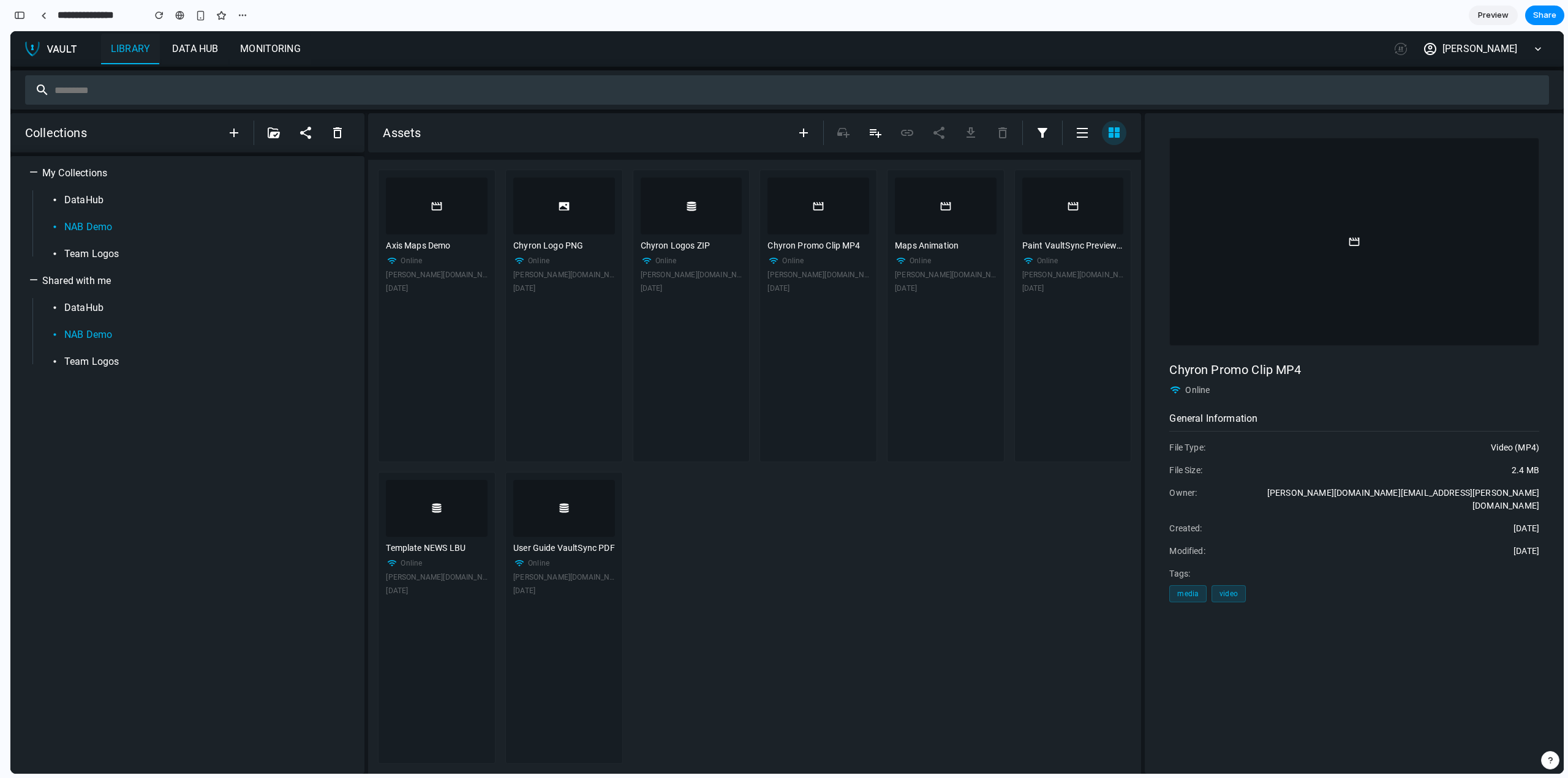
scroll to position [2146, 0]
click at [20, 19] on div "button" at bounding box center [20, 15] width 11 height 9
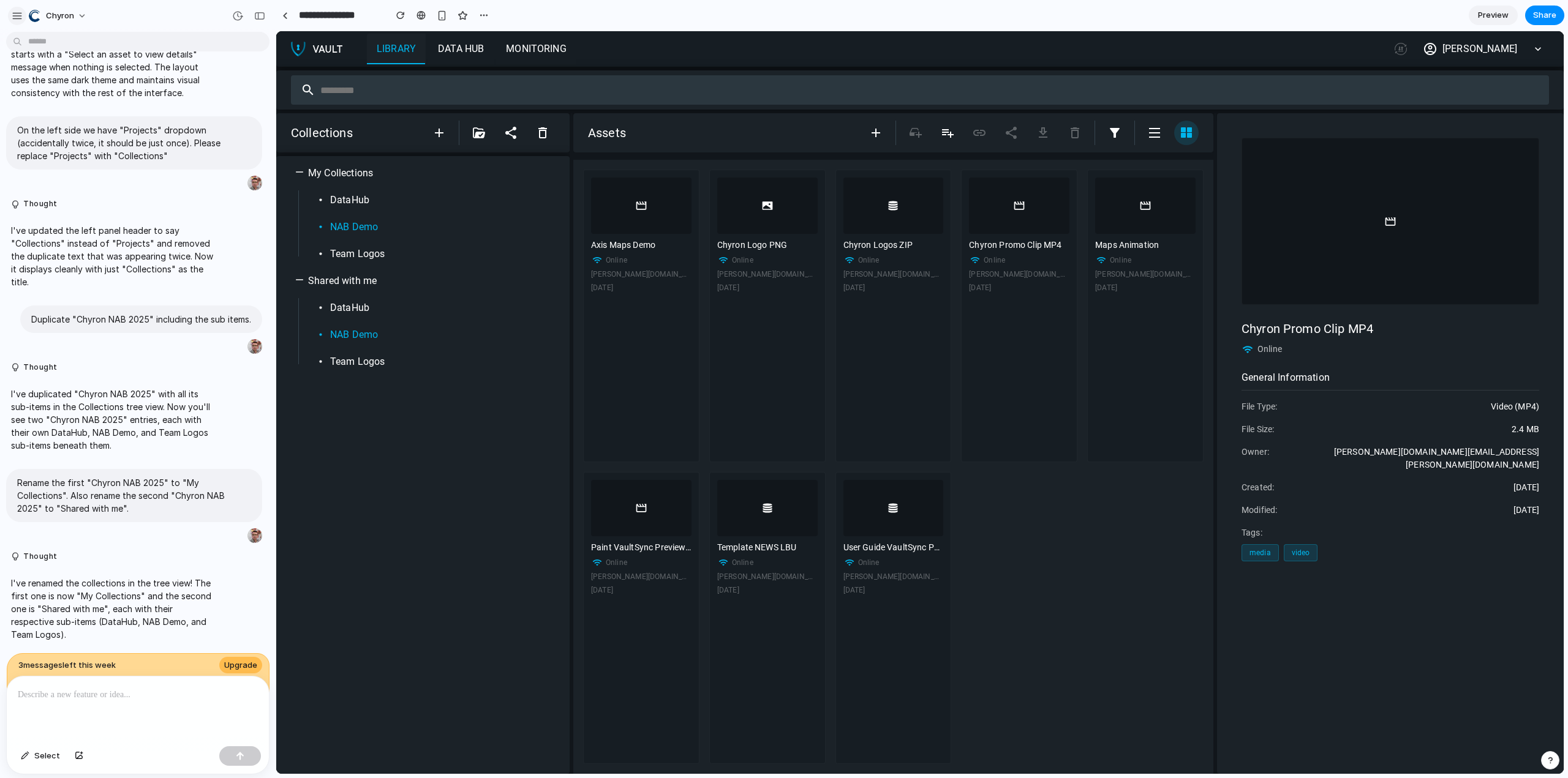
click at [18, 16] on div "button" at bounding box center [17, 16] width 11 height 11
click at [865, 47] on div "Library Data Hub Monitoring 0 Michael Schmidt" at bounding box center [919, 49] width 1258 height 30
